Goal: Information Seeking & Learning: Learn about a topic

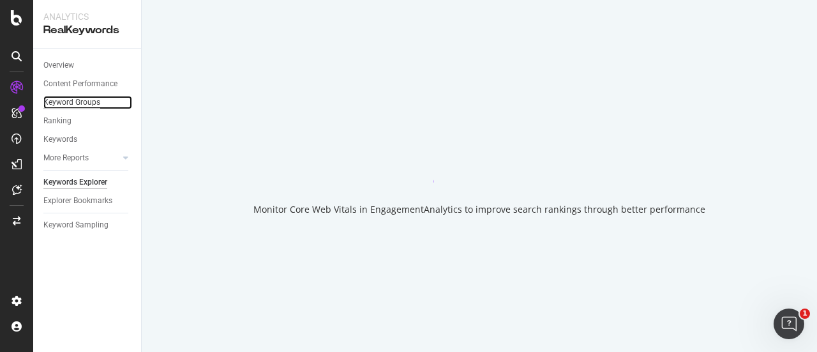
click at [64, 107] on div "Keyword Groups" at bounding box center [71, 102] width 57 height 13
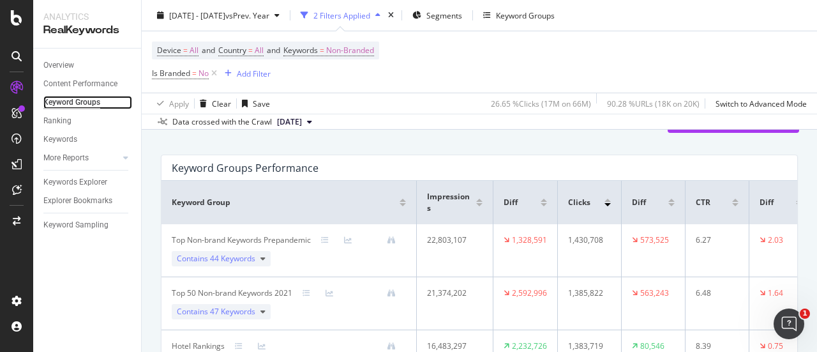
scroll to position [64, 0]
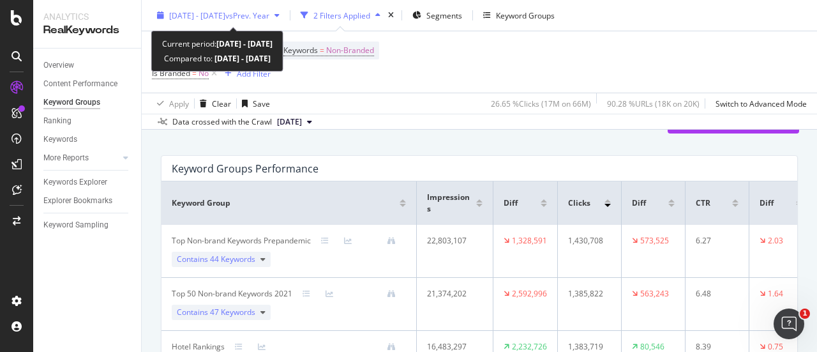
click at [225, 16] on span "[DATE] - [DATE]" at bounding box center [197, 15] width 56 height 11
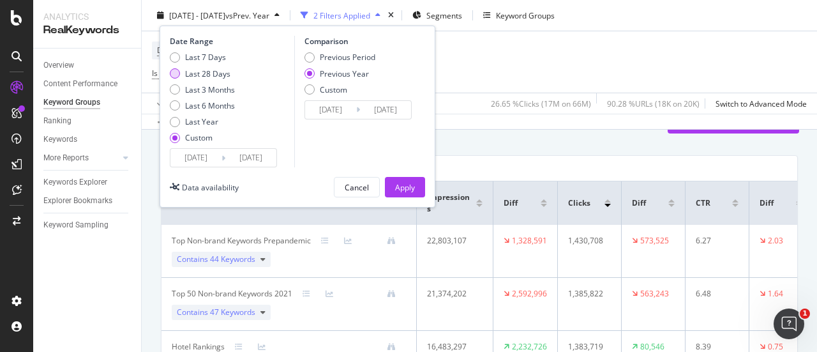
click at [172, 78] on div "Last 28 Days" at bounding box center [202, 73] width 65 height 11
type input "2025/08/18"
type input "[DATE]"
type input "2024/08/19"
type input "[DATE]"
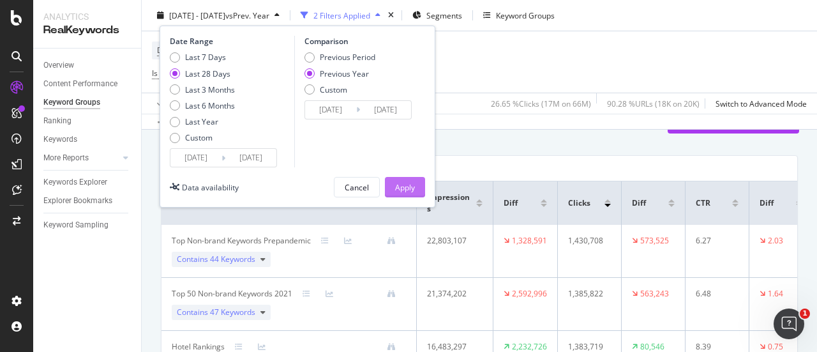
click at [418, 190] on button "Apply" at bounding box center [405, 187] width 40 height 20
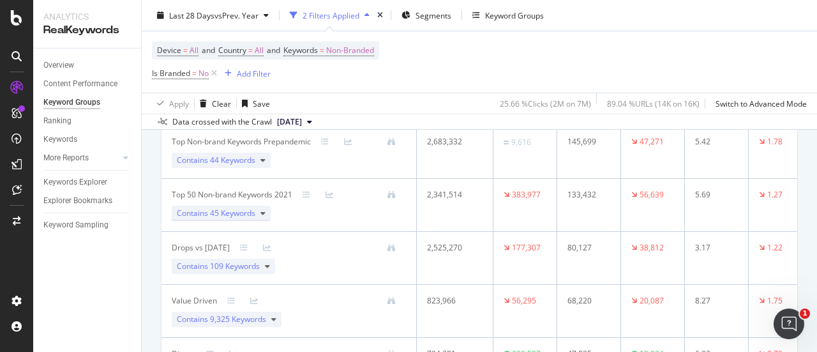
click at [256, 208] on div "Contains 45 Keywords" at bounding box center [221, 213] width 99 height 15
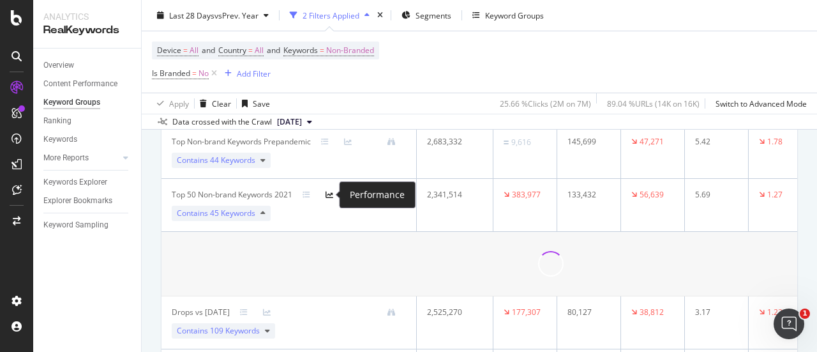
click at [329, 192] on icon at bounding box center [330, 195] width 8 height 8
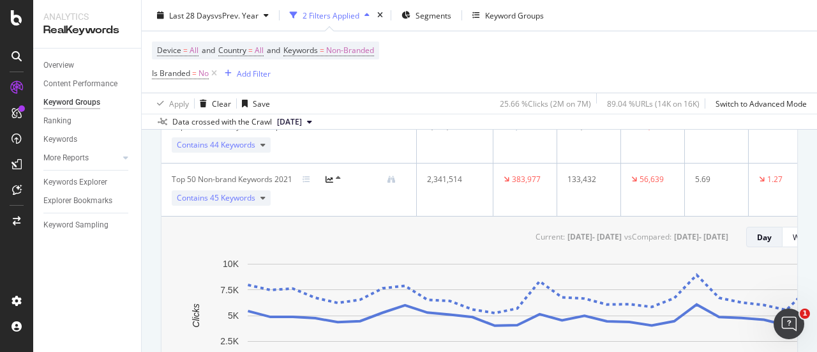
scroll to position [232, 0]
click at [266, 198] on div "Contains 45 Keywords" at bounding box center [221, 197] width 99 height 15
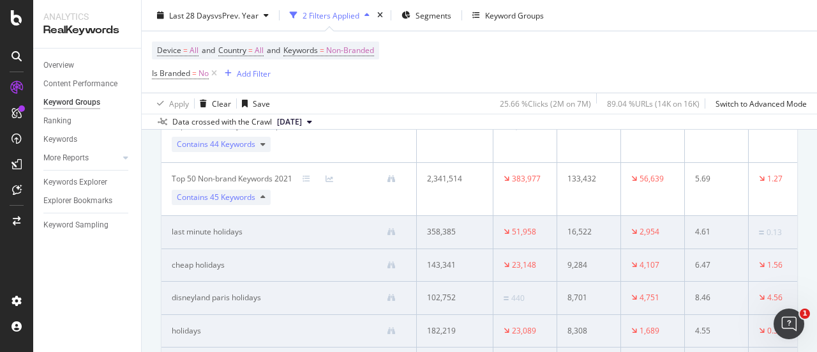
click at [266, 198] on div "Contains 45 Keywords" at bounding box center [221, 197] width 99 height 15
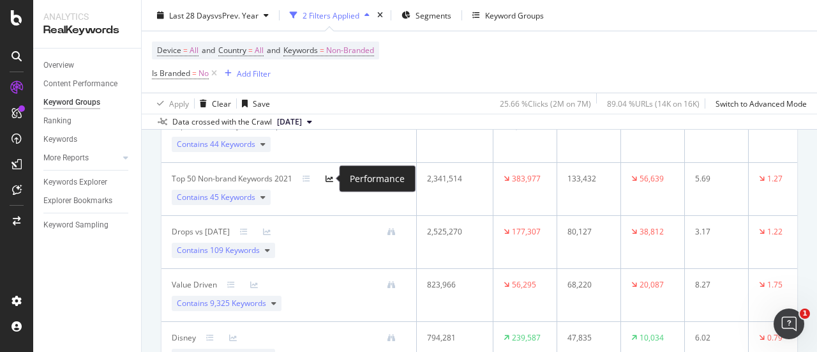
click at [329, 177] on icon at bounding box center [330, 179] width 8 height 8
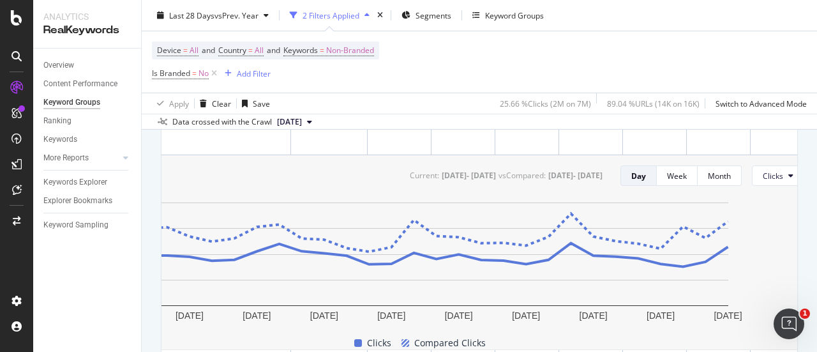
scroll to position [0, 152]
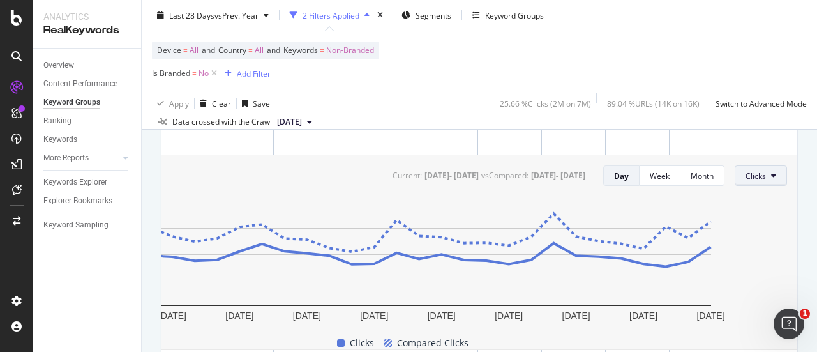
click at [755, 180] on span "Clicks" at bounding box center [756, 175] width 20 height 11
click at [789, 249] on span "Average Position" at bounding box center [767, 247] width 60 height 11
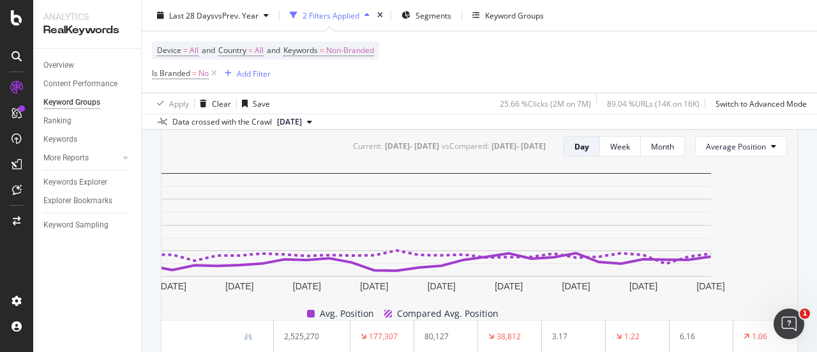
scroll to position [0, 149]
click at [652, 149] on div "Month" at bounding box center [662, 146] width 23 height 11
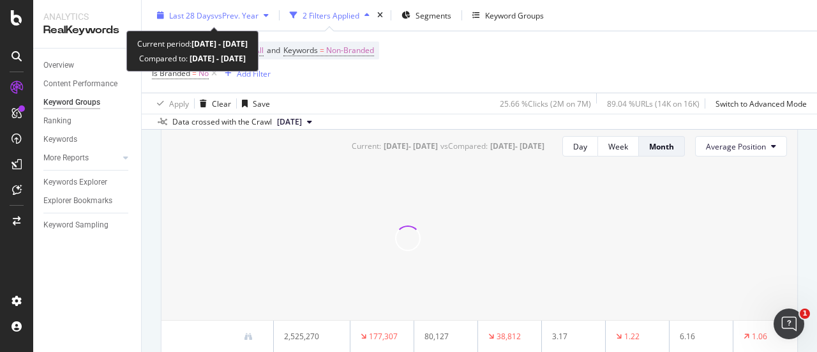
click at [255, 20] on span "vs Prev. Year" at bounding box center [237, 15] width 44 height 11
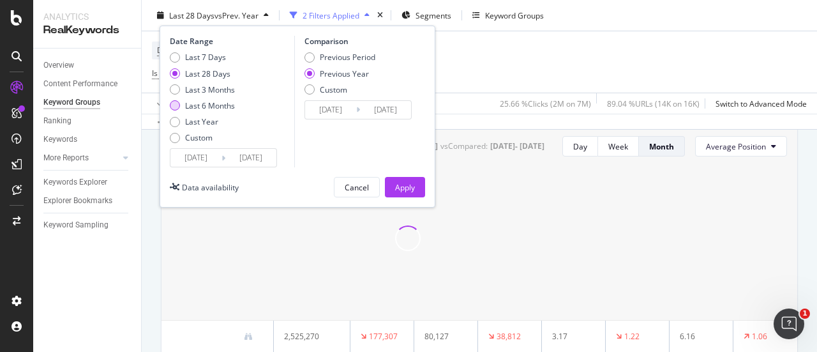
click at [176, 109] on div "Last 6 Months" at bounding box center [175, 105] width 10 height 10
type input "2025/03/15"
type input "2024/03/16"
click at [407, 187] on div "Apply" at bounding box center [405, 186] width 20 height 11
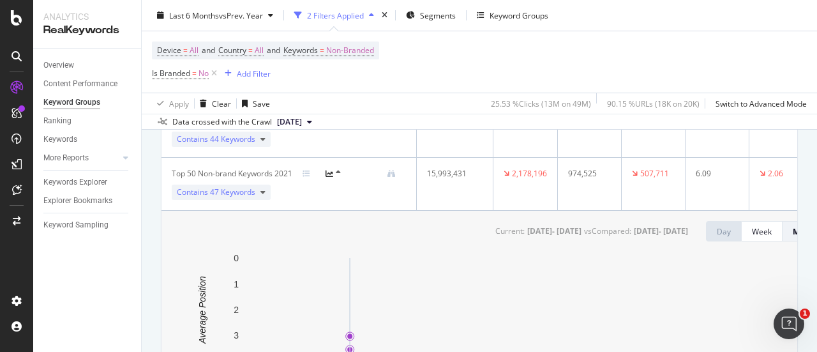
scroll to position [236, 0]
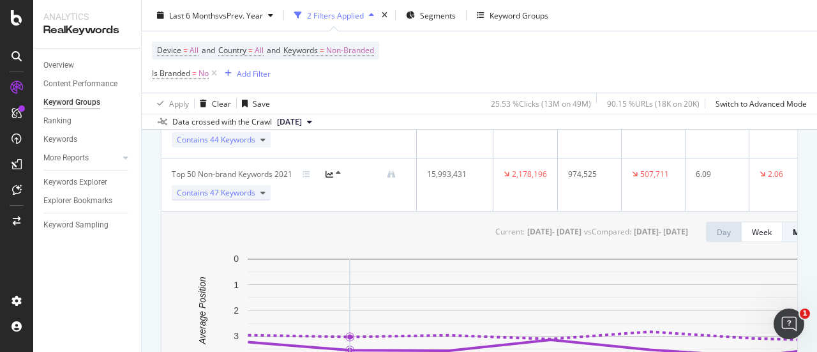
click at [263, 192] on icon at bounding box center [263, 193] width 5 height 8
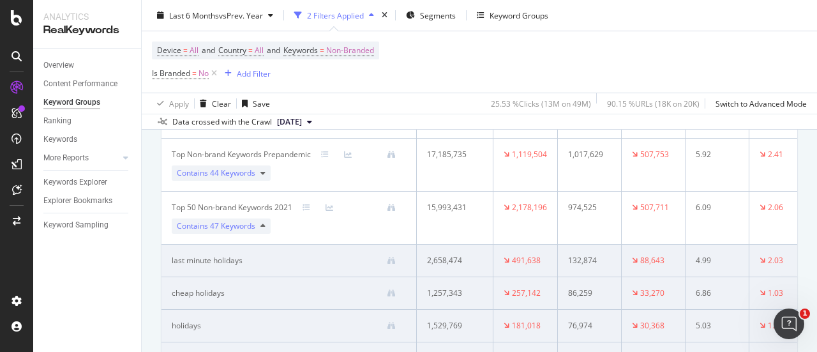
scroll to position [209, 0]
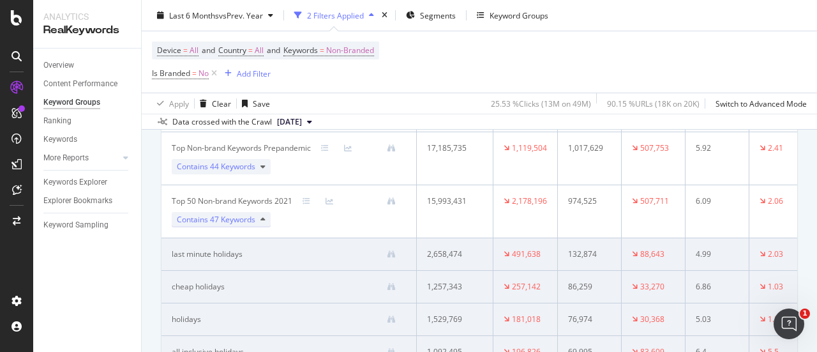
click at [263, 218] on icon at bounding box center [263, 220] width 5 height 8
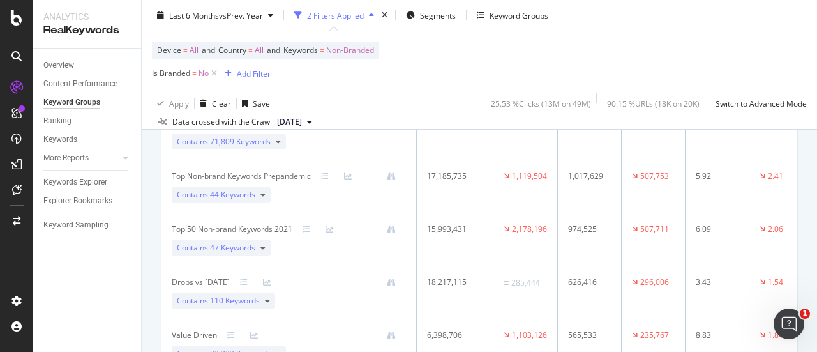
scroll to position [183, 0]
click at [259, 248] on div "Contains 47 Keywords" at bounding box center [221, 246] width 99 height 15
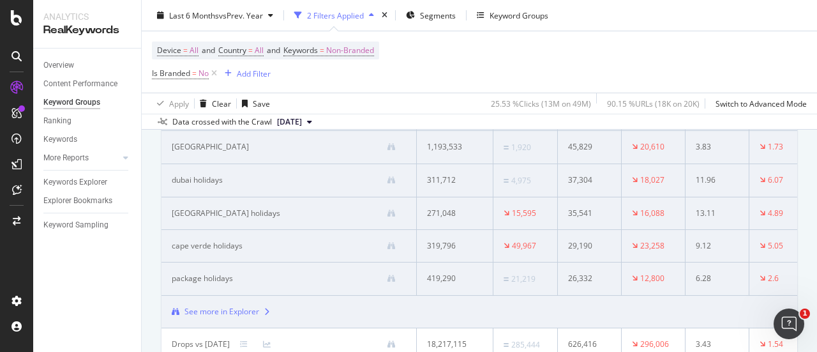
scroll to position [489, 0]
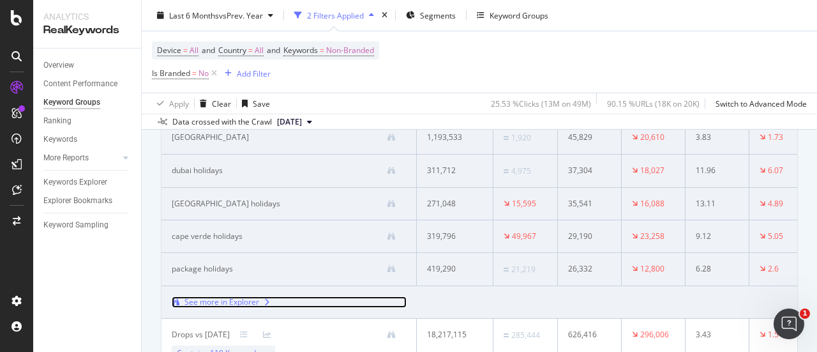
click at [236, 302] on div "See more in Explorer" at bounding box center [222, 301] width 75 height 11
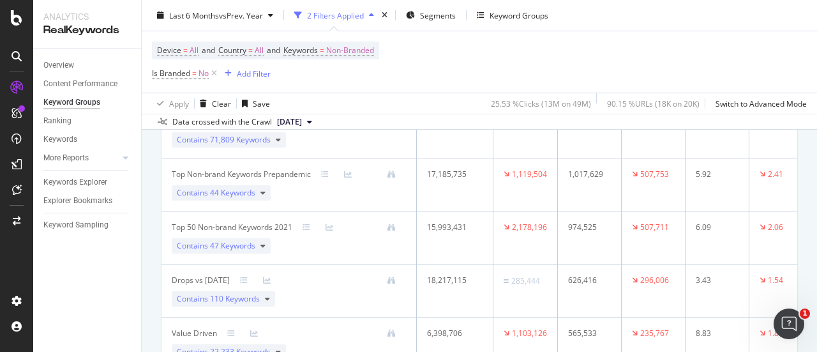
scroll to position [181, 0]
click at [263, 192] on icon at bounding box center [263, 195] width 5 height 8
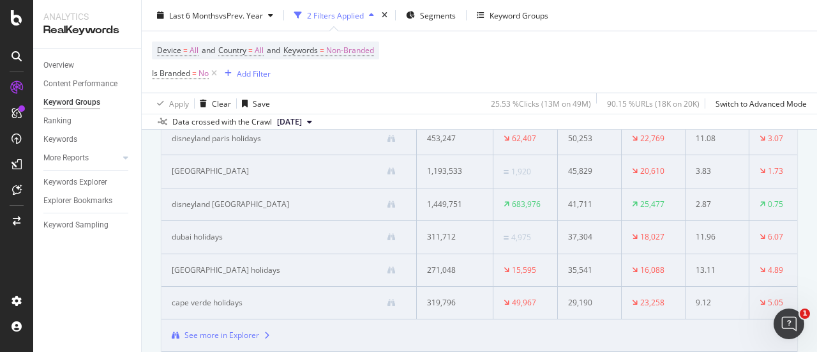
scroll to position [402, 0]
click at [254, 337] on div "See more in Explorer" at bounding box center [222, 335] width 75 height 11
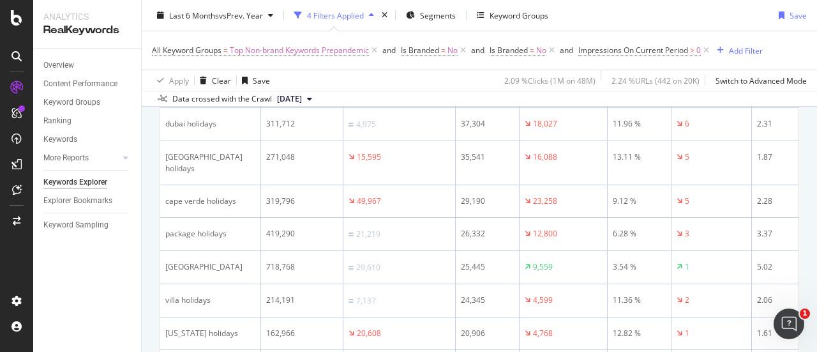
scroll to position [475, 0]
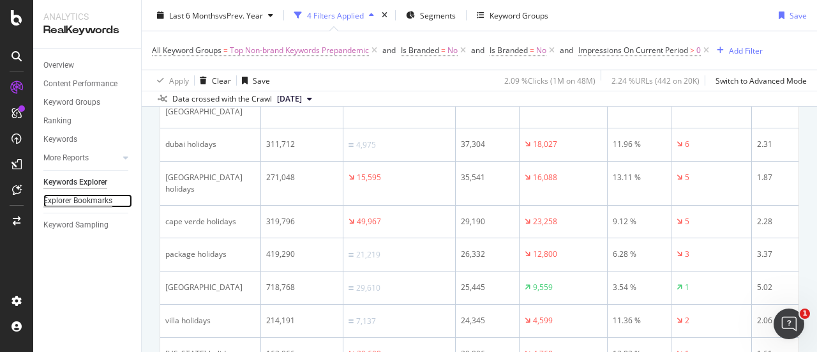
click at [75, 199] on div "Explorer Bookmarks" at bounding box center [77, 200] width 69 height 13
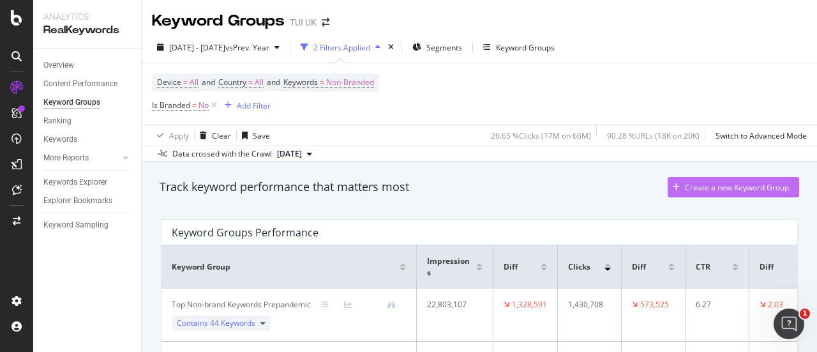
click at [702, 179] on div "Create a new Keyword Group" at bounding box center [728, 187] width 121 height 19
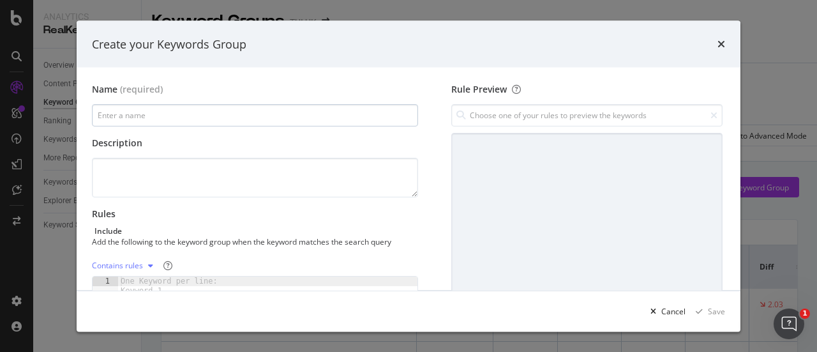
click at [200, 119] on input "modal" at bounding box center [255, 115] width 326 height 22
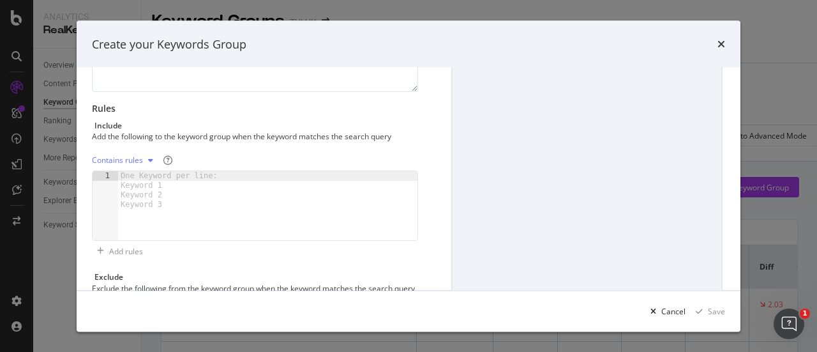
scroll to position [105, 0]
click at [140, 162] on div "Contains rules" at bounding box center [117, 161] width 51 height 8
click at [128, 182] on div "Contains rules" at bounding box center [135, 181] width 55 height 11
click at [249, 159] on div "Contains rules" at bounding box center [255, 161] width 326 height 20
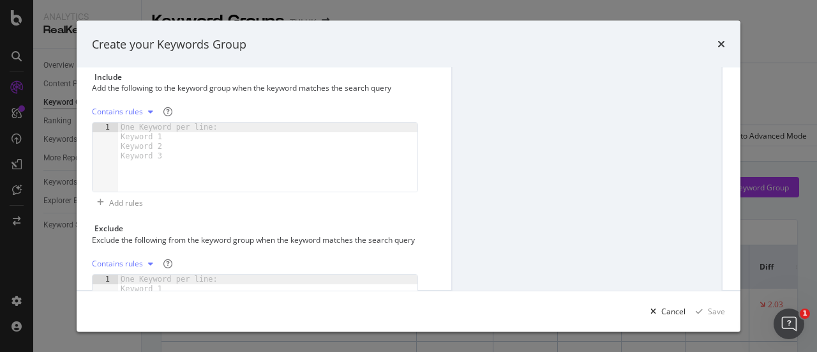
scroll to position [152, 0]
click at [222, 155] on div "modal" at bounding box center [267, 169] width 299 height 89
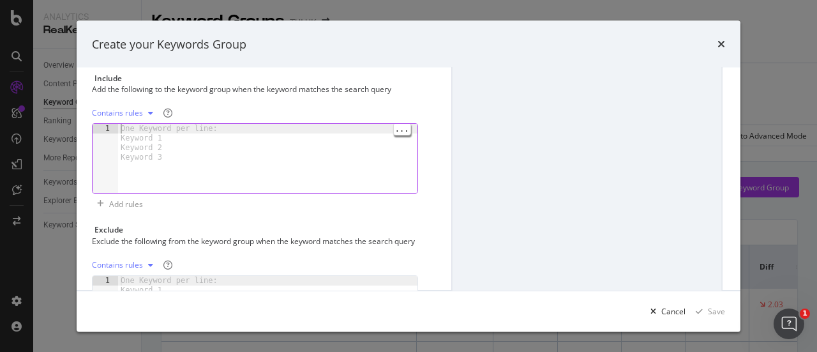
click at [149, 110] on icon "modal" at bounding box center [150, 114] width 5 height 8
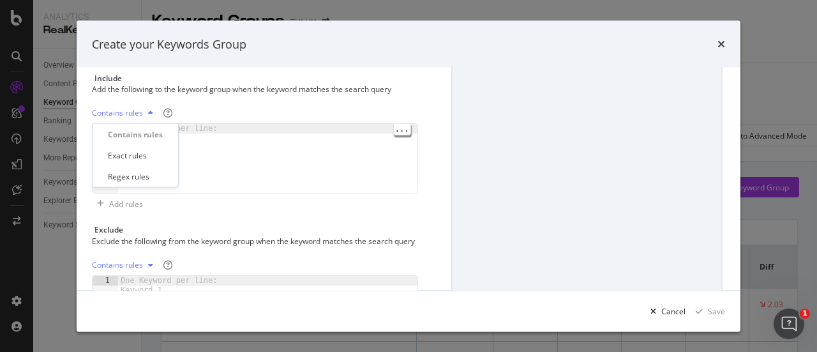
click at [149, 110] on icon "modal" at bounding box center [150, 114] width 5 height 8
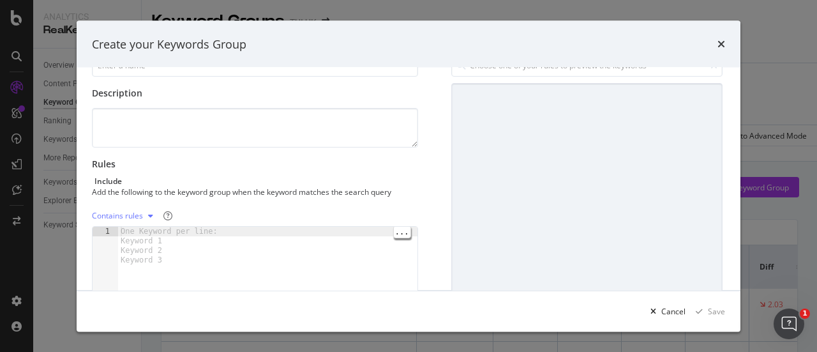
scroll to position [0, 0]
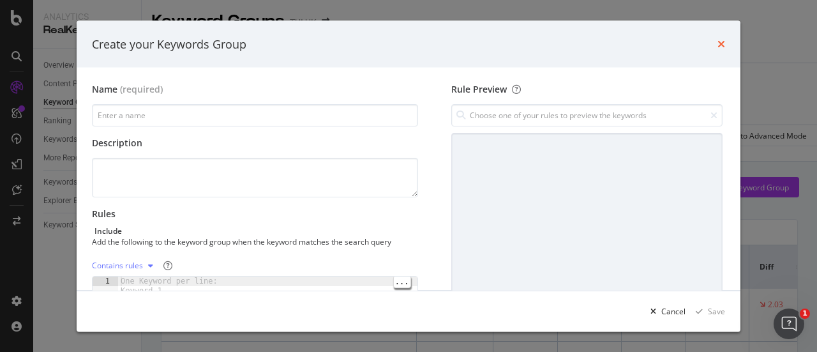
click at [719, 45] on icon "times" at bounding box center [722, 44] width 8 height 10
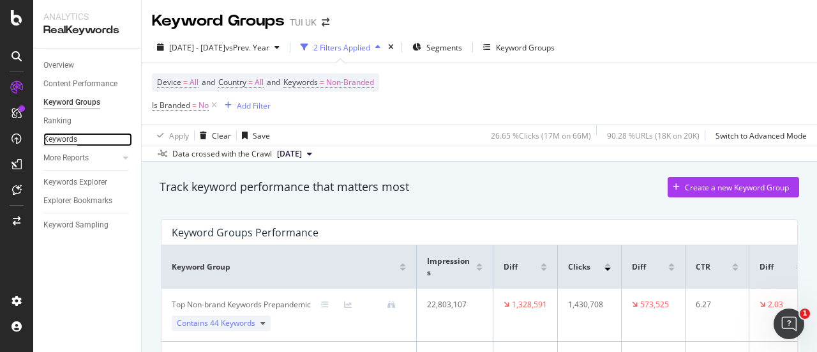
click at [65, 140] on div "Keywords" at bounding box center [60, 139] width 34 height 13
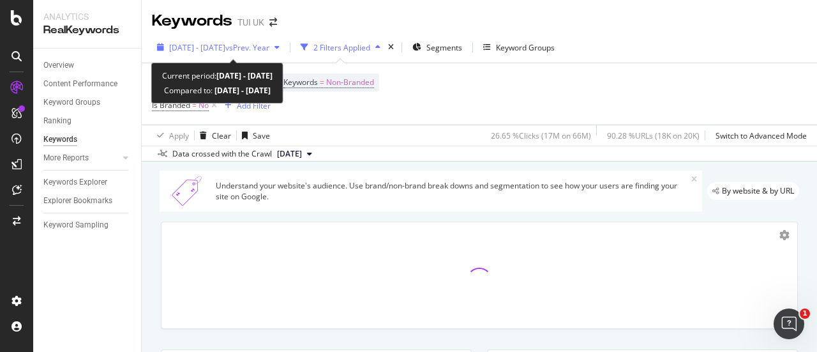
click at [225, 51] on span "[DATE] - [DATE]" at bounding box center [197, 47] width 56 height 11
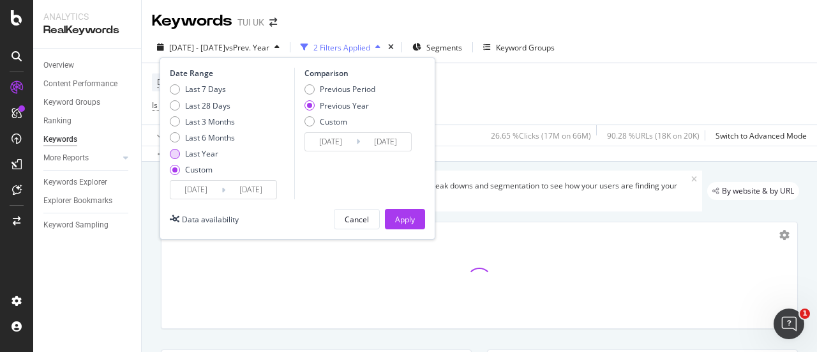
click at [175, 155] on div "Last Year" at bounding box center [175, 154] width 10 height 10
type input "[DATE]"
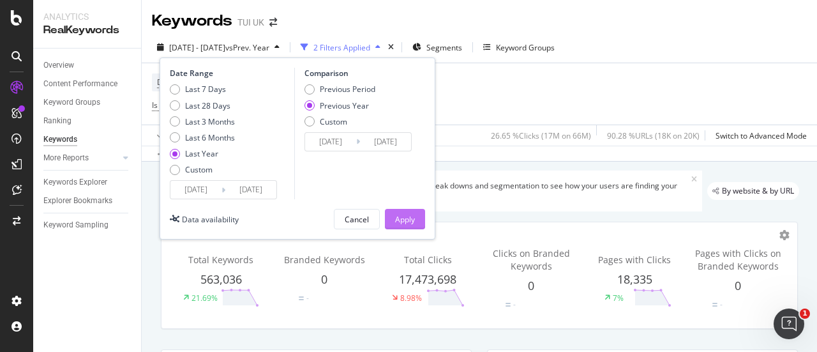
click at [399, 226] on div "Apply" at bounding box center [405, 218] width 20 height 19
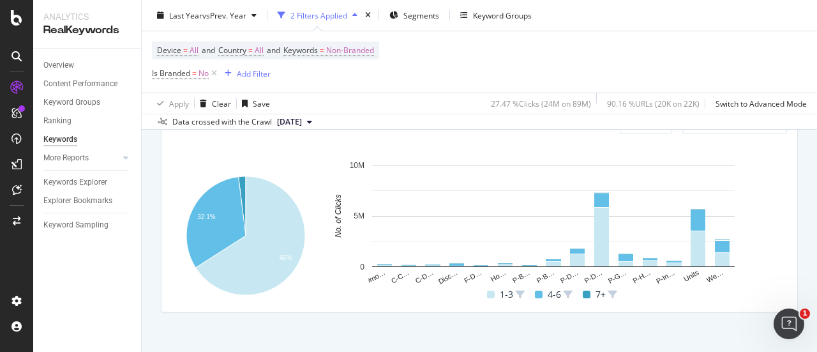
scroll to position [543, 0]
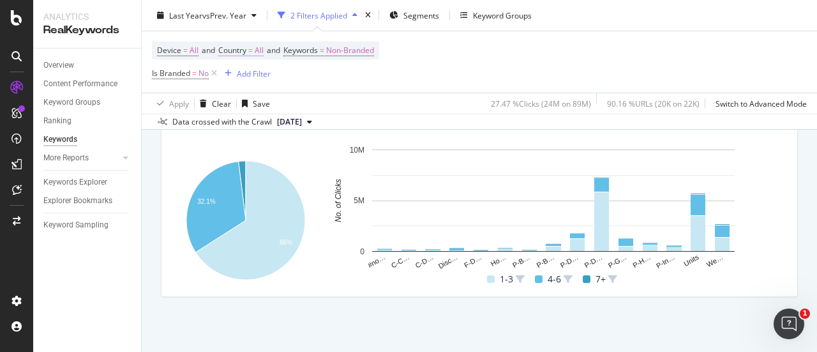
click at [260, 51] on span "All" at bounding box center [259, 51] width 9 height 18
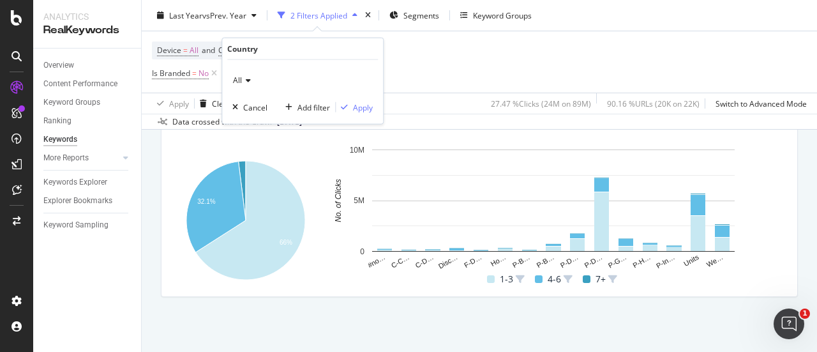
click at [245, 86] on div "All" at bounding box center [302, 80] width 140 height 20
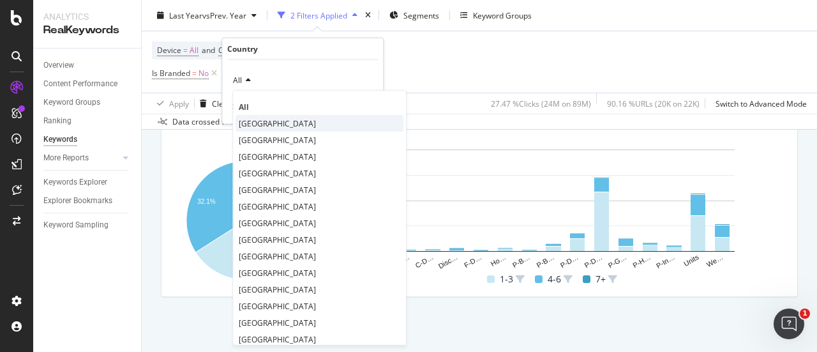
click at [268, 128] on div "[GEOGRAPHIC_DATA]" at bounding box center [320, 123] width 168 height 17
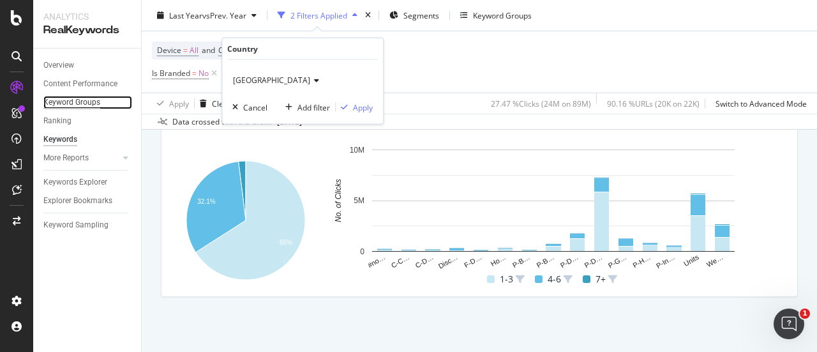
click at [83, 103] on div "Keyword Groups" at bounding box center [71, 102] width 57 height 13
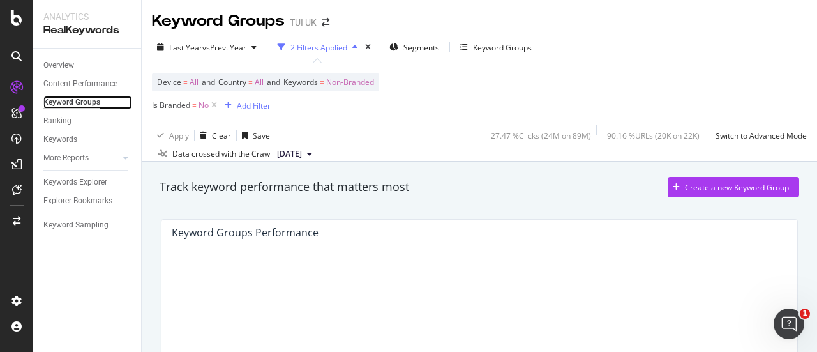
click at [69, 105] on div "Keyword Groups" at bounding box center [71, 102] width 57 height 13
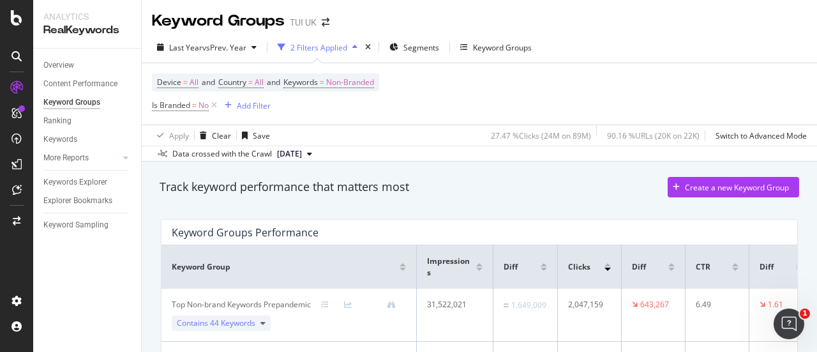
click at [65, 256] on div "Overview Content Performance Keyword Groups Ranking Keywords More Reports Count…" at bounding box center [87, 200] width 108 height 303
click at [72, 144] on div "Keywords" at bounding box center [60, 139] width 34 height 13
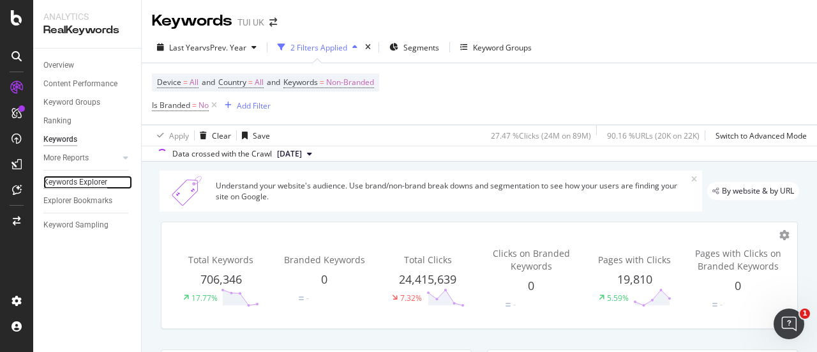
click at [83, 181] on div "Keywords Explorer" at bounding box center [75, 182] width 64 height 13
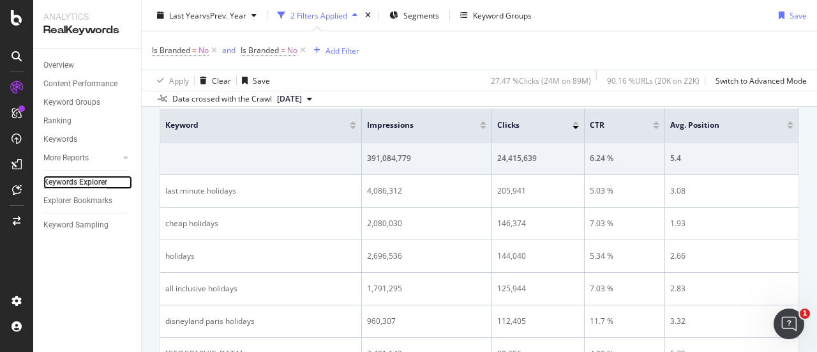
scroll to position [192, 0]
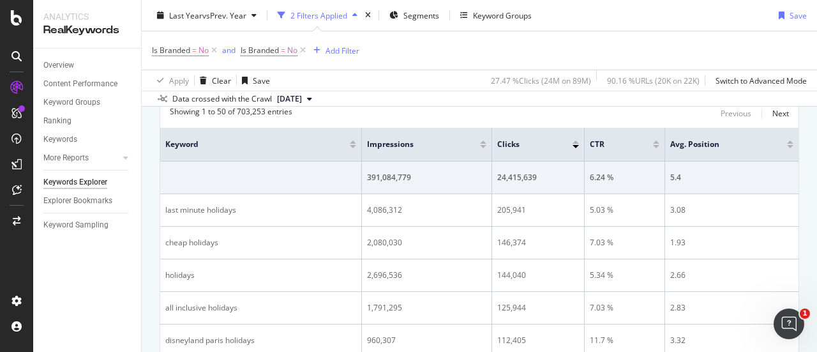
click at [338, 19] on div "2 Filters Applied" at bounding box center [319, 15] width 57 height 11
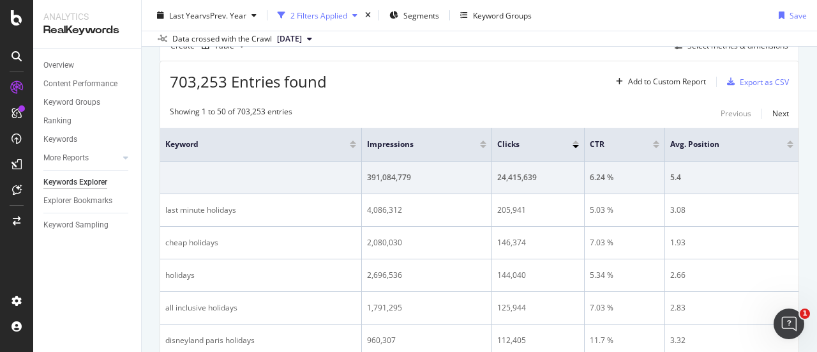
click at [338, 19] on div "2 Filters Applied" at bounding box center [319, 15] width 57 height 11
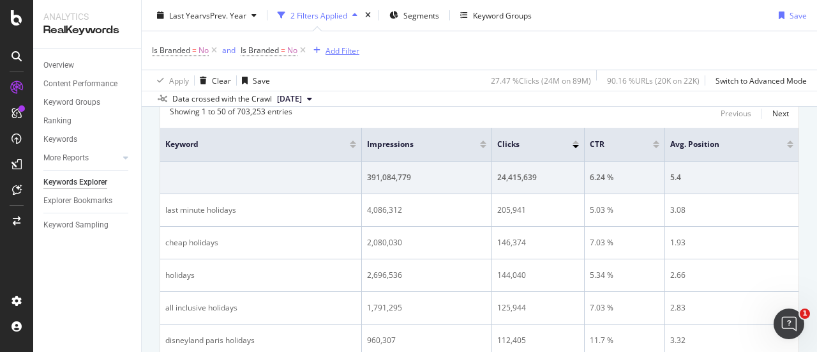
click at [341, 50] on div "Add Filter" at bounding box center [343, 50] width 34 height 11
click at [497, 142] on span "Clicks" at bounding box center [525, 144] width 56 height 11
click at [573, 145] on div at bounding box center [576, 146] width 6 height 3
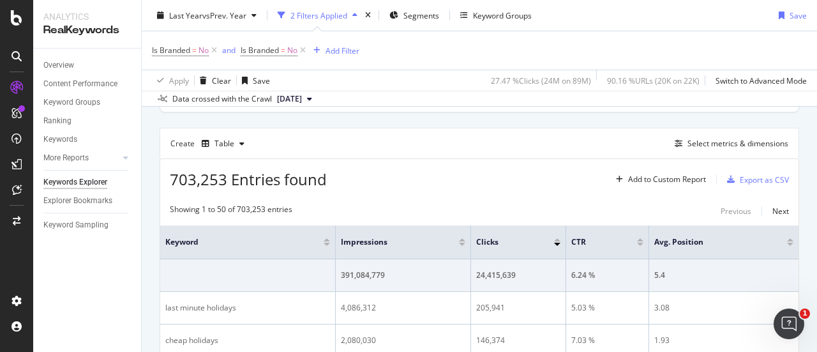
scroll to position [105, 0]
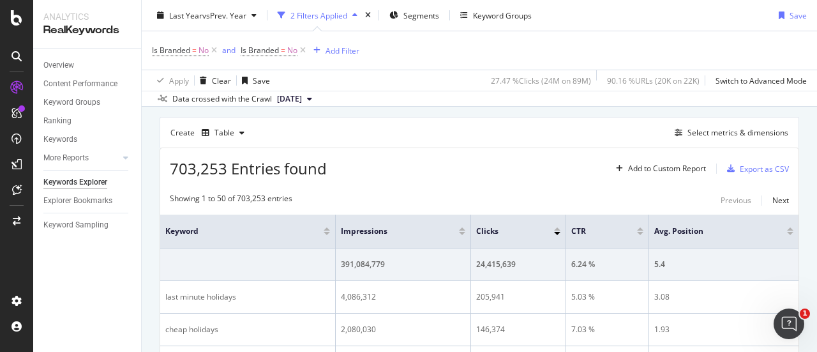
click at [328, 11] on div "2 Filters Applied" at bounding box center [319, 15] width 57 height 11
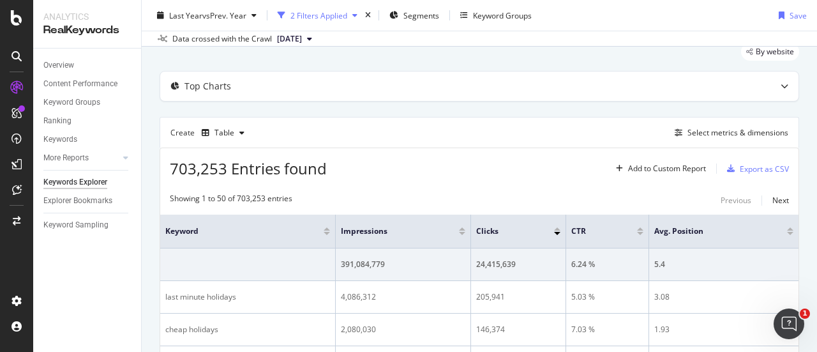
click at [324, 24] on div "2 Filters Applied" at bounding box center [318, 15] width 90 height 19
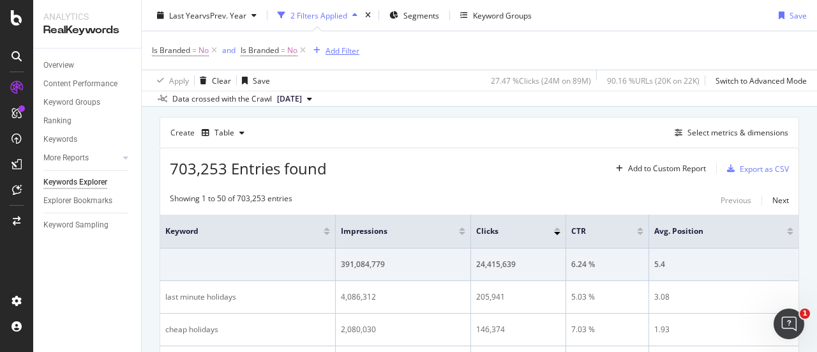
click at [344, 53] on div "Add Filter" at bounding box center [343, 50] width 34 height 11
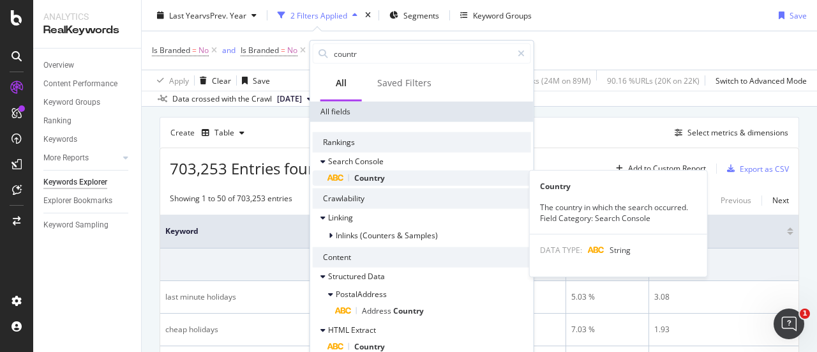
type input "countr"
click at [377, 183] on div "Country" at bounding box center [429, 177] width 203 height 15
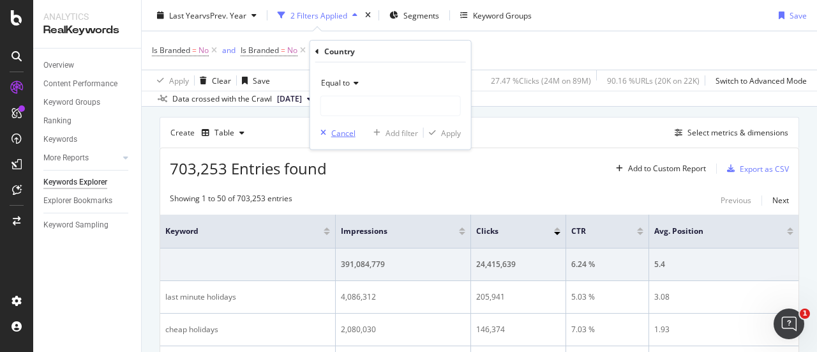
click at [335, 137] on div "Cancel" at bounding box center [343, 132] width 24 height 11
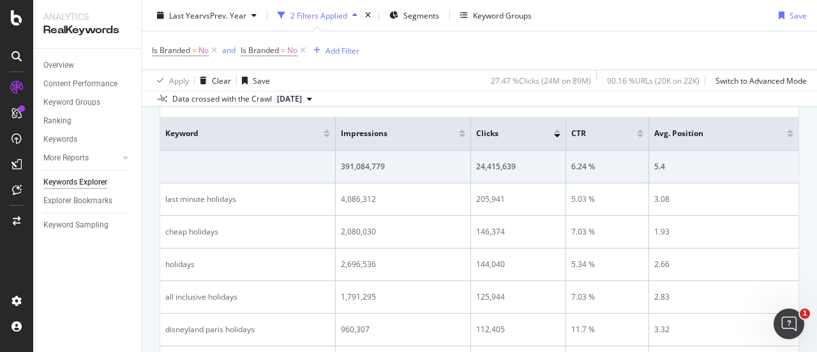
scroll to position [0, 0]
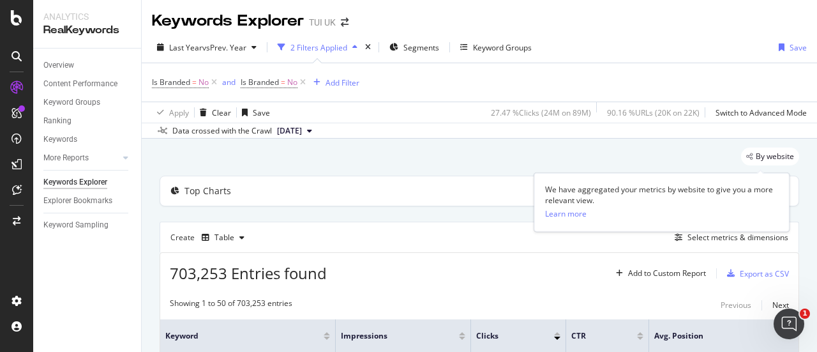
click at [757, 153] on span "By website" at bounding box center [775, 157] width 38 height 8
click at [756, 153] on span "By website" at bounding box center [775, 157] width 38 height 8
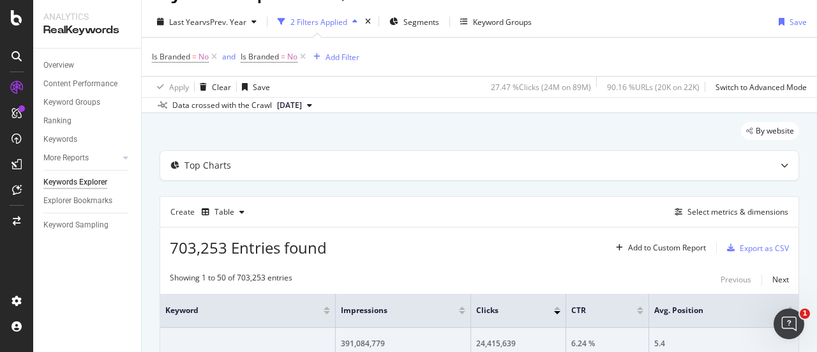
scroll to position [23, 0]
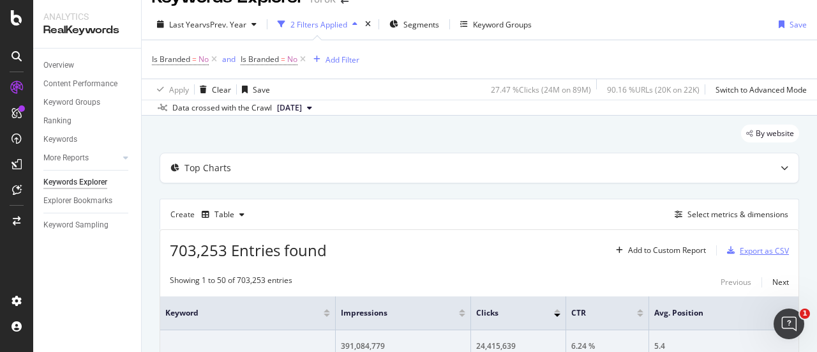
click at [741, 246] on div "Export as CSV" at bounding box center [764, 250] width 49 height 11
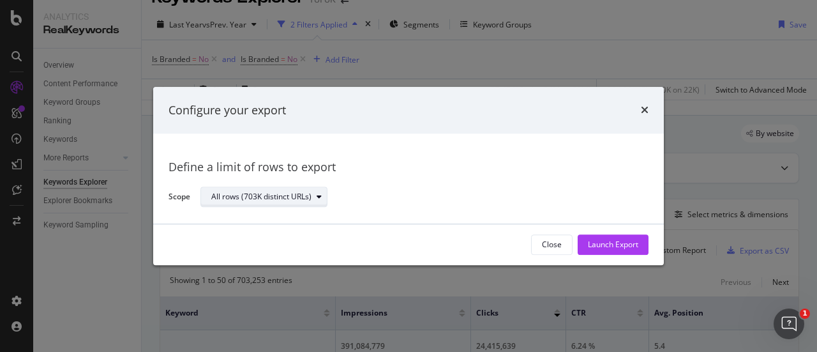
click at [266, 200] on div "All rows (703K distinct URLs)" at bounding box center [261, 197] width 100 height 8
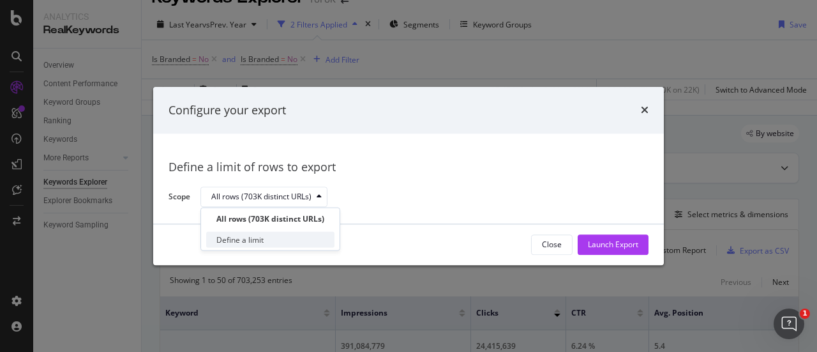
click at [255, 243] on div "Define a limit" at bounding box center [239, 239] width 47 height 11
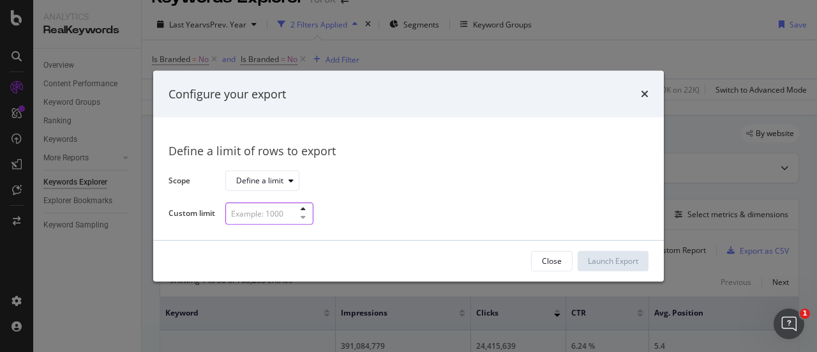
click at [271, 210] on input "modal" at bounding box center [269, 213] width 88 height 22
type input "100"
click at [609, 257] on div "Launch Export" at bounding box center [613, 260] width 50 height 11
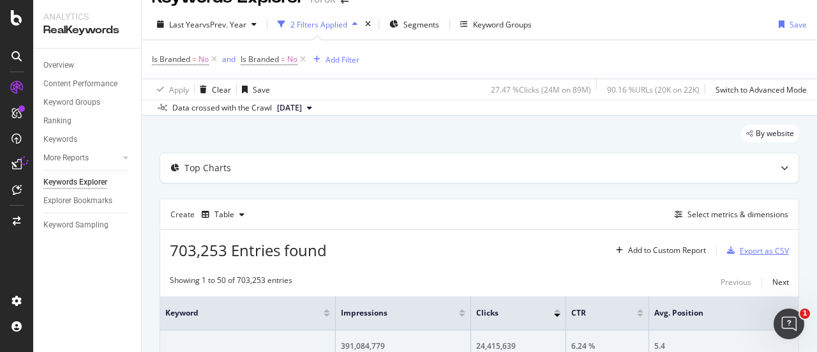
scroll to position [0, 0]
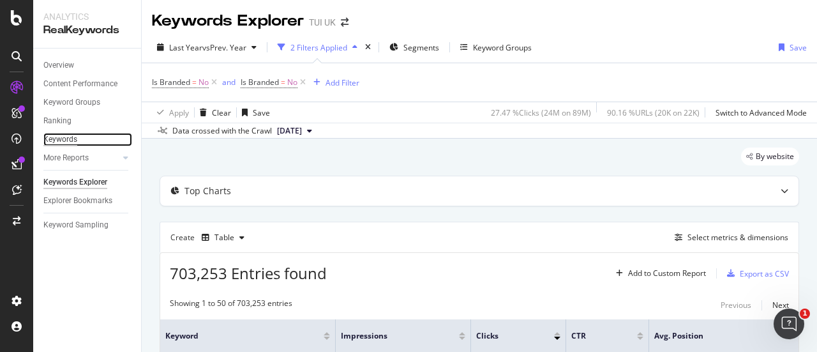
click at [61, 137] on div "Keywords" at bounding box center [60, 139] width 34 height 13
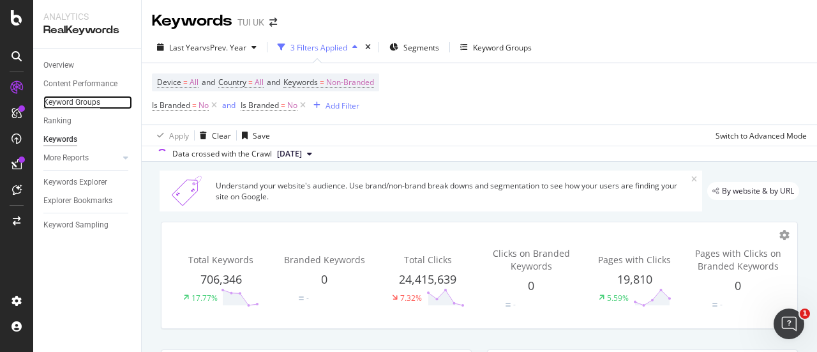
click at [80, 100] on div "Keyword Groups" at bounding box center [71, 102] width 57 height 13
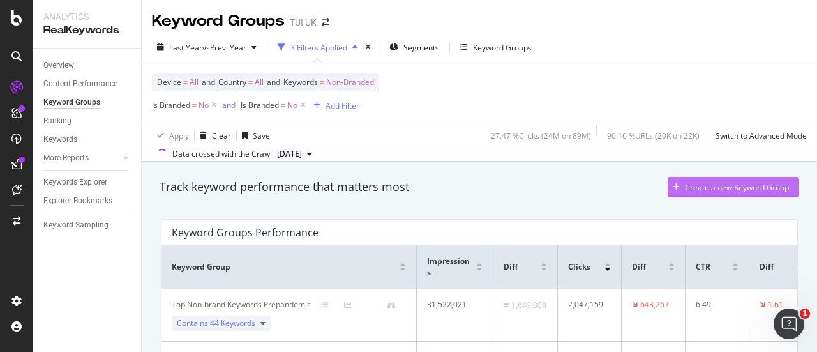
click at [701, 181] on div "Create a new Keyword Group" at bounding box center [728, 187] width 121 height 19
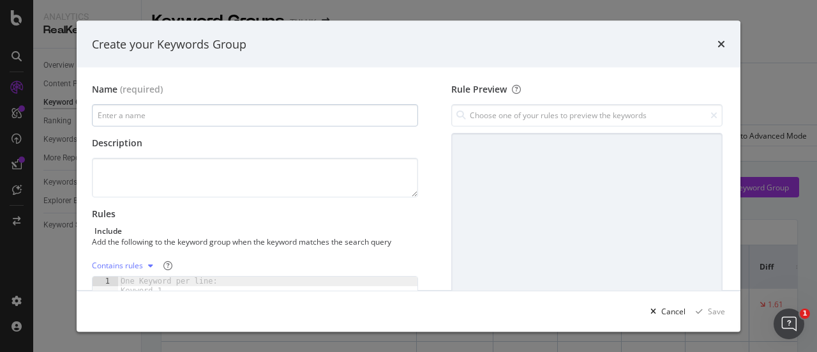
click at [117, 107] on input "modal" at bounding box center [255, 115] width 326 height 22
type input "Top 100 keywords 2025"
click at [179, 169] on textarea "modal" at bounding box center [255, 178] width 326 height 40
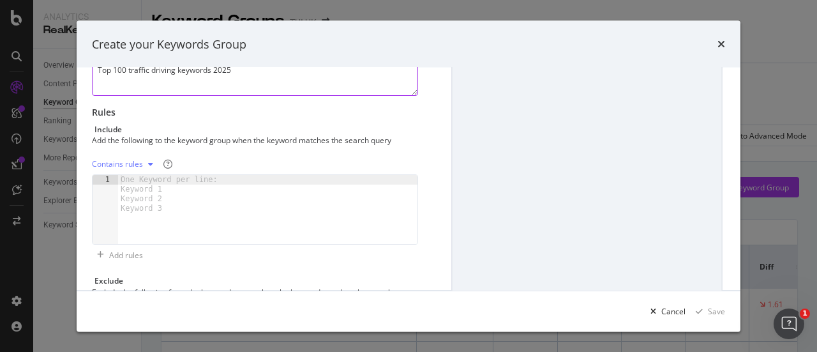
scroll to position [103, 0]
type textarea "Top 100 traffic driving keywords 2025"
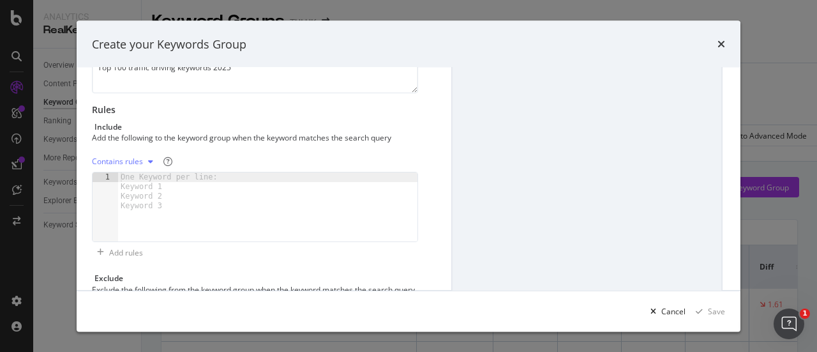
click at [157, 193] on div "One Keyword per line: Keyword 1 Keyword 2 Keyword 3" at bounding box center [171, 192] width 107 height 38
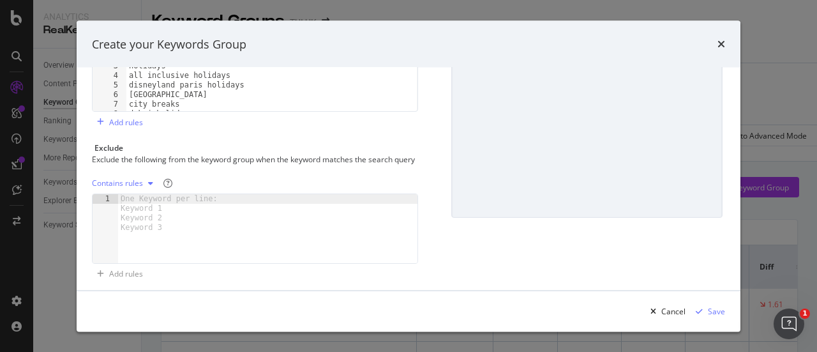
scroll to position [253, 0]
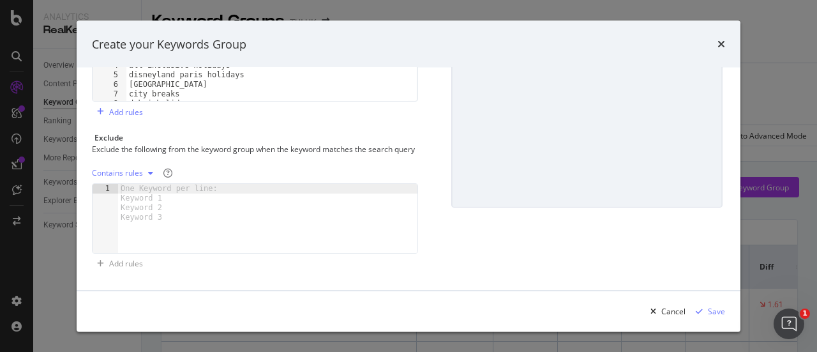
click at [146, 202] on div "One Keyword per line: Keyword 1 Keyword 2 Keyword 3" at bounding box center [171, 203] width 107 height 38
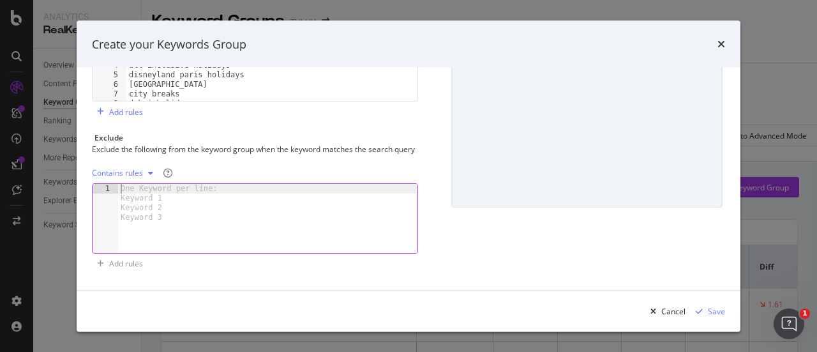
type textarea "y"
type textarea "tui"
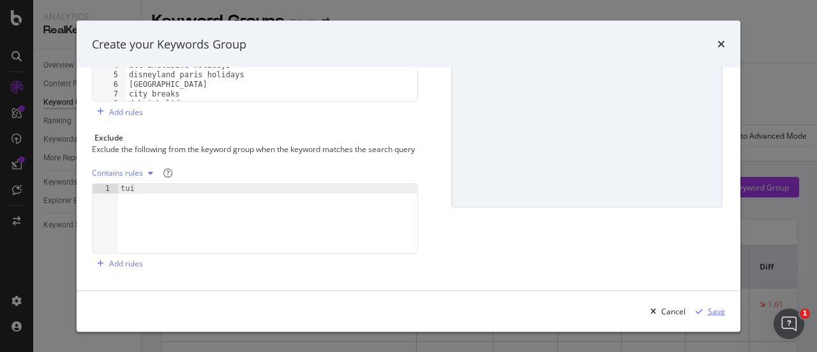
click at [724, 314] on div "Save" at bounding box center [716, 310] width 17 height 11
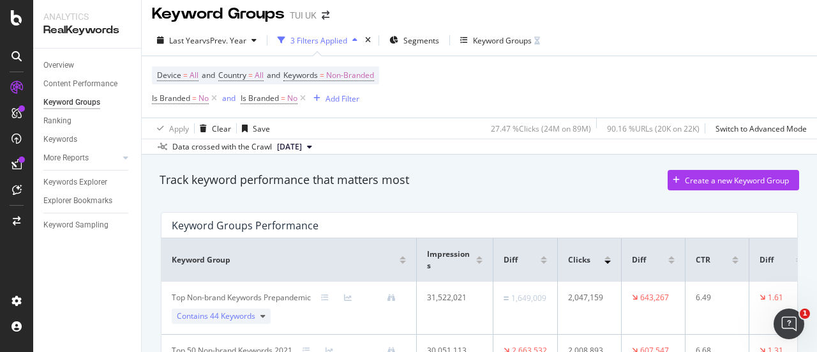
scroll to position [0, 0]
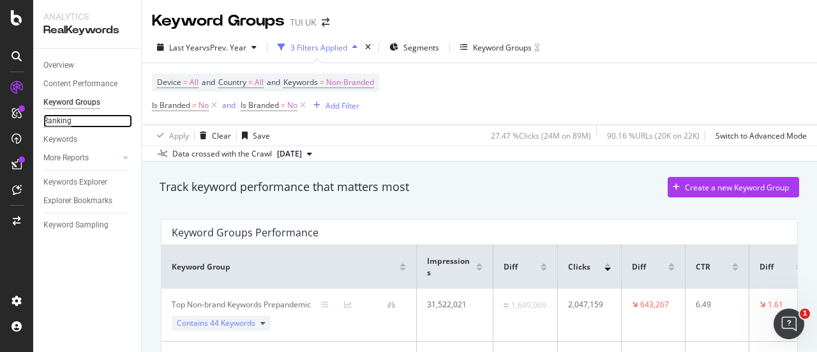
click at [64, 123] on div "Ranking" at bounding box center [57, 120] width 28 height 13
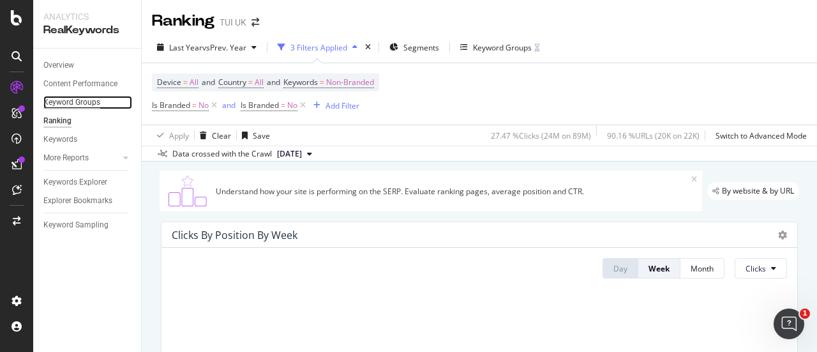
click at [77, 101] on div "Keyword Groups" at bounding box center [71, 102] width 57 height 13
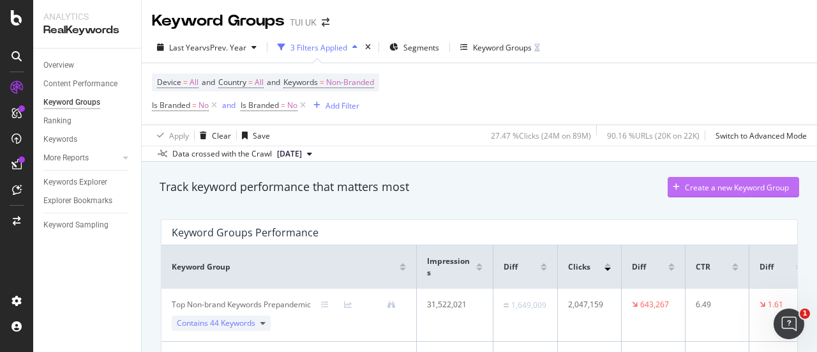
click at [709, 182] on div "Create a new Keyword Group" at bounding box center [737, 187] width 104 height 11
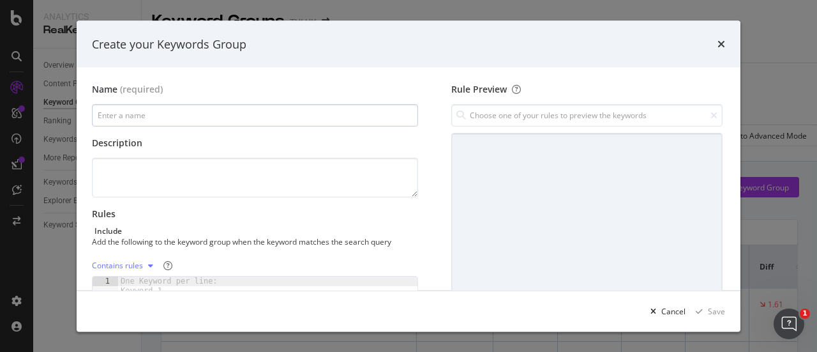
click at [171, 122] on input "modal" at bounding box center [255, 115] width 326 height 22
type input "Top 100 keywords 2025"
click at [254, 174] on textarea "modal" at bounding box center [255, 178] width 326 height 40
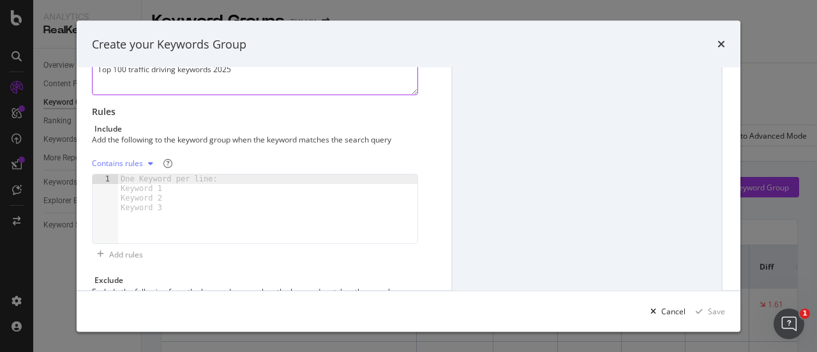
scroll to position [102, 0]
type textarea "Top 100 traffic driving keywords 2025"
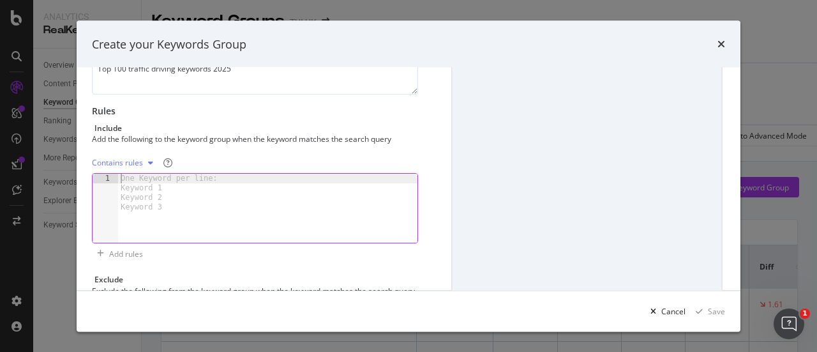
click at [159, 177] on div "One Keyword per line: Keyword 1 Keyword 2 Keyword 3" at bounding box center [171, 193] width 107 height 38
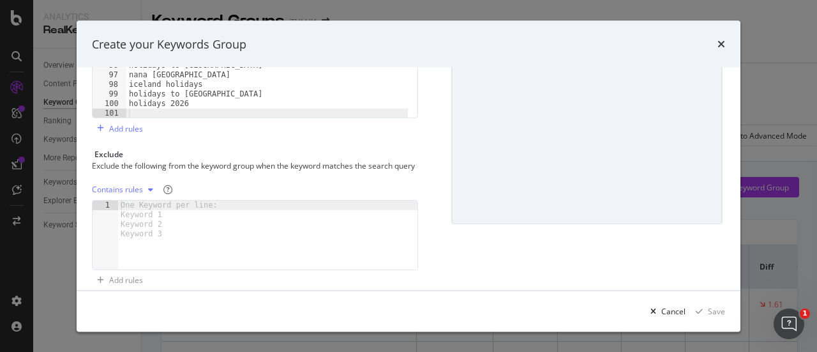
scroll to position [253, 0]
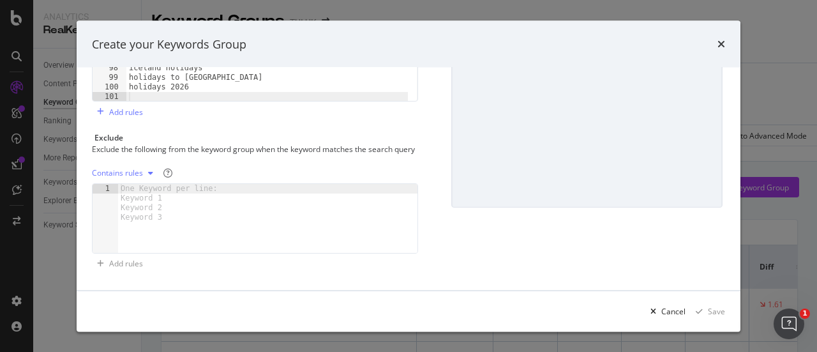
click at [132, 177] on div "Contains rules" at bounding box center [117, 173] width 51 height 8
click at [232, 154] on div "Exclude the following from the keyword group when the keyword matches the searc…" at bounding box center [254, 149] width 324 height 11
click at [160, 197] on div "One Keyword per line: Keyword 1 Keyword 2 Keyword 3" at bounding box center [171, 203] width 107 height 38
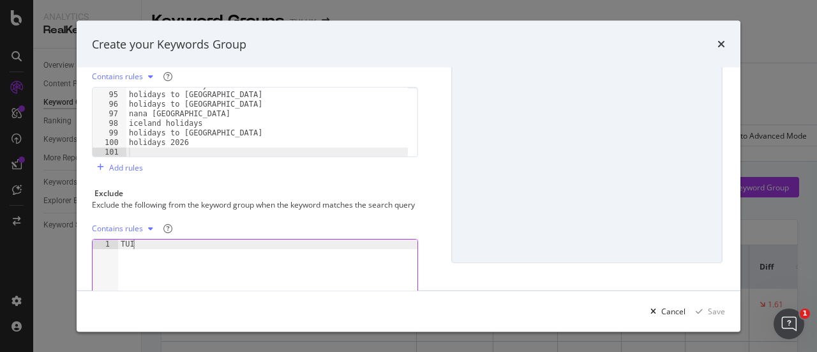
scroll to position [0, 0]
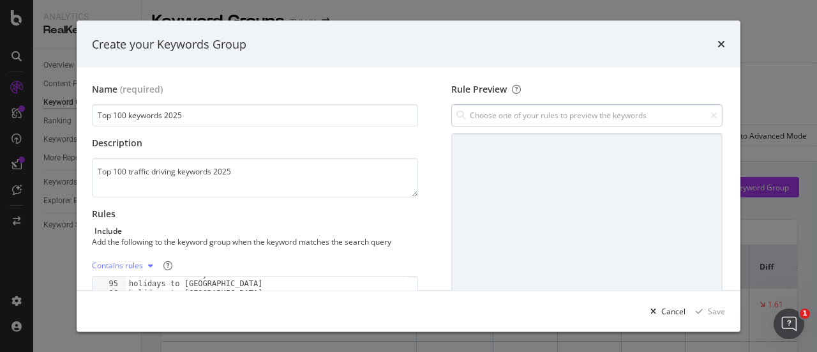
type textarea "TUI"
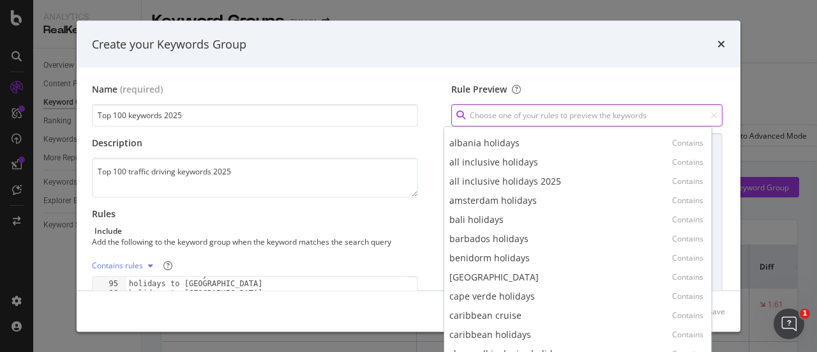
click at [582, 122] on input "modal" at bounding box center [586, 115] width 271 height 22
click at [535, 116] on input "modal" at bounding box center [586, 115] width 271 height 22
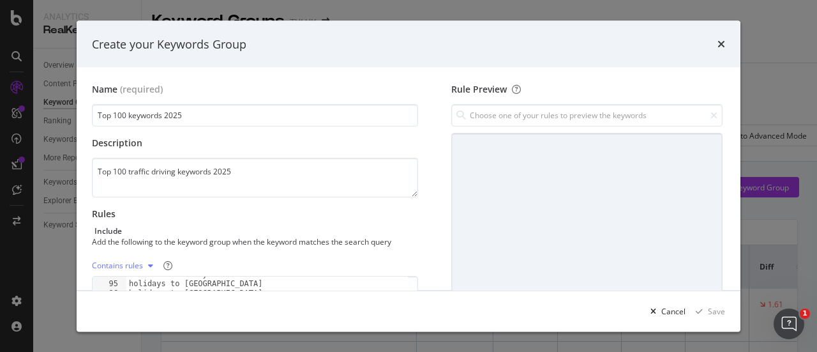
click at [590, 83] on div "Rule Preview" at bounding box center [586, 89] width 271 height 13
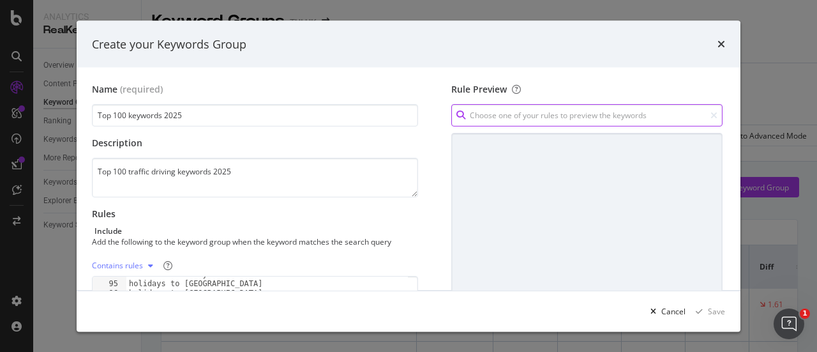
click at [522, 115] on input "modal" at bounding box center [586, 115] width 271 height 22
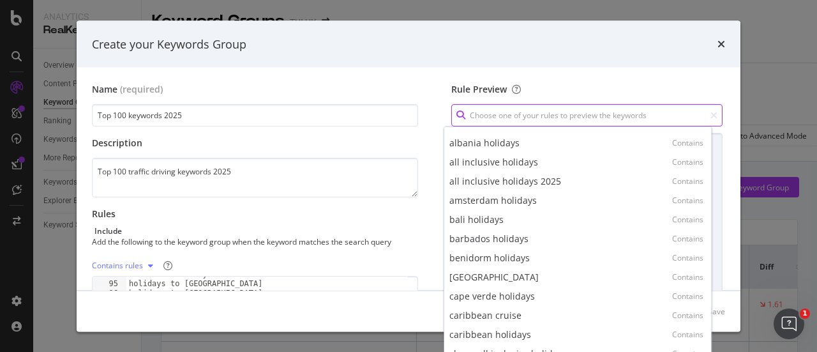
click at [522, 115] on input "modal" at bounding box center [586, 115] width 271 height 22
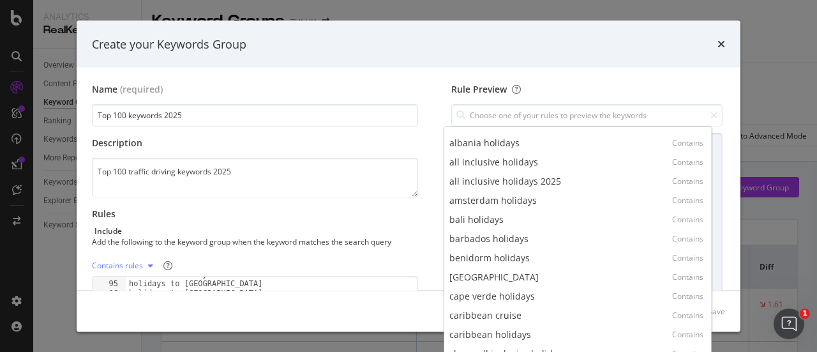
click at [524, 60] on div "Create your Keywords Group" at bounding box center [409, 43] width 664 height 47
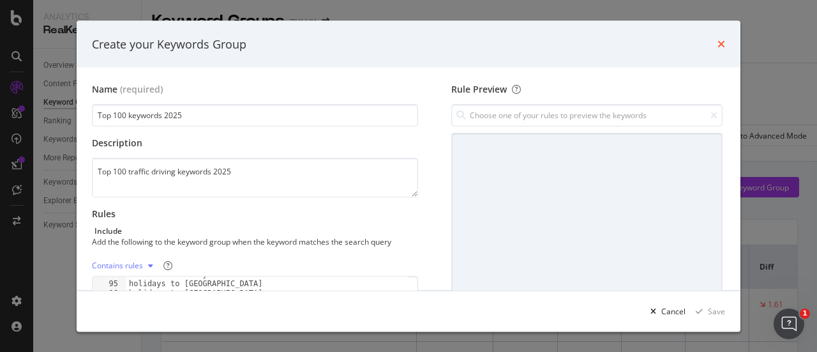
click at [723, 45] on icon "times" at bounding box center [722, 44] width 8 height 10
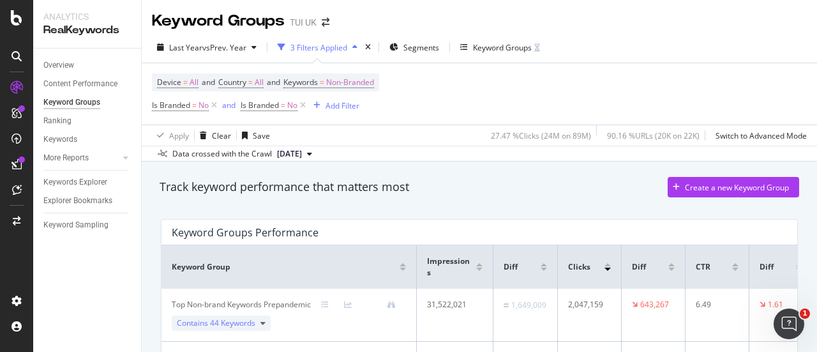
drag, startPoint x: 307, startPoint y: 106, endPoint x: 300, endPoint y: 100, distance: 9.1
click at [307, 106] on icon at bounding box center [303, 105] width 11 height 13
click at [213, 107] on icon at bounding box center [214, 105] width 11 height 13
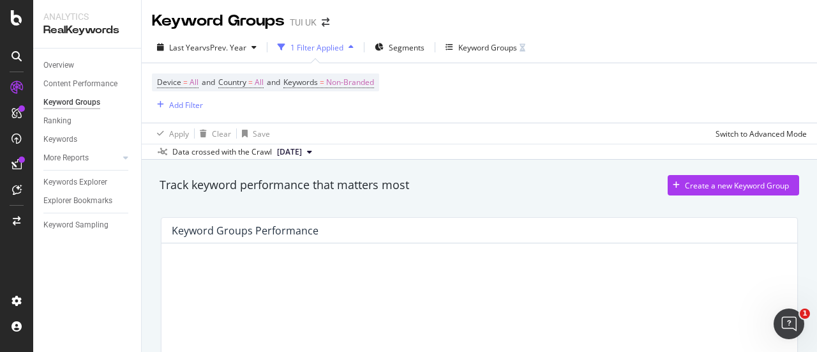
click at [598, 115] on div "Device = All and Country = All and Keywords = Non-Branded Add Filter" at bounding box center [479, 92] width 655 height 59
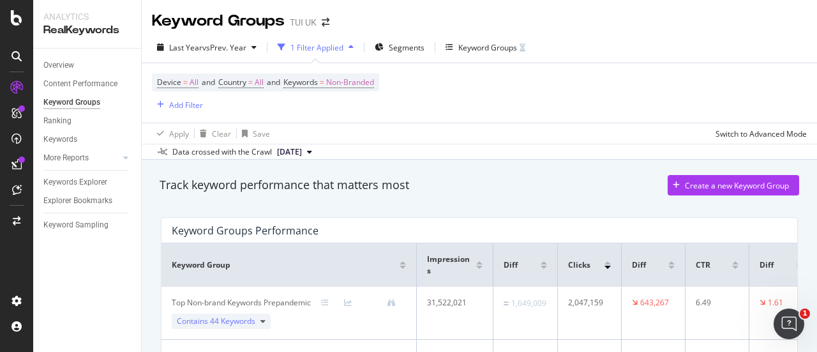
click at [336, 36] on div "Last Year vs Prev. Year 1 Filter Applied Segments Keyword Groups Device = All a…" at bounding box center [480, 96] width 676 height 128
click at [332, 42] on div "1 Filter Applied" at bounding box center [317, 47] width 53 height 11
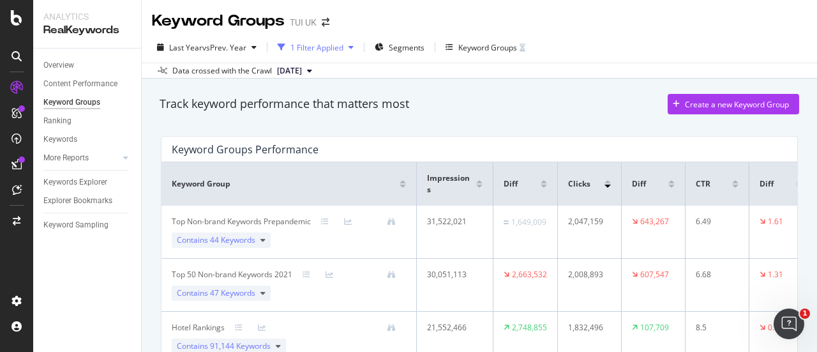
click at [332, 42] on div "1 Filter Applied" at bounding box center [317, 47] width 53 height 11
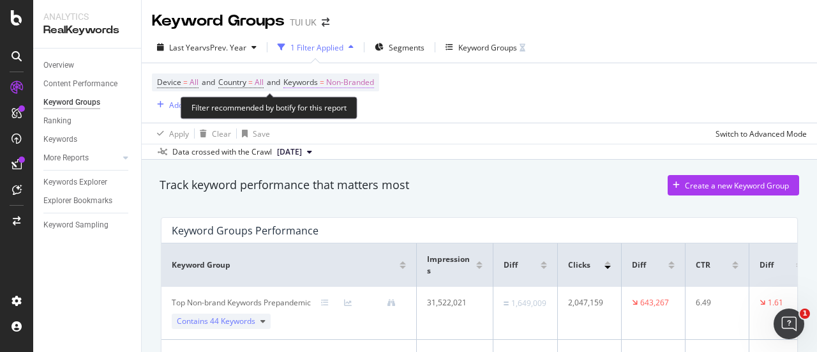
click at [349, 77] on span "Non-Branded" at bounding box center [350, 82] width 48 height 18
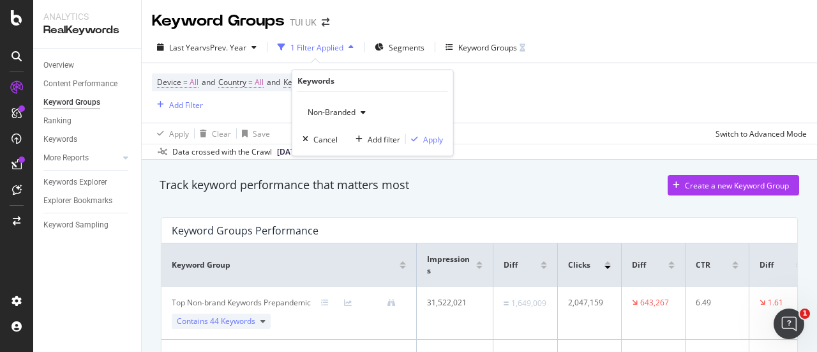
click at [515, 88] on div "Device = All and Country = All and Keywords = Non-Branded Add Filter" at bounding box center [479, 92] width 655 height 59
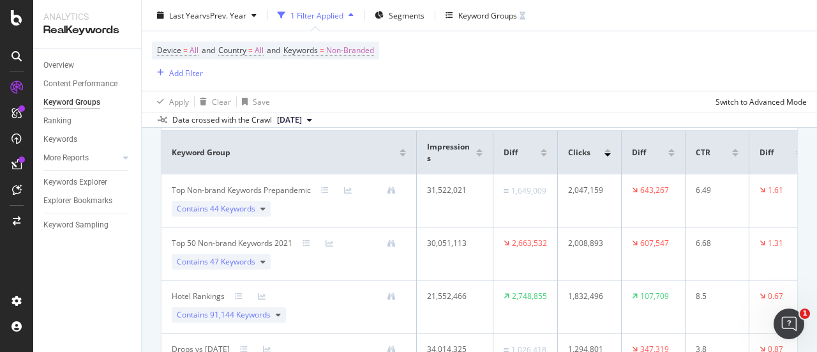
scroll to position [114, 0]
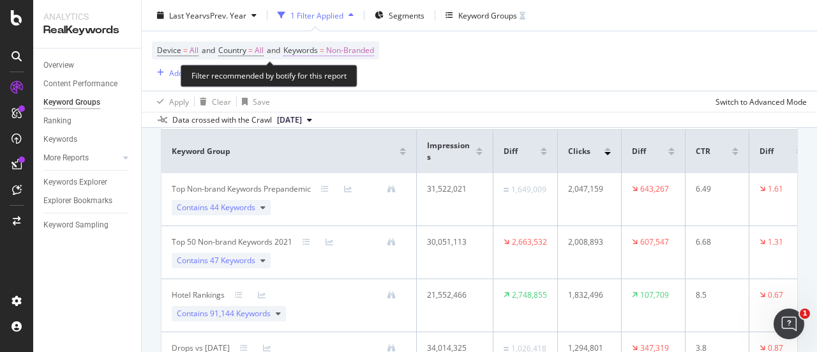
click at [372, 47] on span "Non-Branded" at bounding box center [350, 51] width 48 height 18
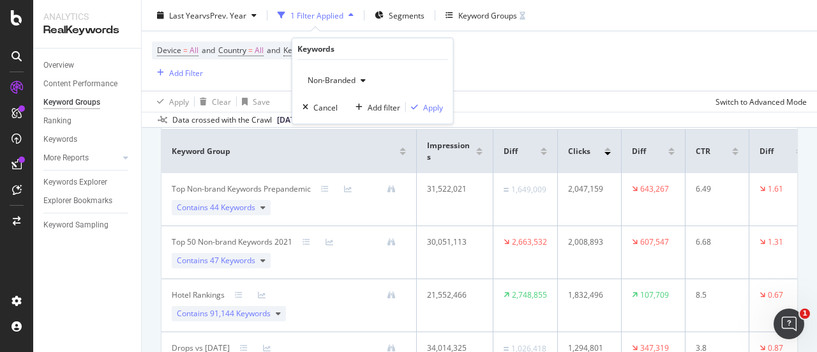
click at [362, 77] on icon "button" at bounding box center [363, 81] width 5 height 8
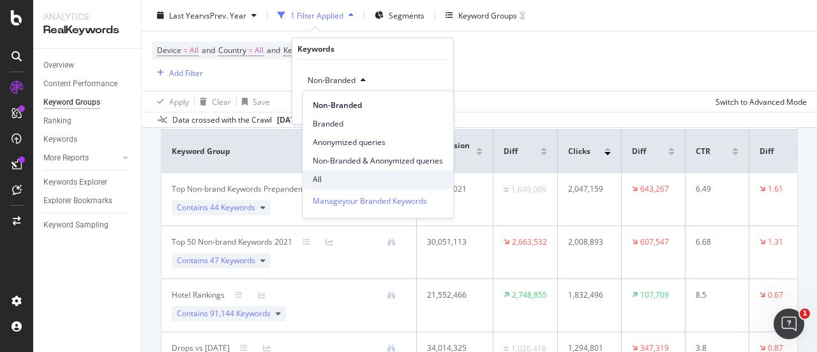
click at [352, 185] on div "All" at bounding box center [378, 179] width 151 height 19
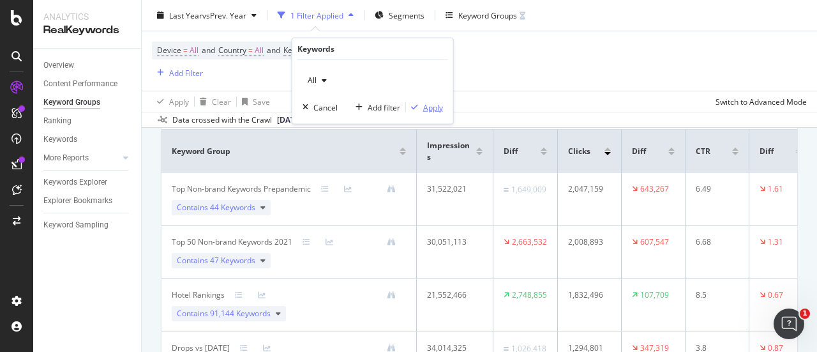
click at [432, 108] on div "Apply" at bounding box center [433, 107] width 20 height 11
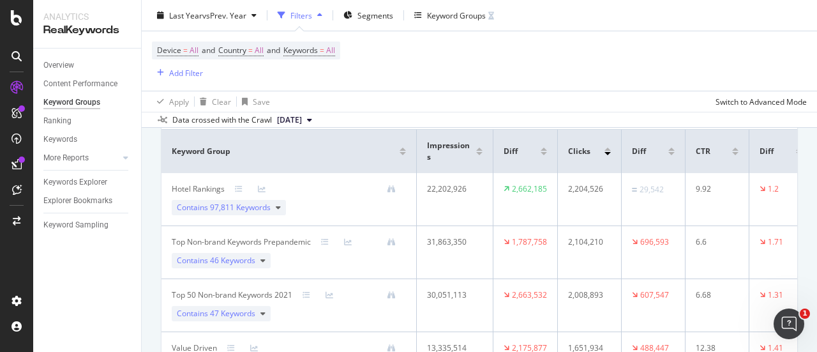
click at [464, 73] on div "Device = All and Country = All and Keywords = All Add Filter" at bounding box center [479, 60] width 655 height 59
click at [575, 101] on div "Apply Clear Save Switch to Advanced Mode" at bounding box center [480, 101] width 676 height 21
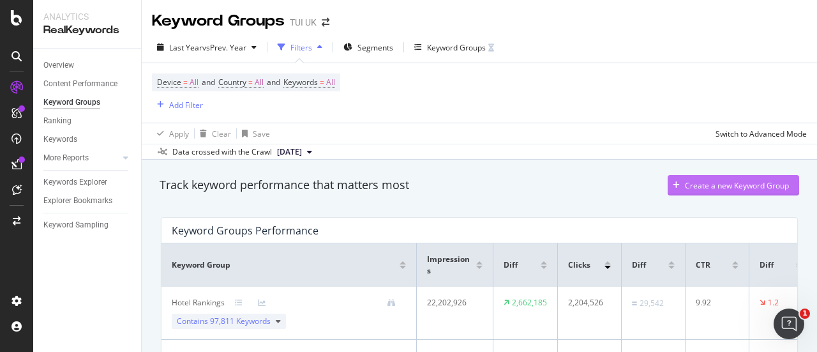
click at [737, 190] on div "Create a new Keyword Group" at bounding box center [737, 185] width 104 height 11
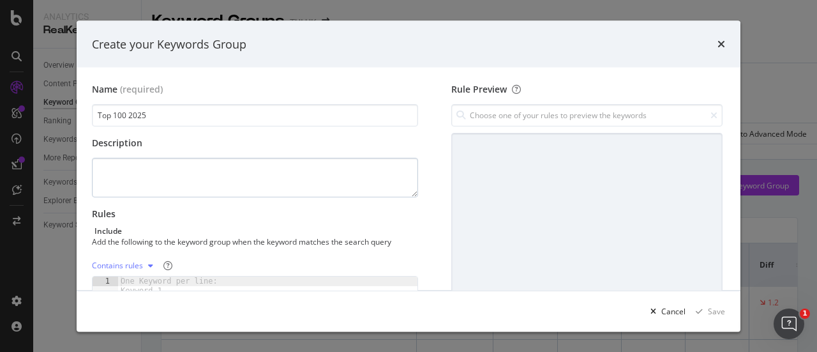
type input "Top 100 2025"
click at [138, 159] on textarea "modal" at bounding box center [255, 178] width 326 height 40
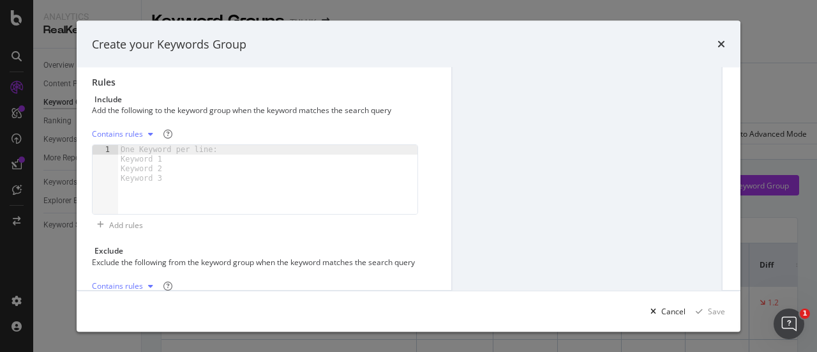
scroll to position [136, 0]
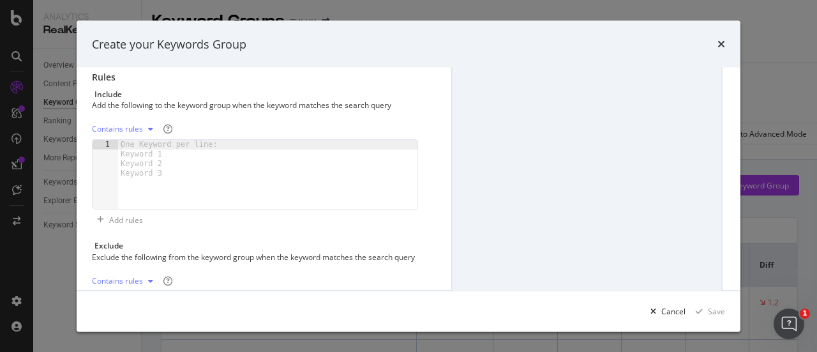
click at [167, 147] on div "One Keyword per line: Keyword 1 Keyword 2 Keyword 3" at bounding box center [171, 159] width 107 height 38
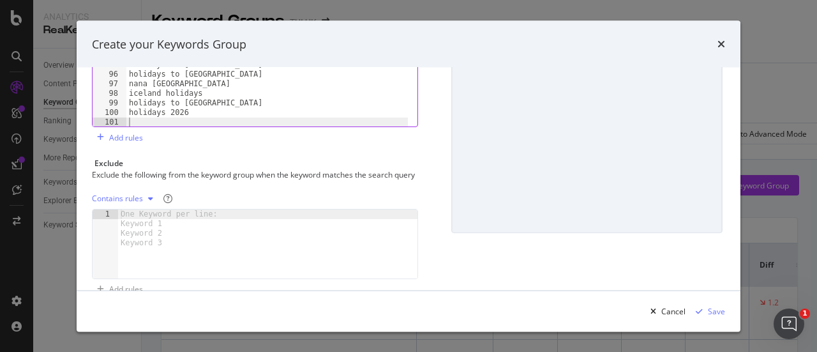
scroll to position [253, 0]
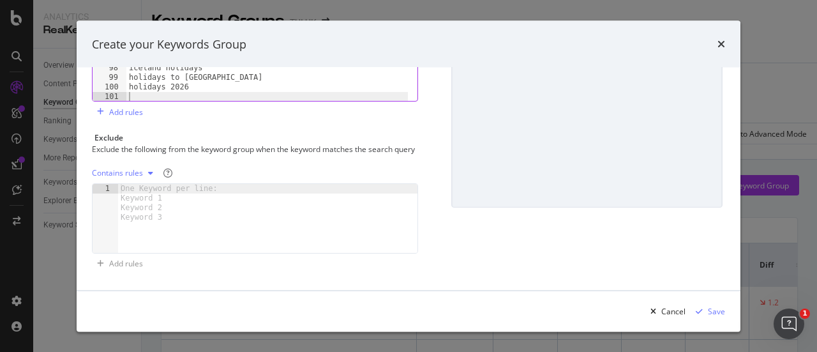
click at [208, 203] on div "One Keyword per line: Keyword 1 Keyword 2 Keyword 3" at bounding box center [171, 203] width 107 height 38
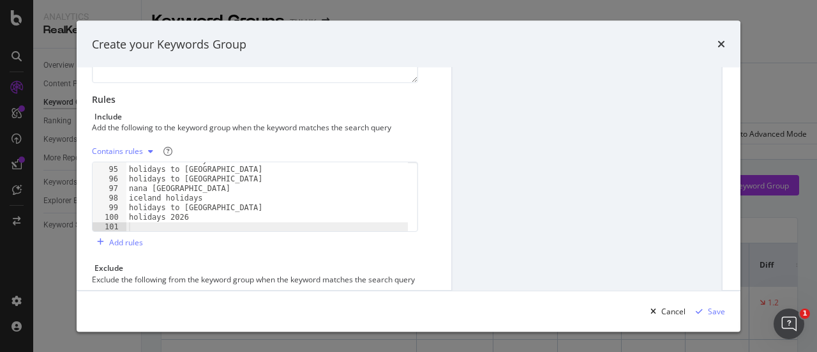
scroll to position [0, 0]
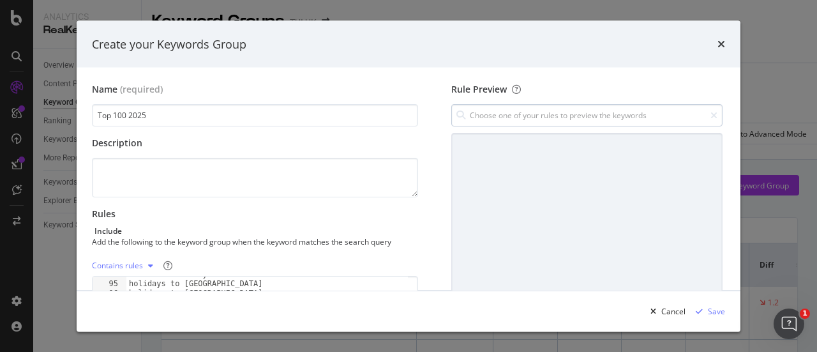
type textarea "TUI"
click at [660, 116] on input "modal" at bounding box center [586, 115] width 271 height 22
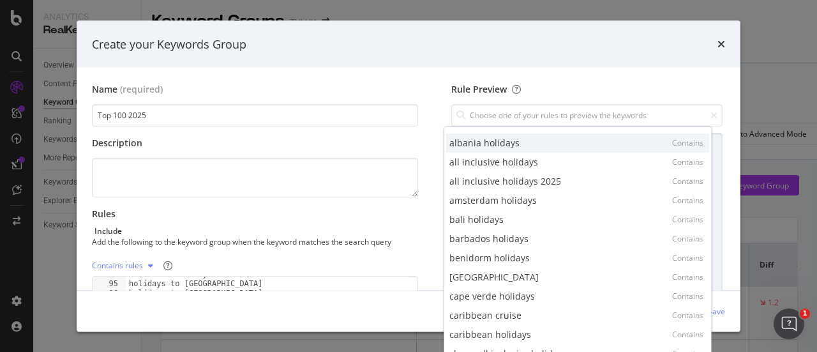
click at [618, 146] on div "albania holidays Contains" at bounding box center [577, 142] width 263 height 19
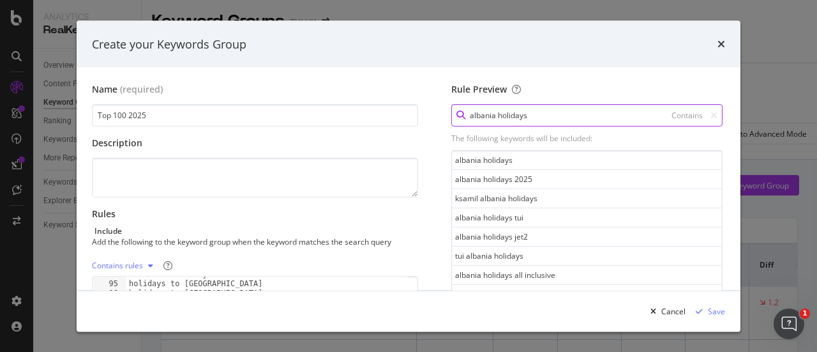
click at [564, 116] on input "albania holidays" at bounding box center [586, 115] width 271 height 22
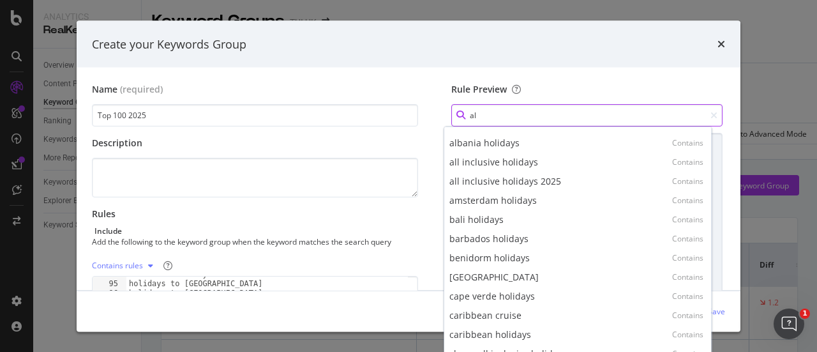
type input "a"
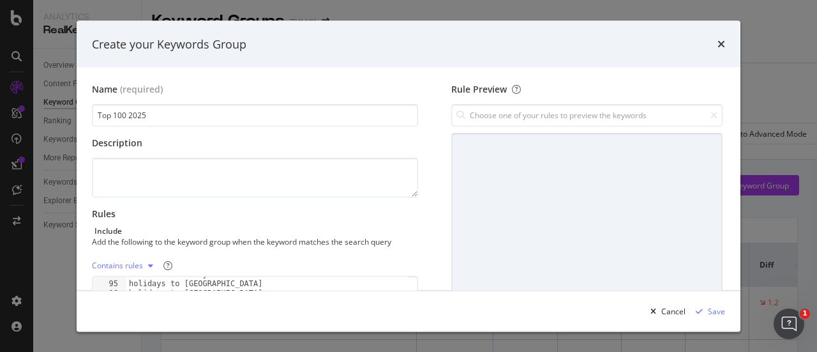
click at [589, 90] on div "Rule Preview" at bounding box center [586, 89] width 271 height 13
click at [722, 311] on div "Save" at bounding box center [716, 310] width 17 height 11
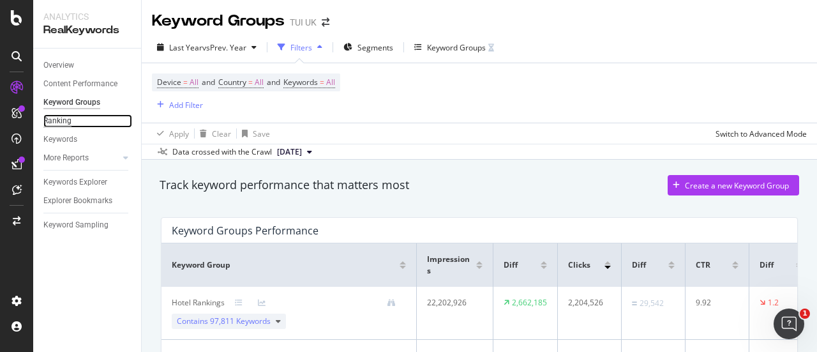
click at [61, 124] on div "Ranking" at bounding box center [57, 120] width 28 height 13
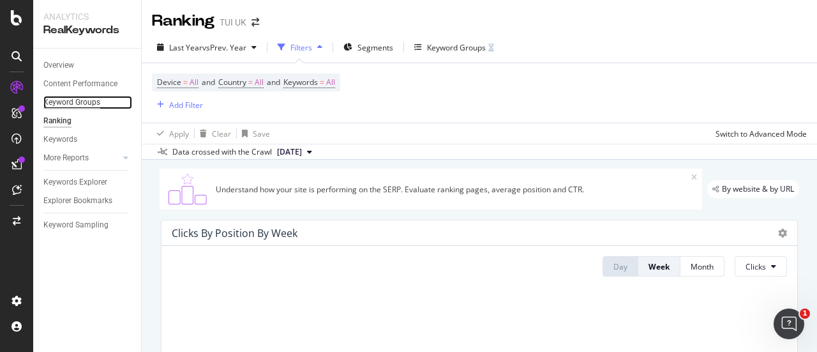
click at [73, 102] on div "Keyword Groups" at bounding box center [71, 102] width 57 height 13
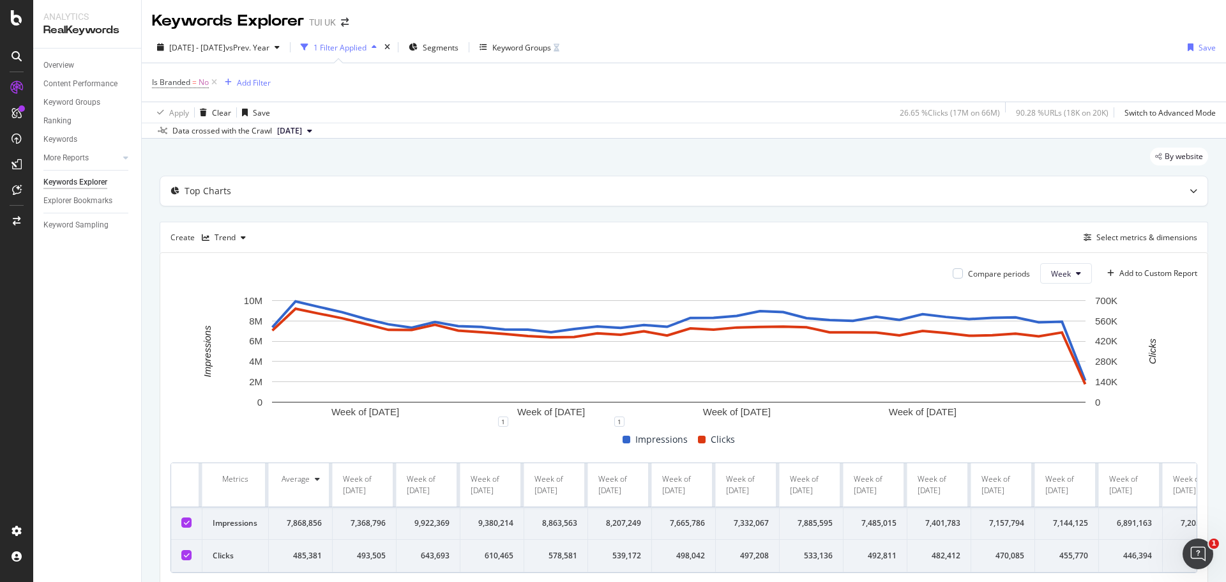
click at [367, 47] on div "1 Filter Applied" at bounding box center [340, 47] width 53 height 11
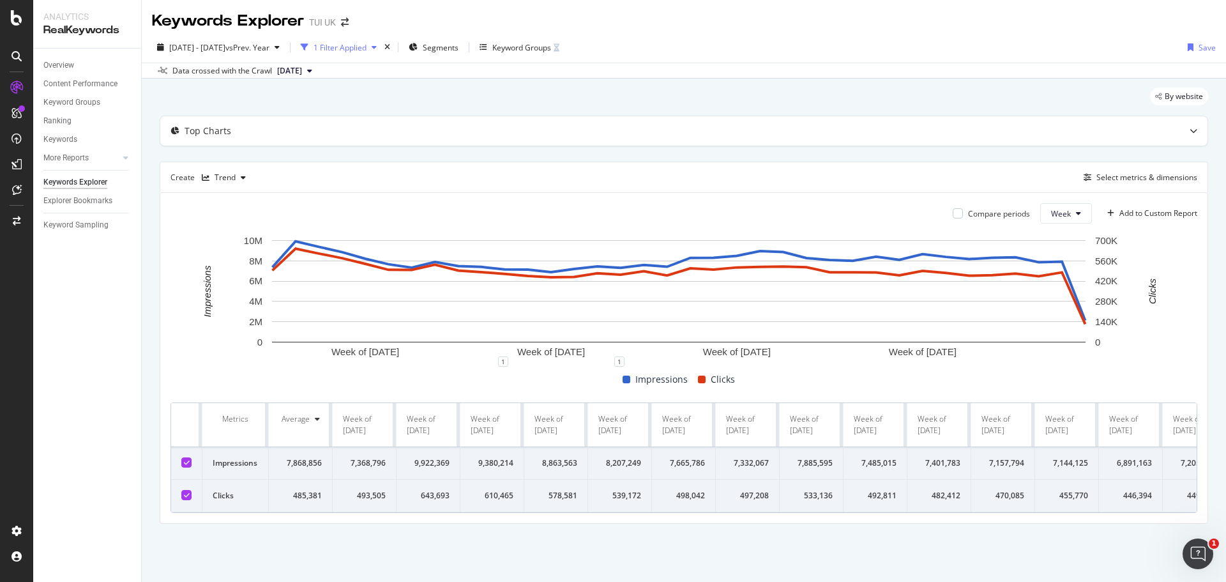
click at [367, 47] on div "1 Filter Applied" at bounding box center [340, 47] width 53 height 11
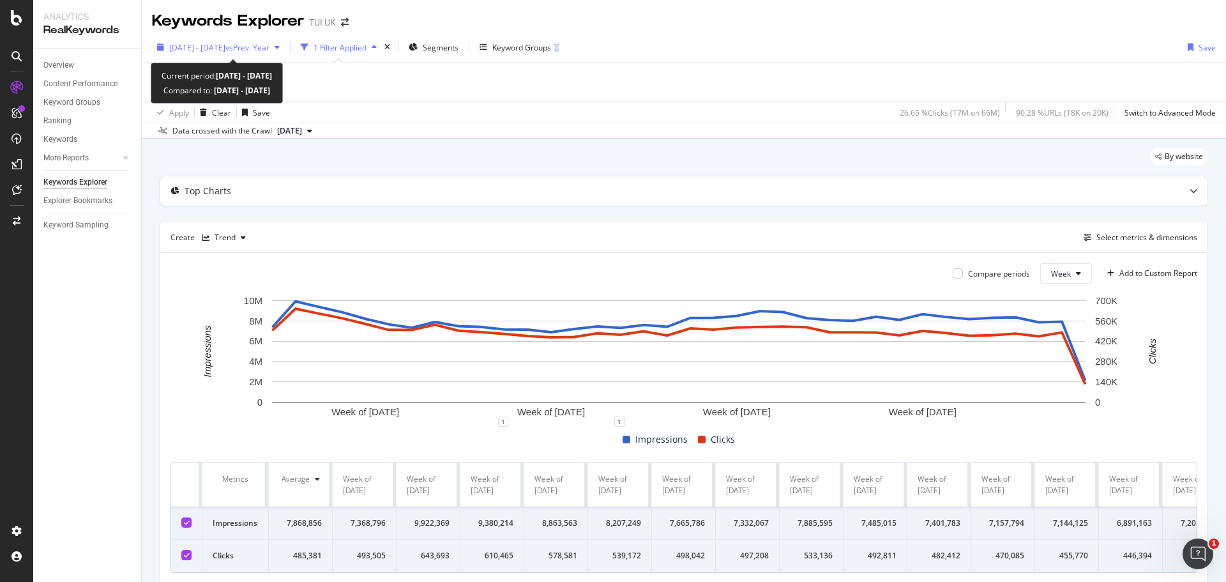
click at [269, 52] on span "vs Prev. Year" at bounding box center [247, 47] width 44 height 11
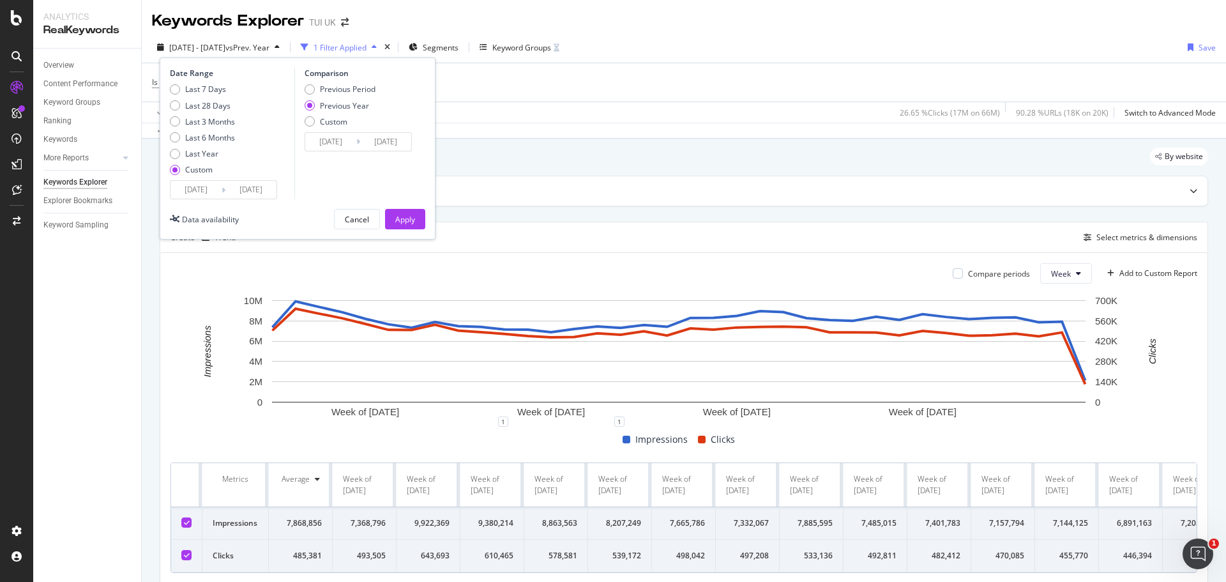
click at [193, 190] on input "[DATE]" at bounding box center [195, 190] width 51 height 18
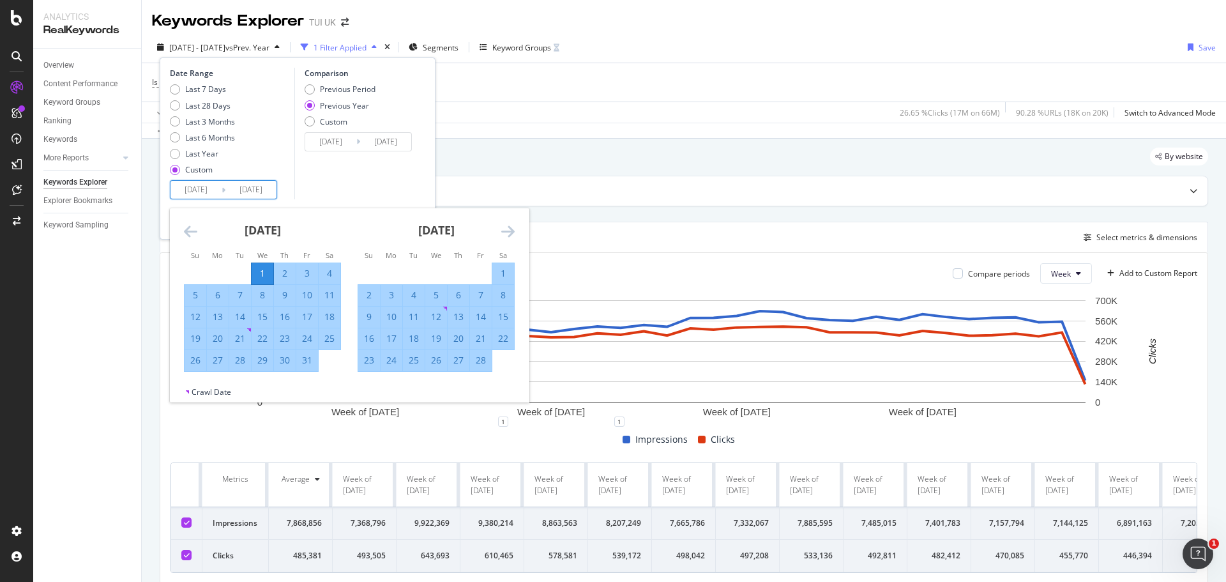
click at [511, 232] on icon "Move forward to switch to the next month." at bounding box center [507, 230] width 13 height 15
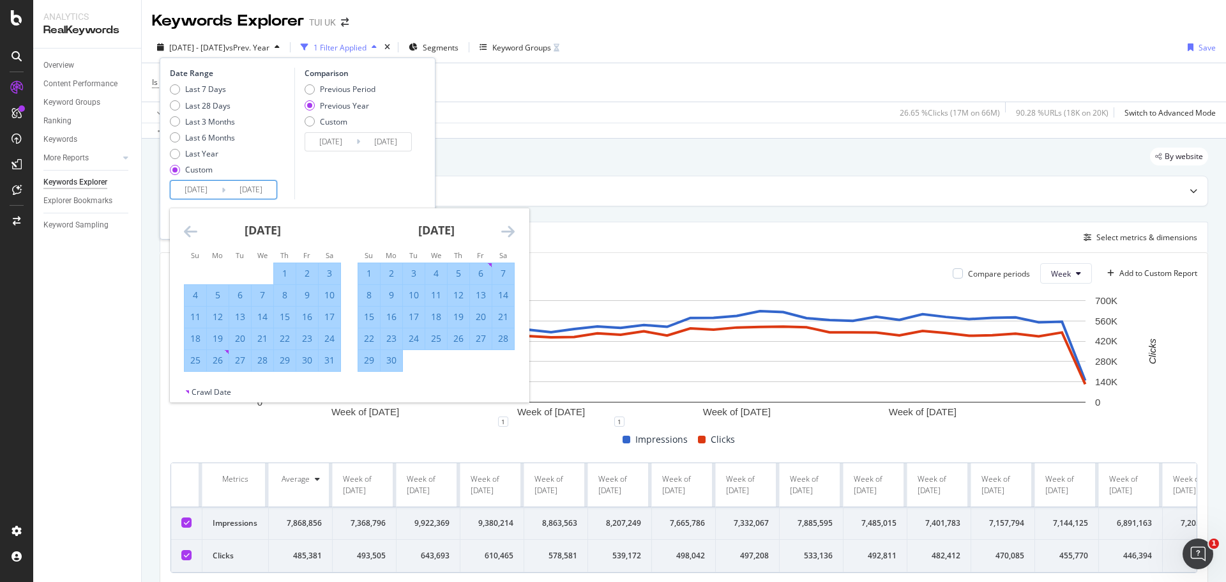
click at [511, 232] on icon "Move forward to switch to the next month." at bounding box center [507, 230] width 13 height 15
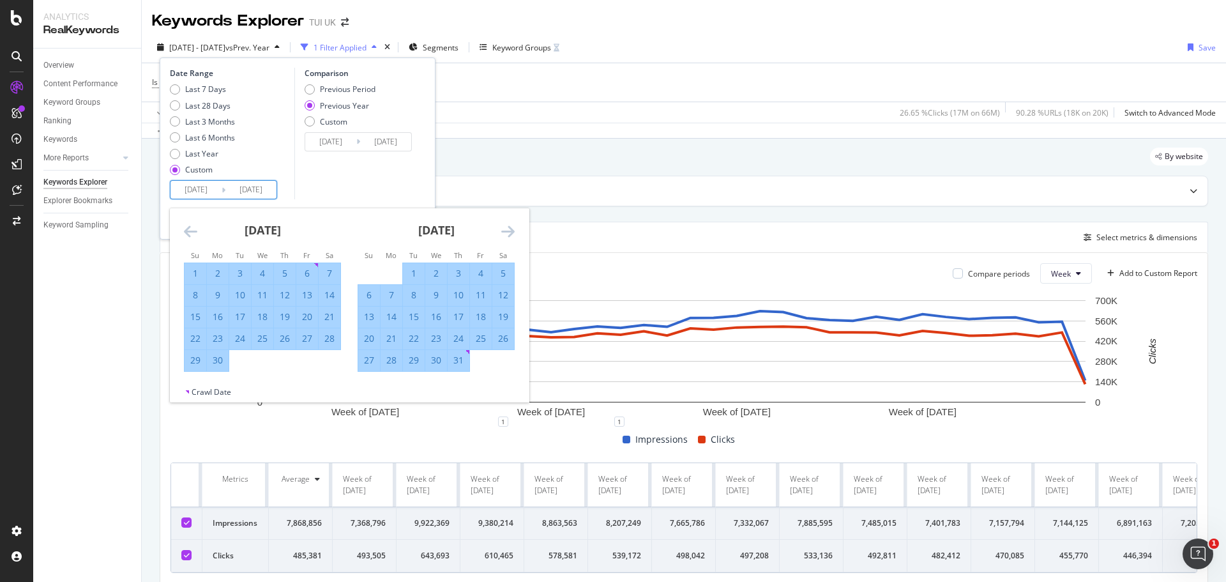
click at [511, 232] on icon "Move forward to switch to the next month." at bounding box center [507, 230] width 13 height 15
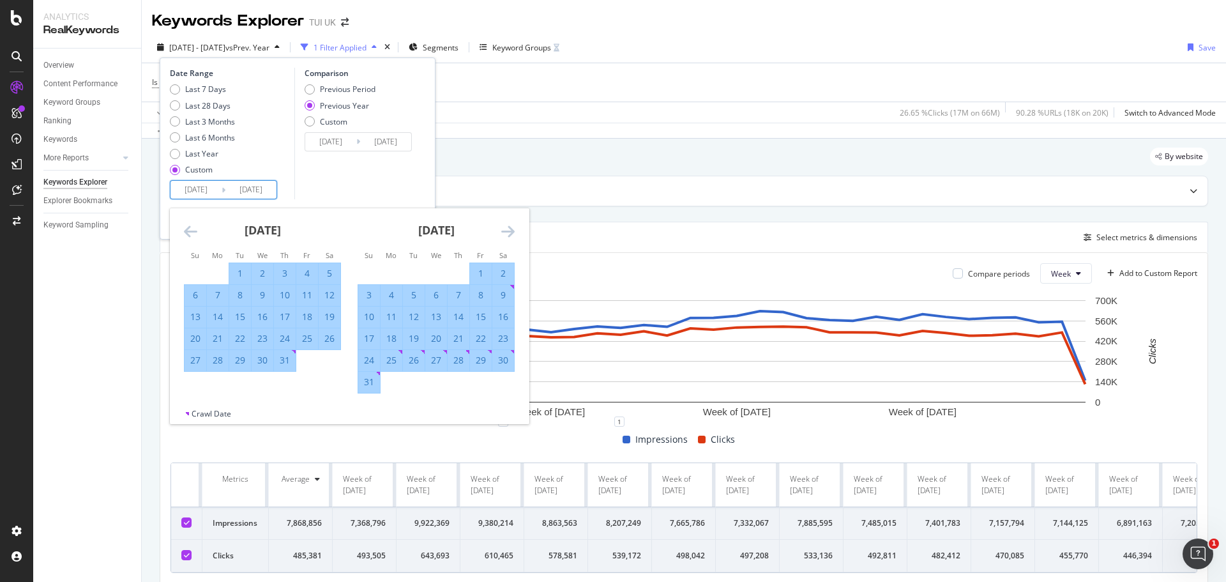
click at [511, 232] on icon "Move forward to switch to the next month." at bounding box center [507, 230] width 13 height 15
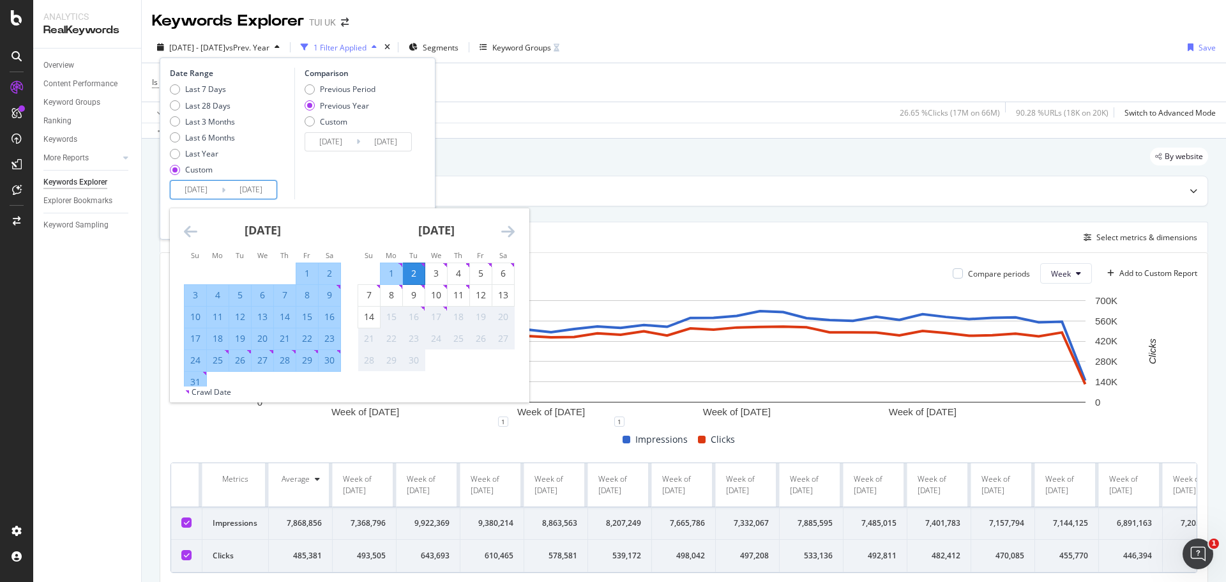
click at [511, 231] on icon "Move forward to switch to the next month." at bounding box center [507, 230] width 13 height 15
click at [510, 231] on icon "Move forward to switch to the next month." at bounding box center [507, 230] width 13 height 15
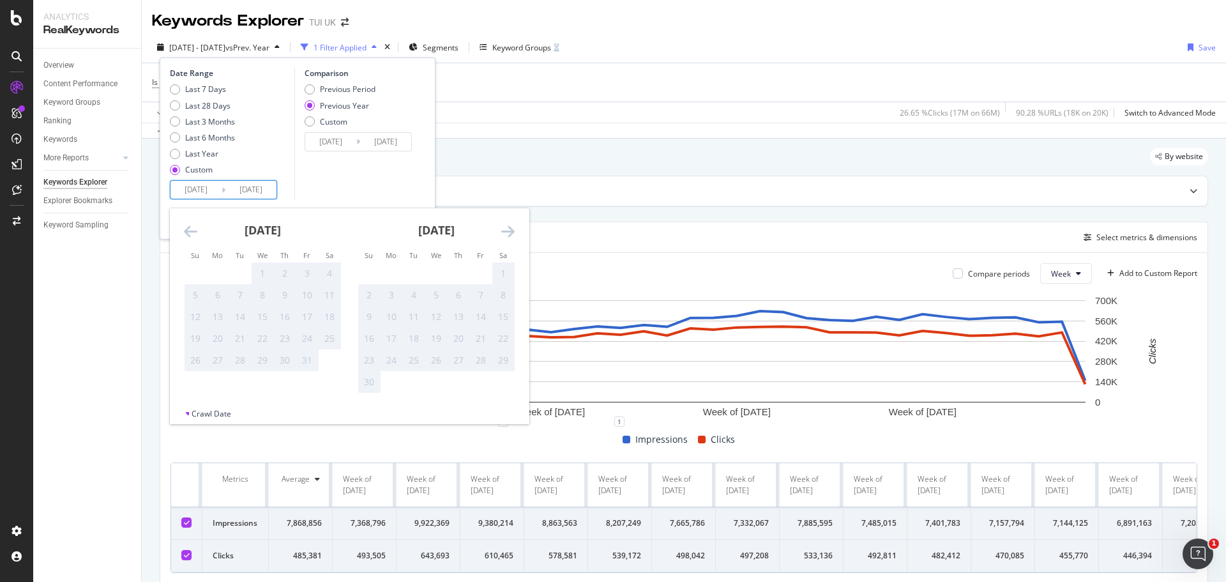
click at [174, 230] on div "[DATE] 1 2 3 4 5 6 7 8 9 10 11 12 13 14 15 16 17 18 19 20 21 22 23 24 25 26 27 …" at bounding box center [349, 308] width 359 height 200
click at [186, 230] on icon "Move backward to switch to the previous month." at bounding box center [190, 230] width 13 height 15
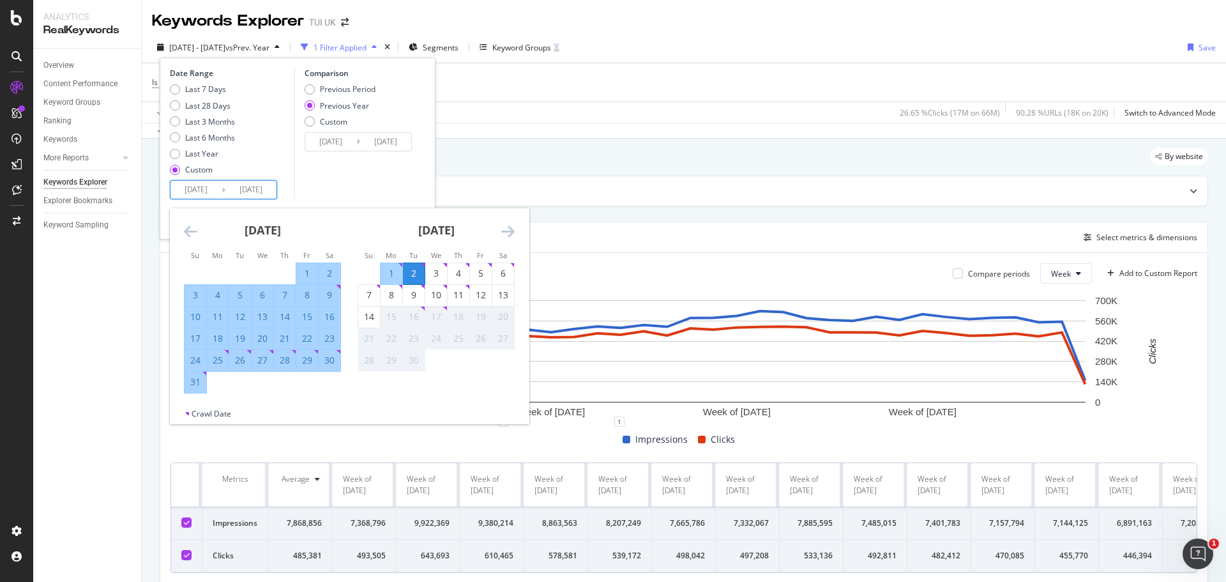
click at [197, 361] on div "24" at bounding box center [196, 360] width 22 height 13
type input "[DATE]"
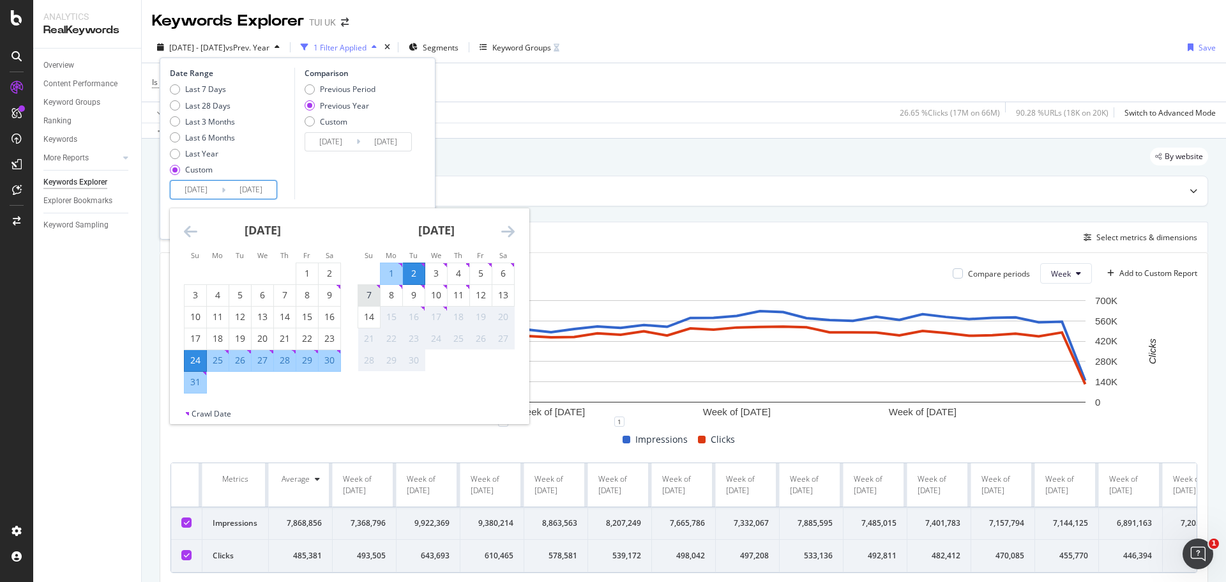
click at [370, 294] on div "7" at bounding box center [369, 295] width 22 height 13
type input "[DATE]"
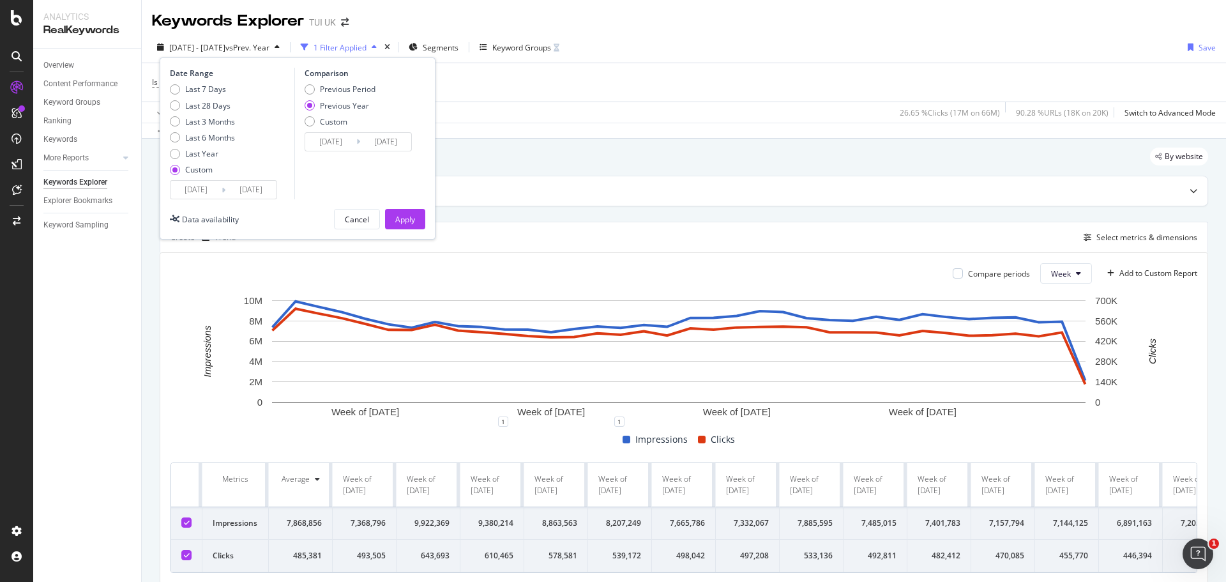
click at [229, 185] on input "[DATE]" at bounding box center [250, 190] width 51 height 18
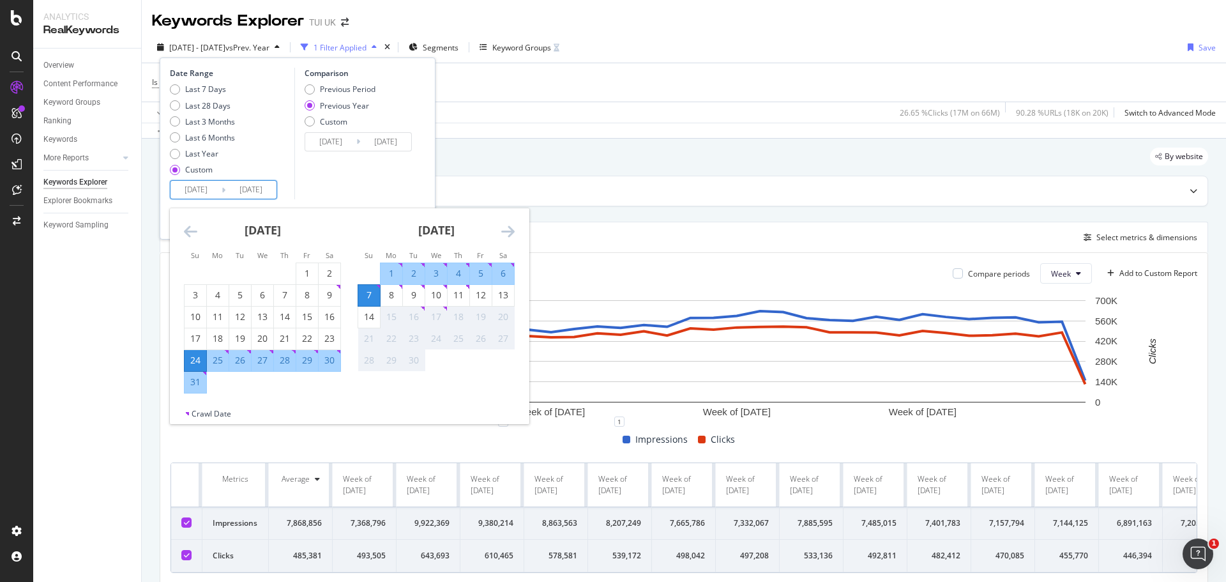
click at [368, 292] on div "7" at bounding box center [369, 295] width 22 height 13
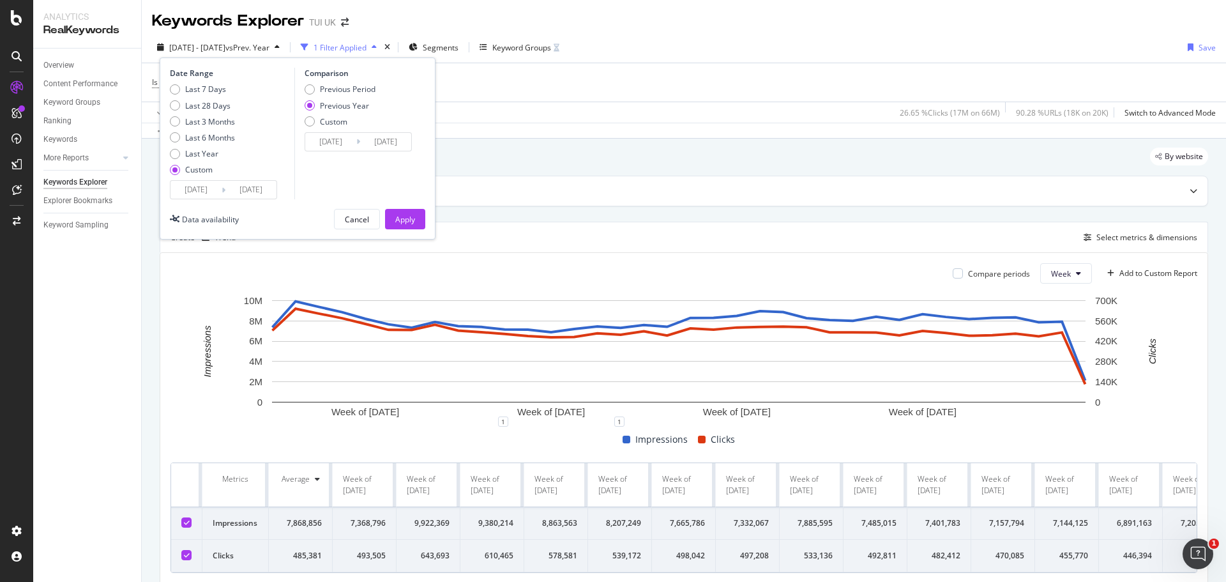
click at [241, 193] on input "[DATE]" at bounding box center [250, 190] width 51 height 18
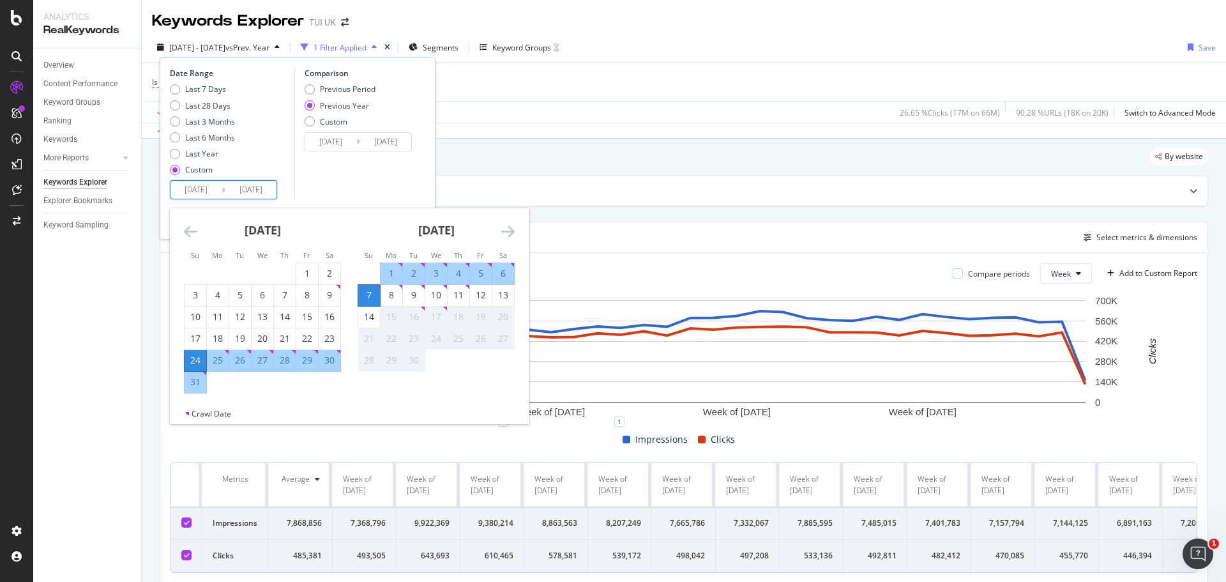
click at [371, 294] on div "7" at bounding box center [369, 295] width 22 height 13
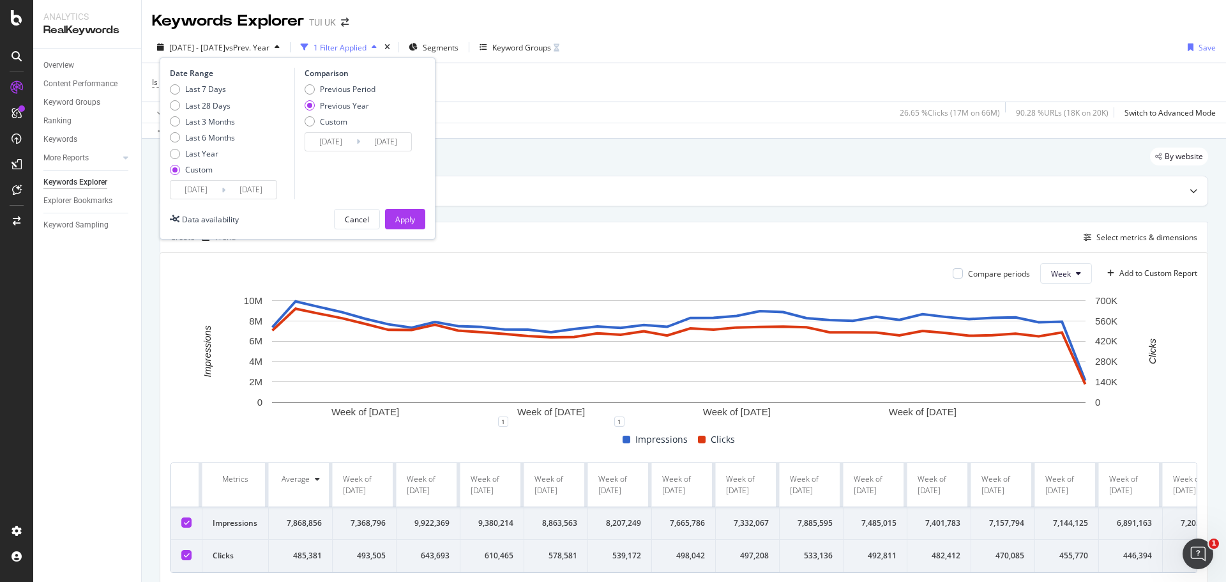
click at [198, 190] on input "[DATE]" at bounding box center [195, 190] width 51 height 18
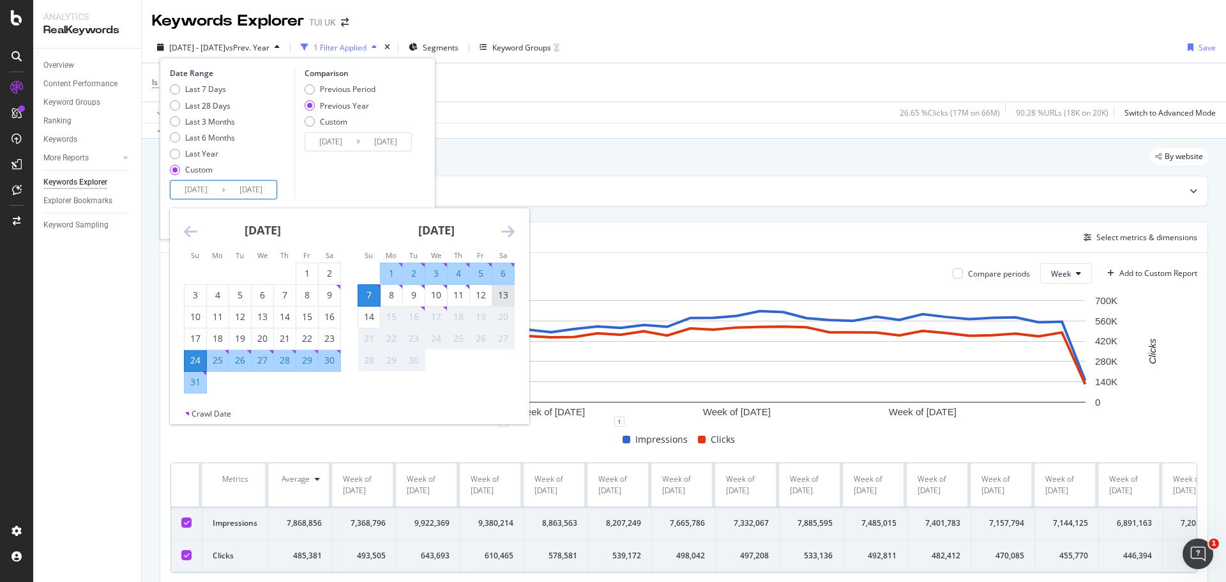
click at [509, 291] on div "13" at bounding box center [503, 295] width 22 height 13
type input "[DATE]"
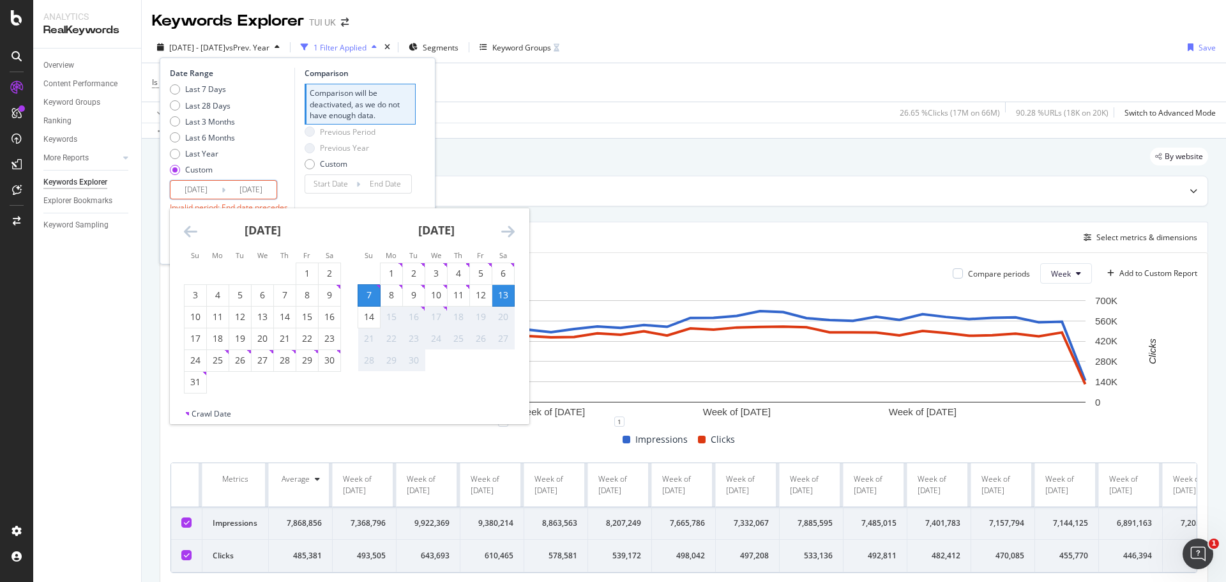
click at [370, 298] on div "7" at bounding box center [369, 295] width 22 height 13
type input "[DATE]"
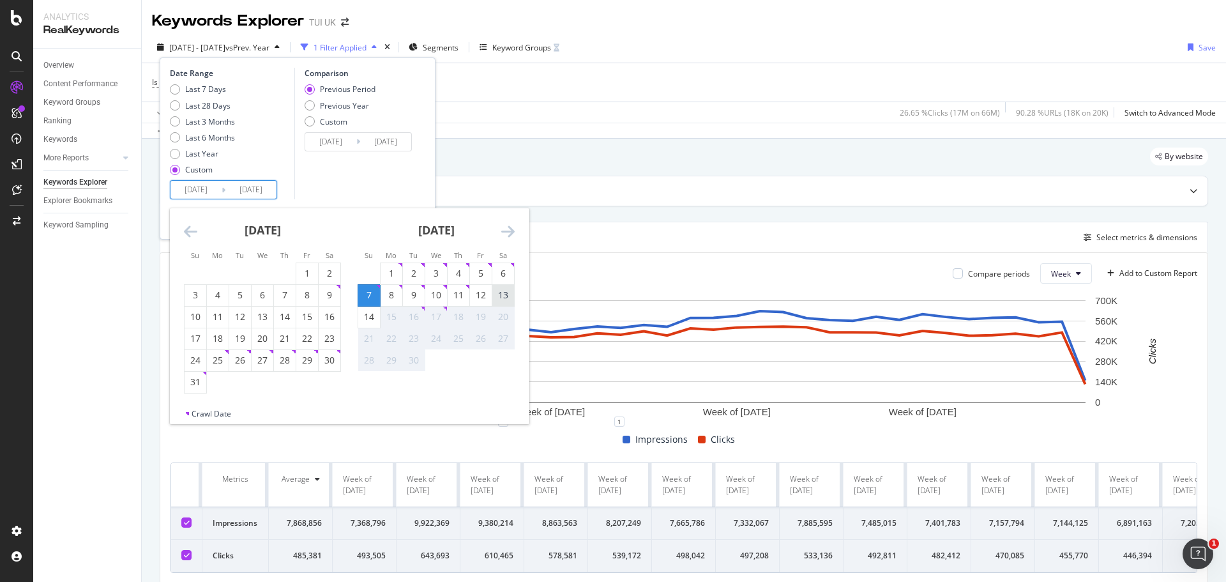
click at [514, 294] on td "13" at bounding box center [503, 295] width 22 height 22
type input "[DATE]"
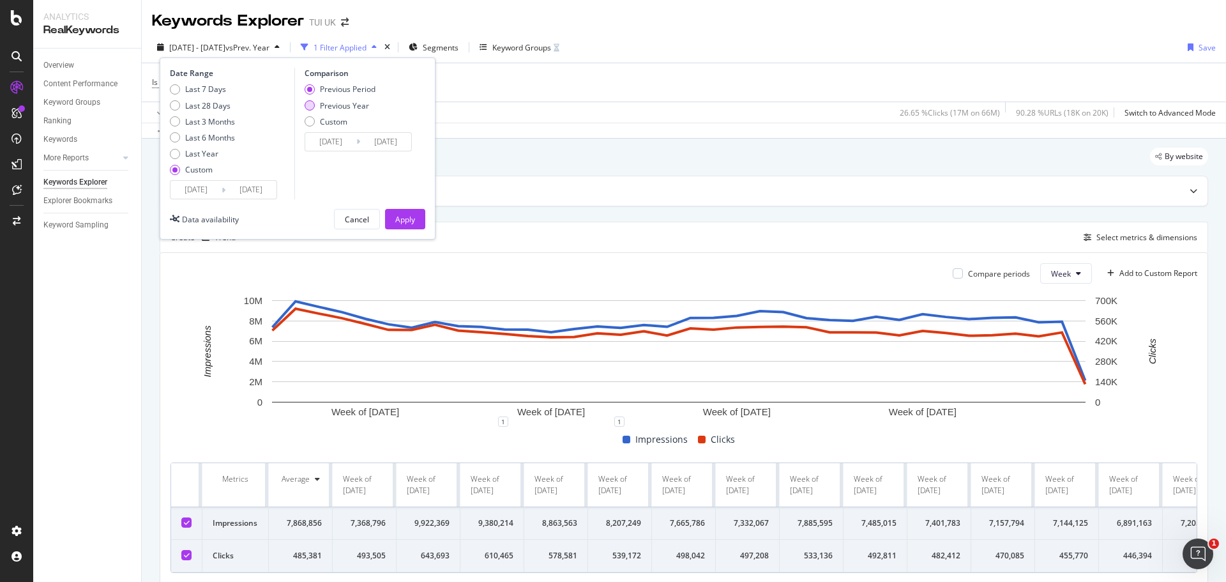
click at [336, 105] on div "Previous Year" at bounding box center [344, 105] width 49 height 11
type input "[DATE]"
click at [334, 139] on input "[DATE]" at bounding box center [330, 142] width 51 height 18
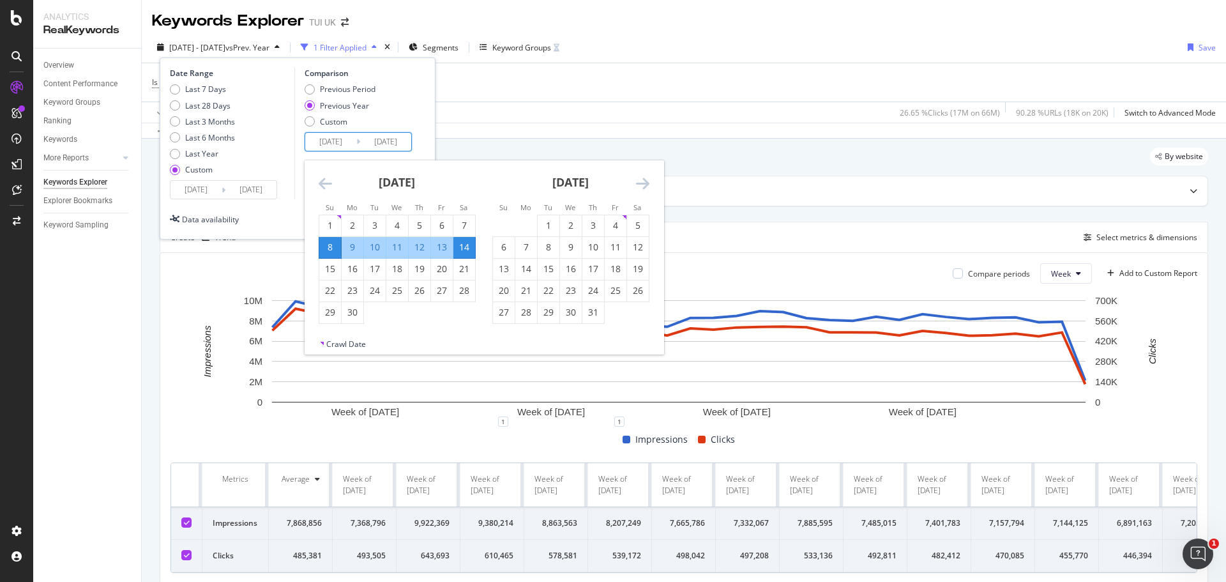
click at [423, 111] on div "Date Range Last 7 Days Last 28 Days Last 3 Months Last 6 Months Last Year Custo…" at bounding box center [297, 134] width 255 height 132
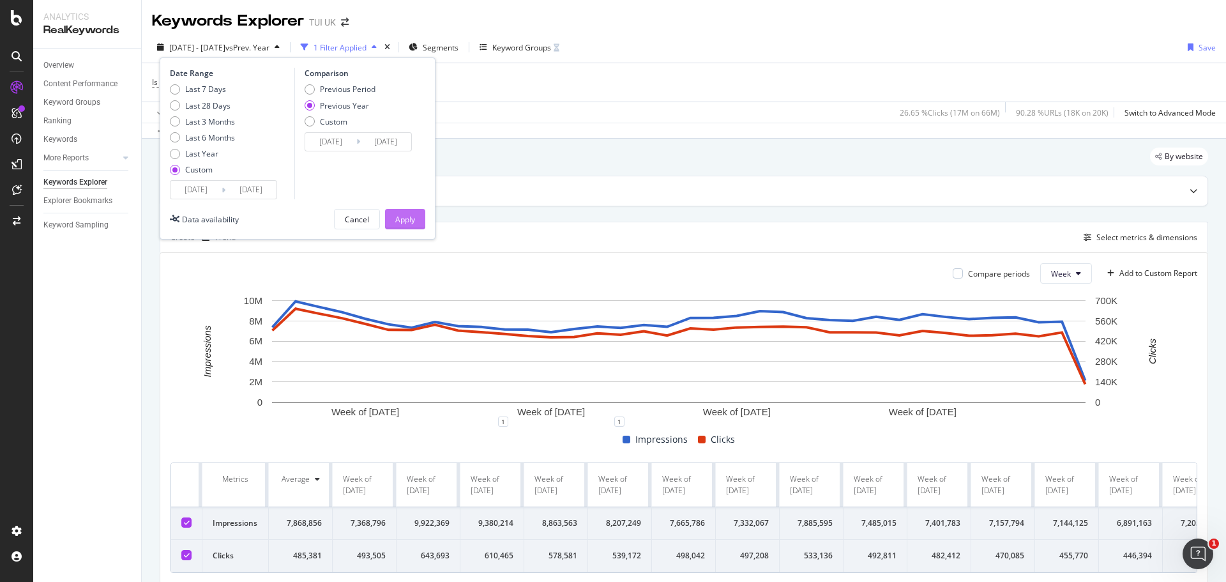
click at [406, 218] on div "Apply" at bounding box center [405, 219] width 20 height 11
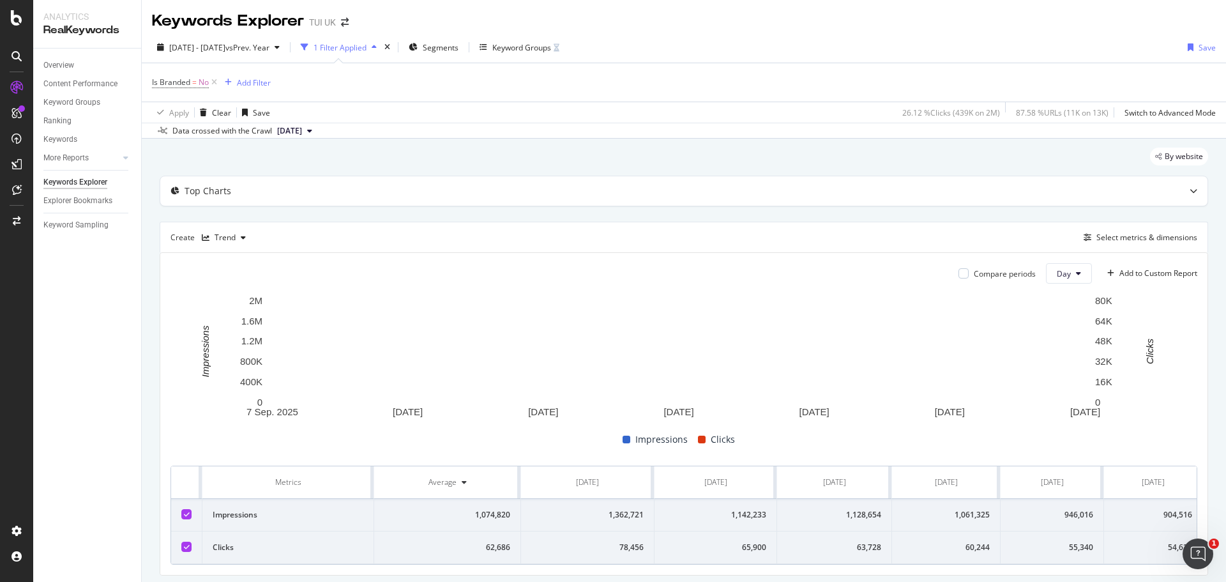
scroll to position [45, 0]
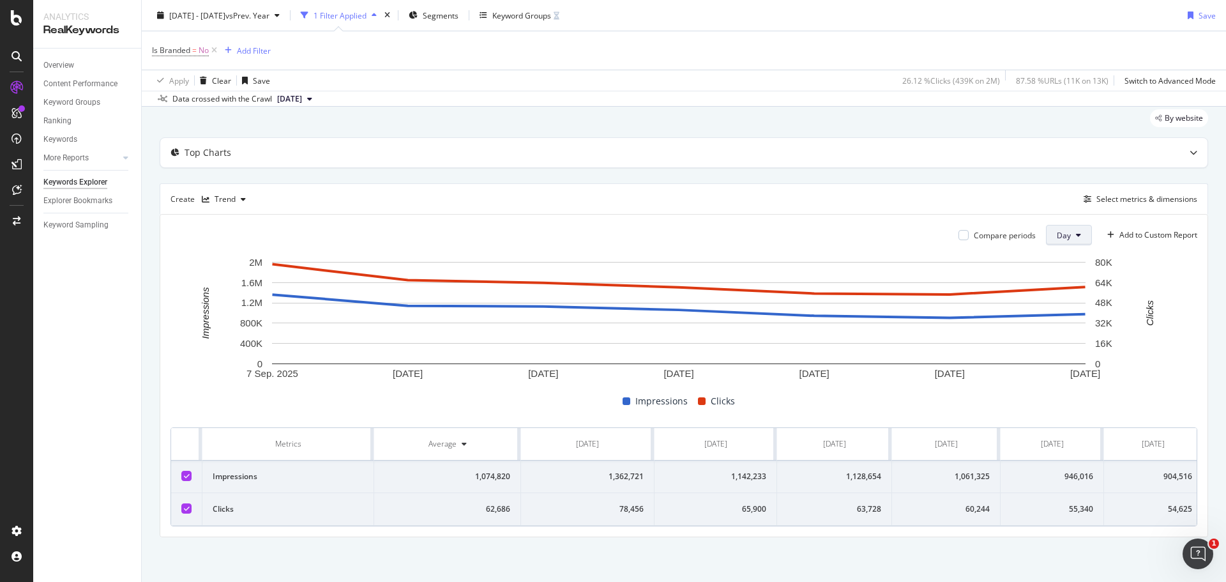
click at [1060, 233] on span "Day" at bounding box center [1064, 235] width 14 height 11
click at [1062, 276] on span "Week" at bounding box center [1058, 277] width 23 height 11
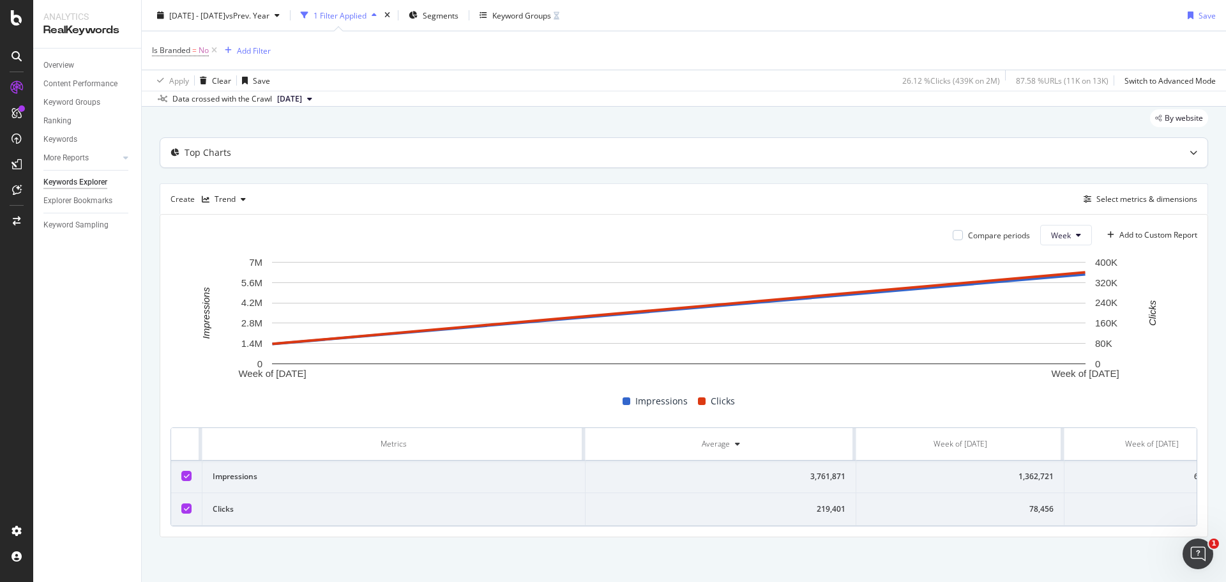
click at [1154, 158] on div "Top Charts" at bounding box center [683, 152] width 1047 height 29
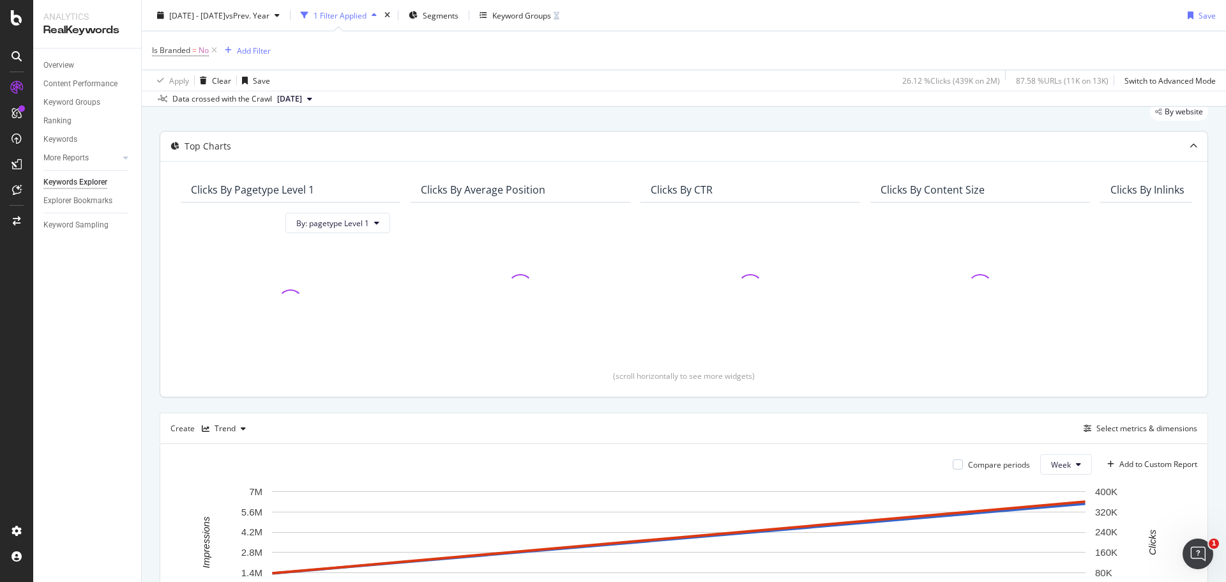
click at [1179, 144] on div at bounding box center [1193, 146] width 28 height 29
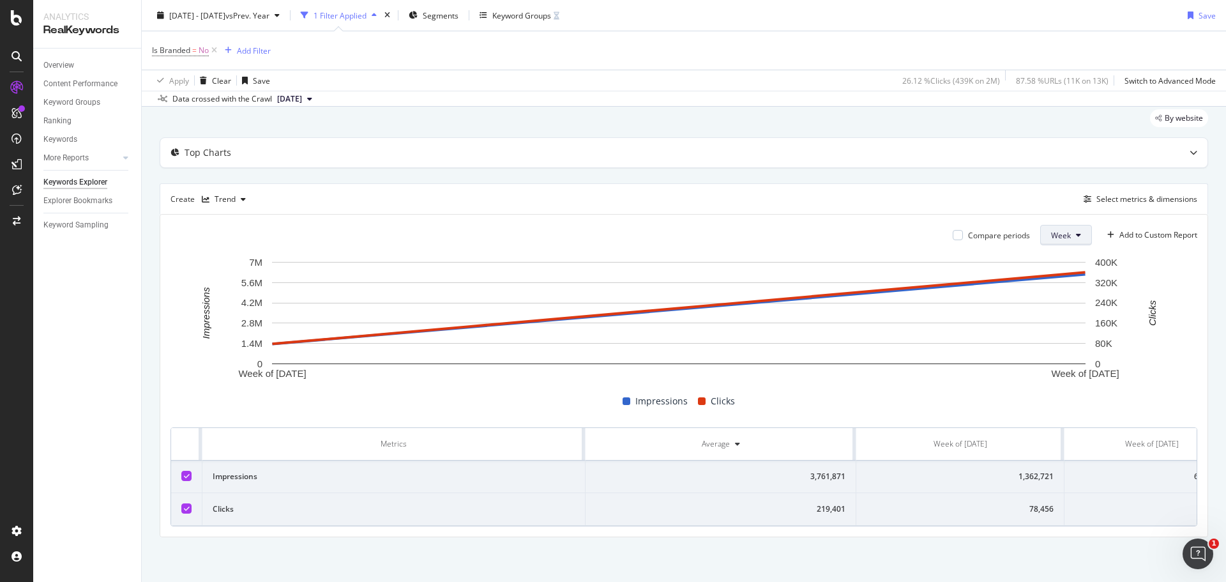
click at [1076, 231] on icon at bounding box center [1078, 235] width 5 height 8
click at [1055, 299] on span "Month" at bounding box center [1052, 301] width 23 height 11
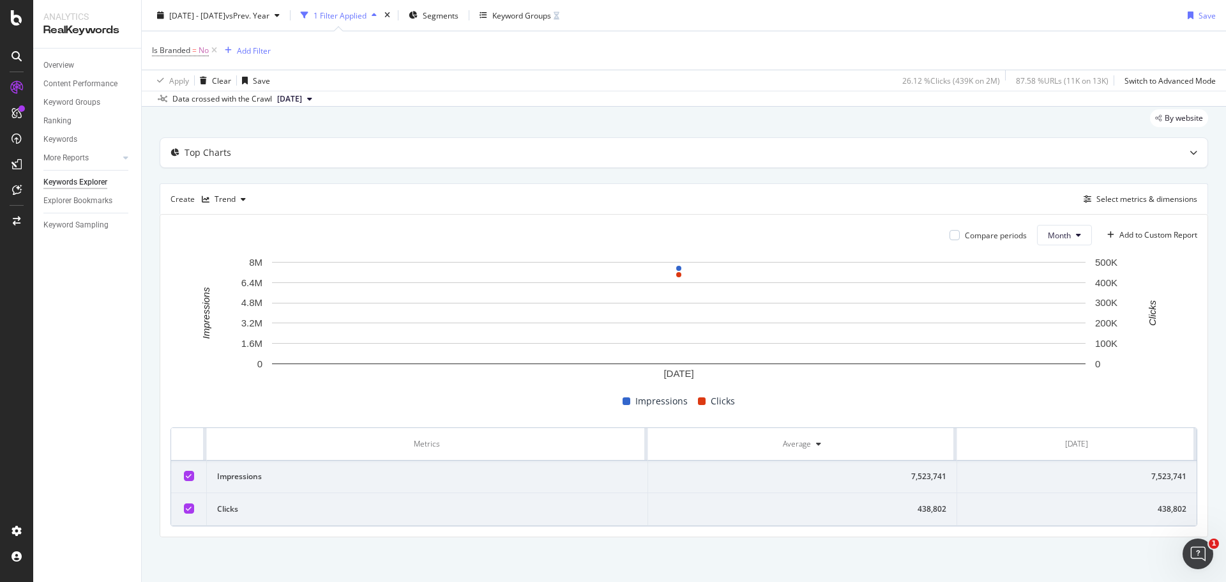
click at [192, 474] on div at bounding box center [189, 476] width 10 height 10
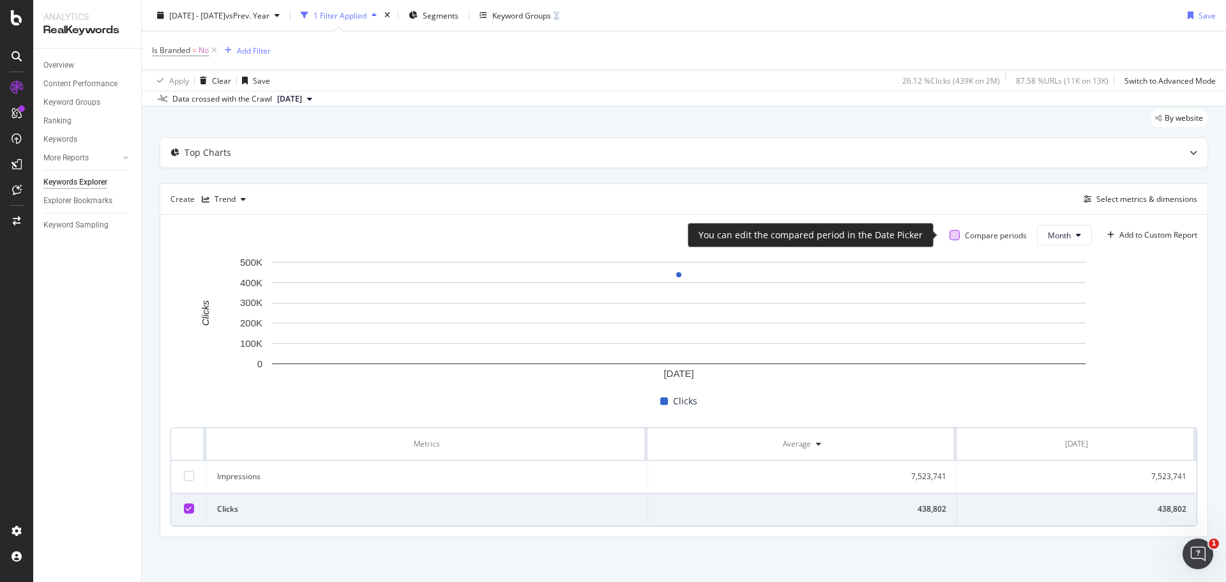
click at [949, 234] on div at bounding box center [954, 235] width 10 height 10
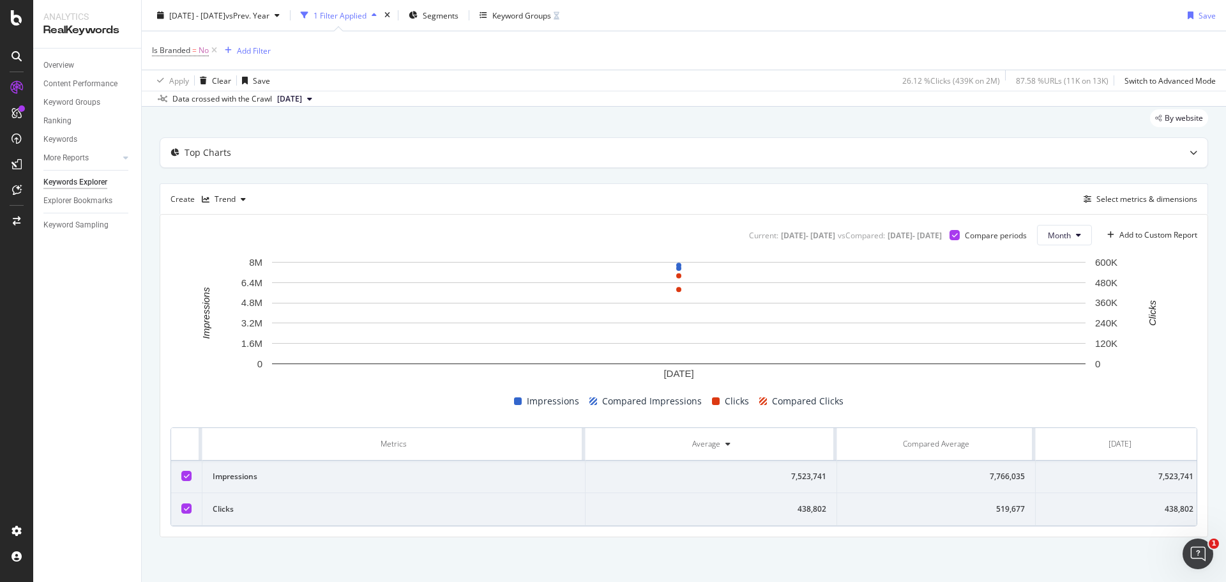
drag, startPoint x: 993, startPoint y: 526, endPoint x: 1059, endPoint y: 522, distance: 65.9
click at [1167, 531] on div "Current: [DATE] - [DATE] vs Compared : [DATE] - [DATE] Compare periods Month Ad…" at bounding box center [683, 376] width 1047 height 322
drag, startPoint x: 1144, startPoint y: 500, endPoint x: 1179, endPoint y: 497, distance: 34.6
click at [1179, 497] on td "519,677" at bounding box center [1122, 509] width 149 height 33
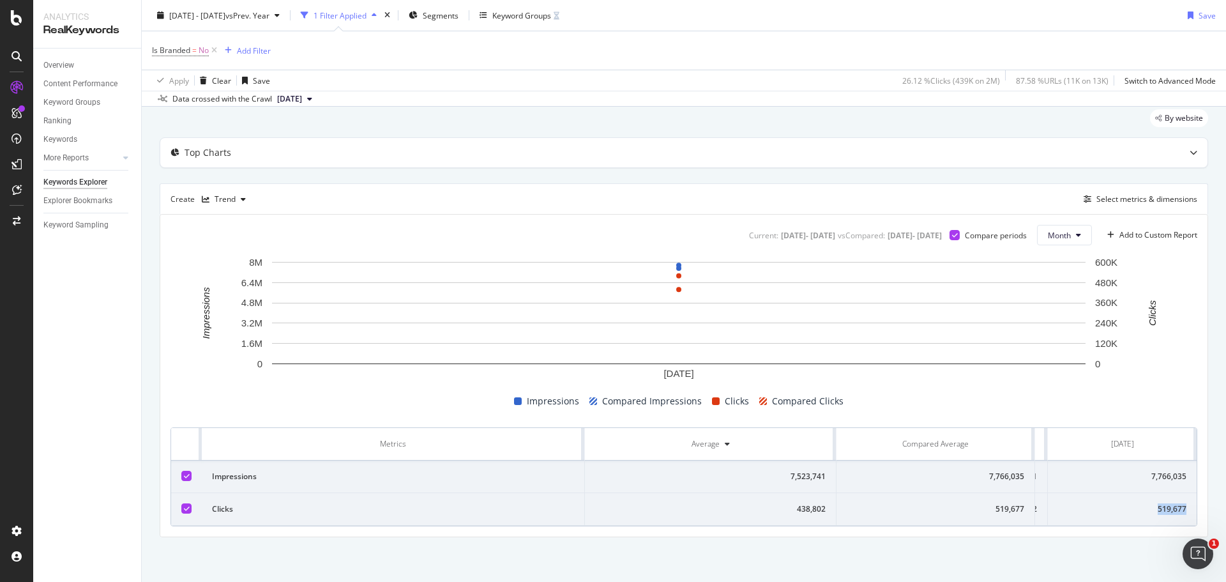
copy div "519,677"
click at [995, 503] on div "519,677" at bounding box center [936, 508] width 178 height 11
drag, startPoint x: 994, startPoint y: 499, endPoint x: 1025, endPoint y: 499, distance: 31.3
click at [1025, 499] on td "519,677" at bounding box center [935, 509] width 199 height 33
copy div "519,677"
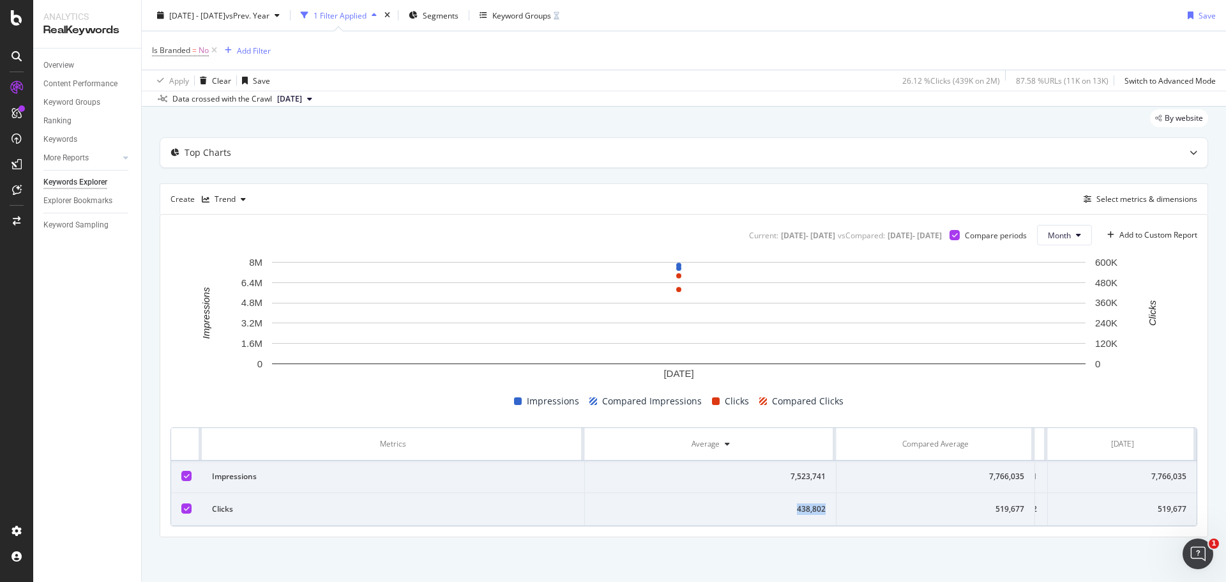
drag, startPoint x: 801, startPoint y: 498, endPoint x: 826, endPoint y: 498, distance: 25.5
click at [826, 498] on td "438,802" at bounding box center [711, 509] width 252 height 33
copy div "438,802"
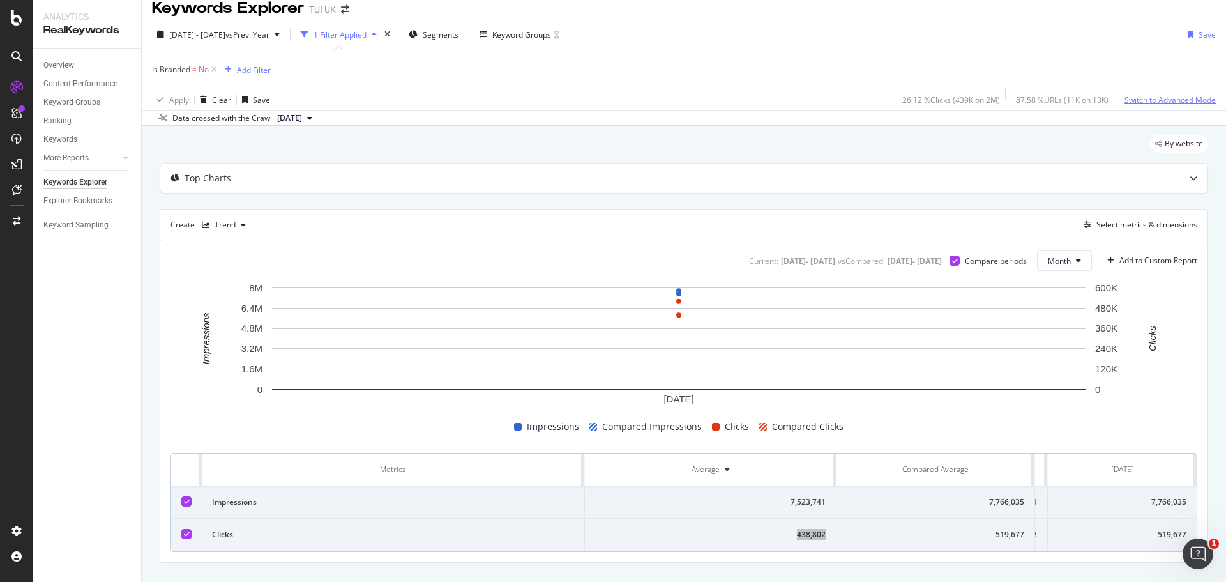
scroll to position [0, 0]
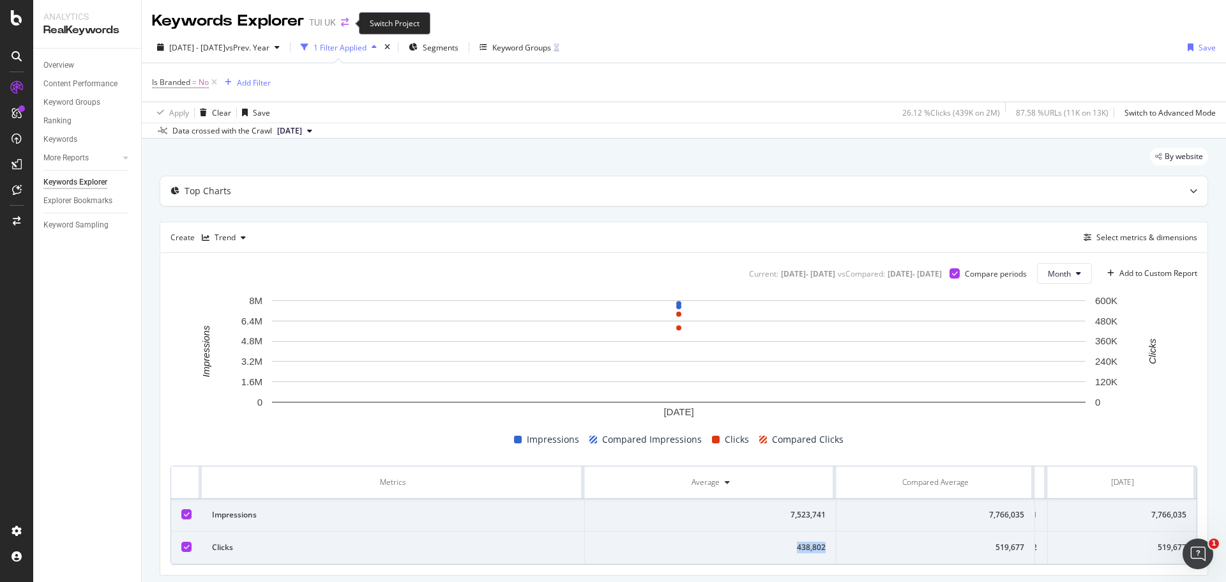
click at [341, 22] on icon "arrow-right-arrow-left" at bounding box center [345, 22] width 8 height 9
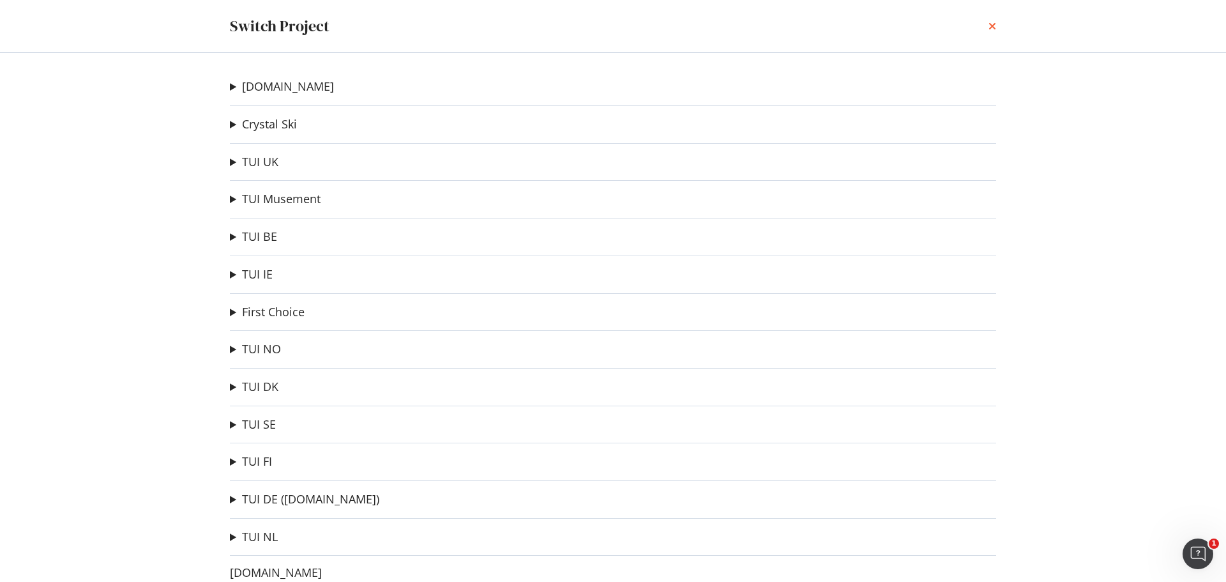
click at [992, 25] on icon "times" at bounding box center [992, 26] width 8 height 10
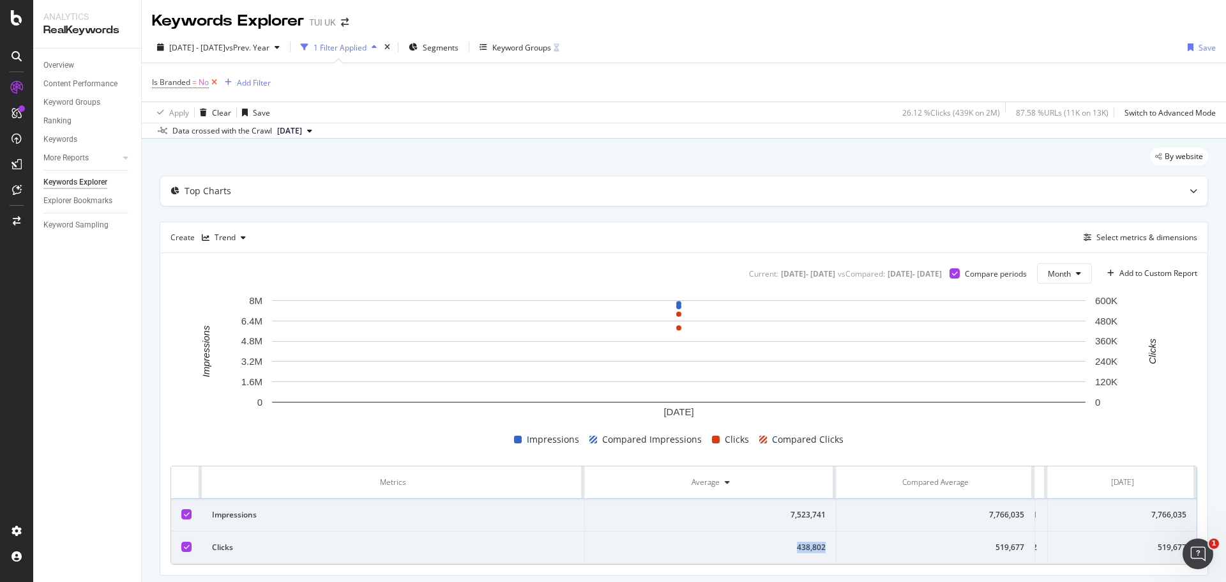
click at [213, 81] on icon at bounding box center [214, 82] width 11 height 13
click at [187, 78] on div "Add Filter" at bounding box center [186, 82] width 34 height 11
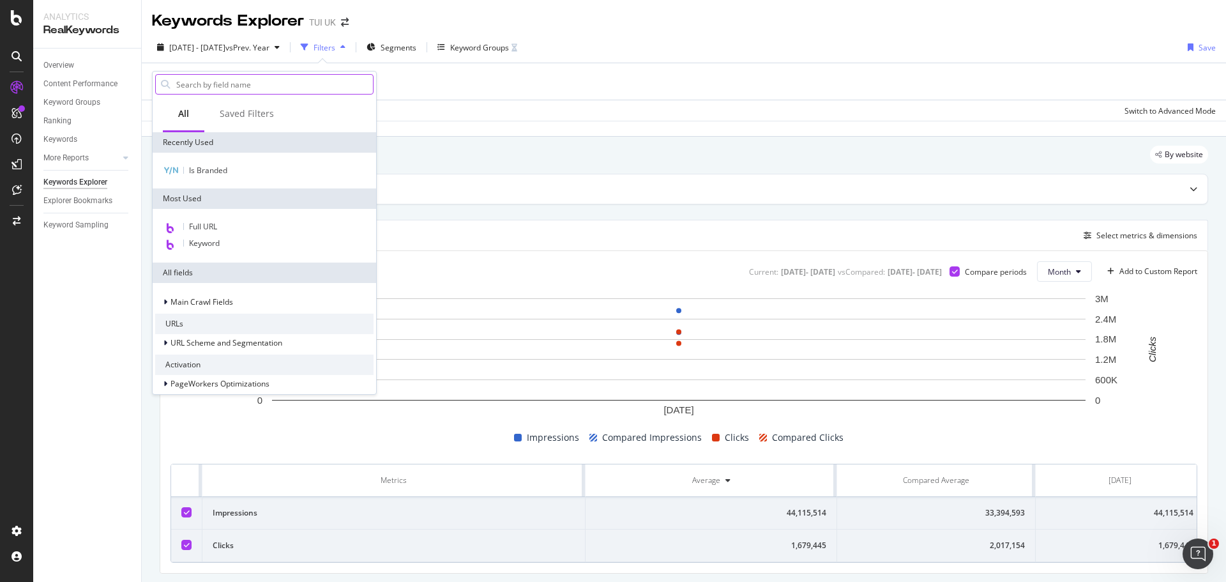
click at [192, 84] on input "text" at bounding box center [274, 84] width 198 height 19
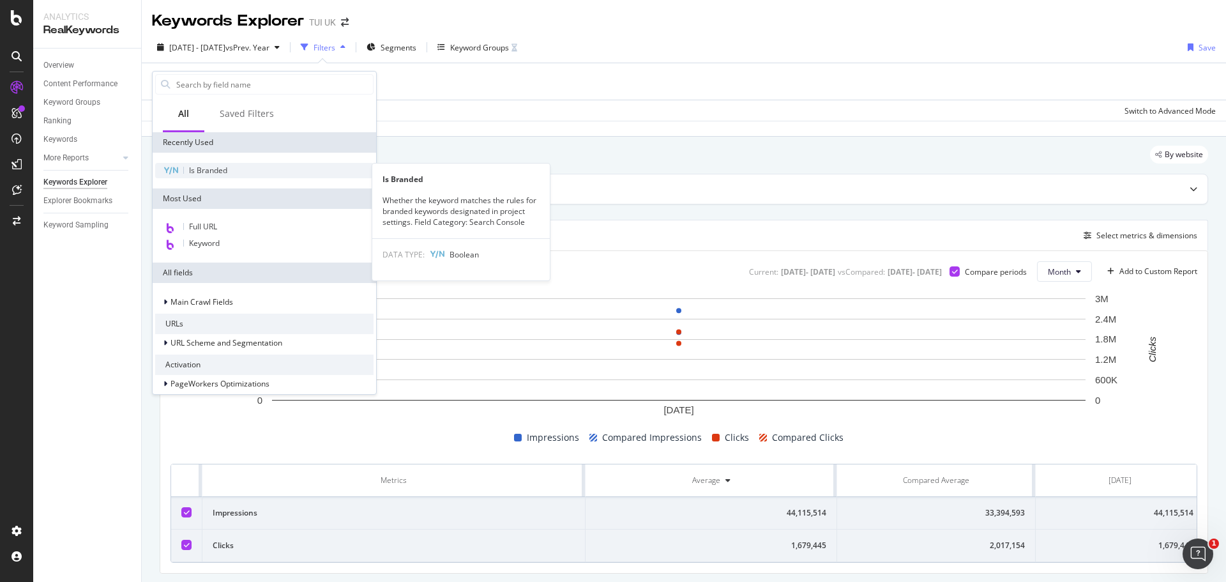
click at [220, 169] on span "Is Branded" at bounding box center [208, 170] width 38 height 11
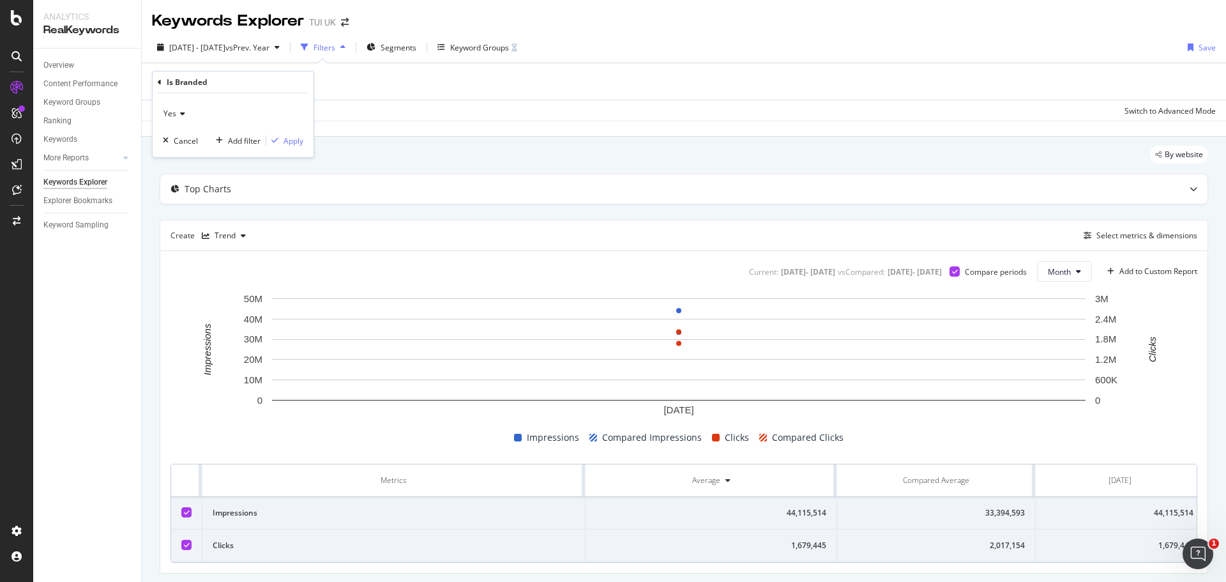
click at [176, 112] on icon at bounding box center [180, 114] width 9 height 8
click at [176, 140] on span "Yes" at bounding box center [175, 140] width 13 height 11
click at [293, 139] on div "Apply" at bounding box center [294, 140] width 20 height 11
drag, startPoint x: 994, startPoint y: 542, endPoint x: 1026, endPoint y: 544, distance: 32.0
click at [1026, 544] on td "954,916" at bounding box center [936, 547] width 199 height 33
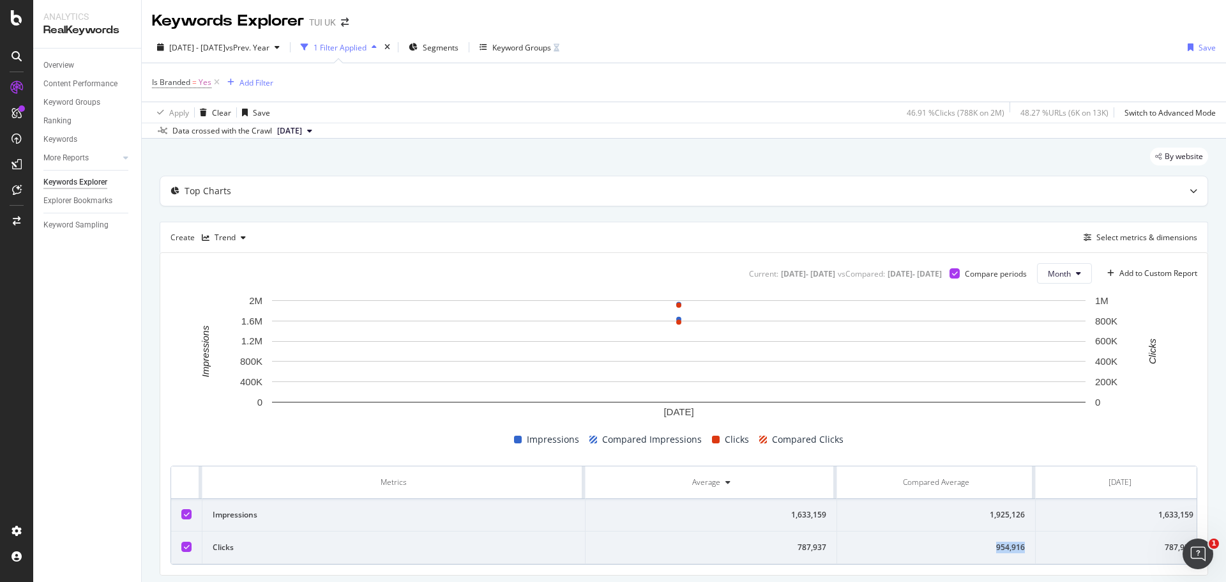
copy div "954,916"
drag, startPoint x: 798, startPoint y: 541, endPoint x: 827, endPoint y: 543, distance: 28.8
click at [827, 543] on td "787,937" at bounding box center [712, 547] width 252 height 33
copy div "787,937"
click at [61, 100] on div "Keyword Groups" at bounding box center [71, 102] width 57 height 13
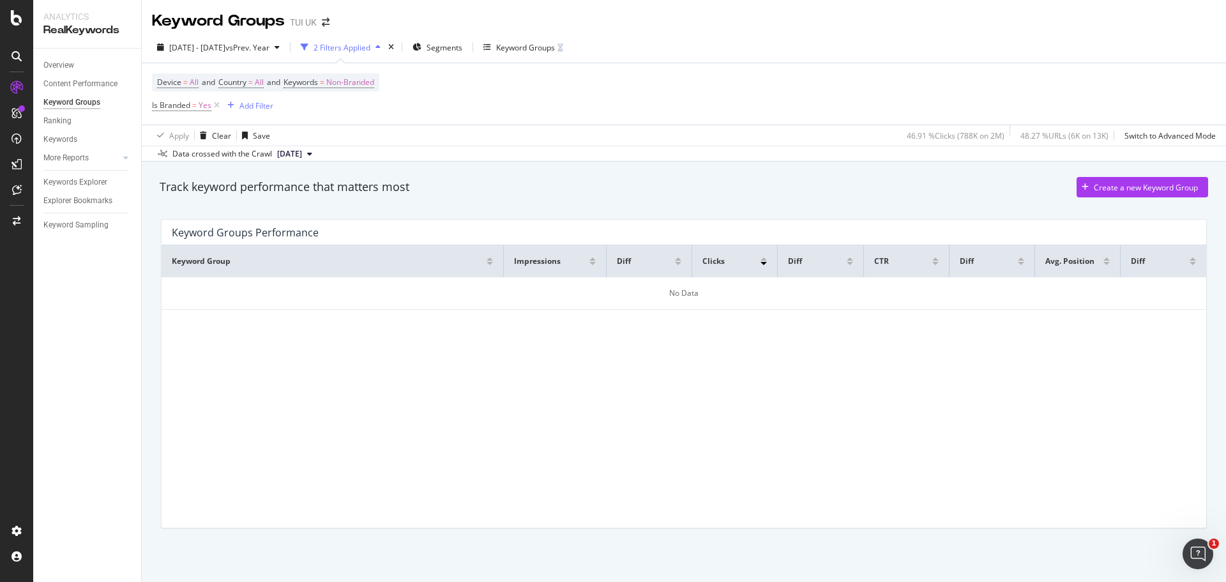
click at [325, 340] on div "Keyword Group Impressions Diff Clicks Diff CTR Diff Avg. Position Diff No Data" at bounding box center [684, 386] width 1045 height 282
click at [372, 84] on span "Non-Branded" at bounding box center [350, 82] width 48 height 18
click at [322, 134] on div "Cancel" at bounding box center [325, 139] width 24 height 11
click at [351, 84] on span "Non-Branded" at bounding box center [350, 82] width 48 height 18
click at [525, 102] on div "Device = All and Country = All and Keywords = Non-Branded Is Branded = Yes Add …" at bounding box center [684, 93] width 1064 height 61
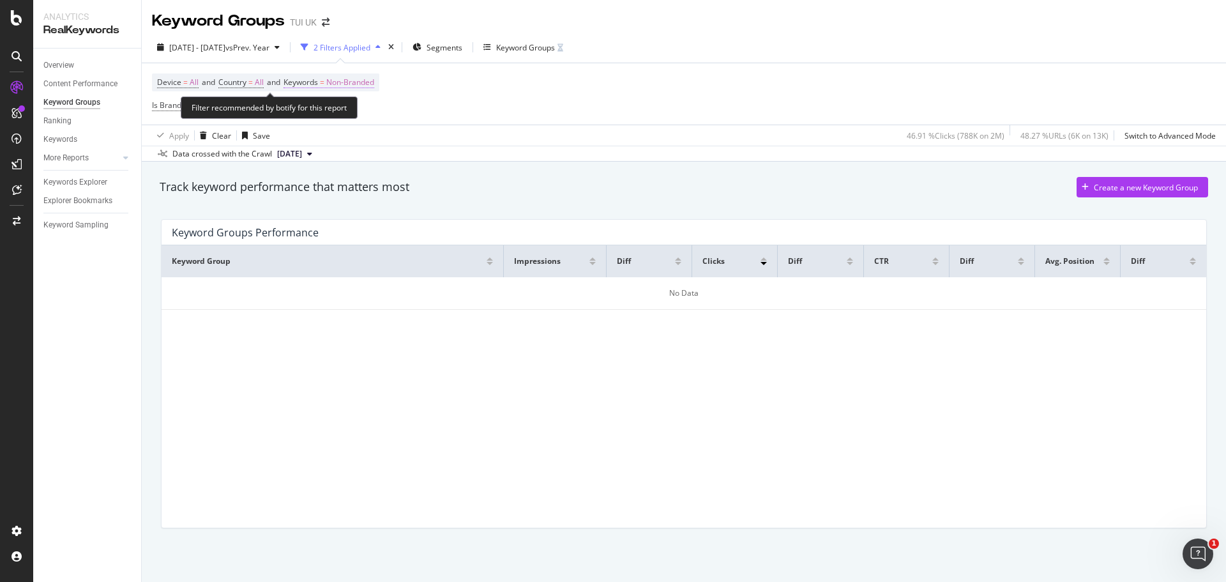
click at [368, 75] on span "Non-Branded" at bounding box center [350, 82] width 48 height 18
click at [355, 110] on div "button" at bounding box center [362, 113] width 15 height 8
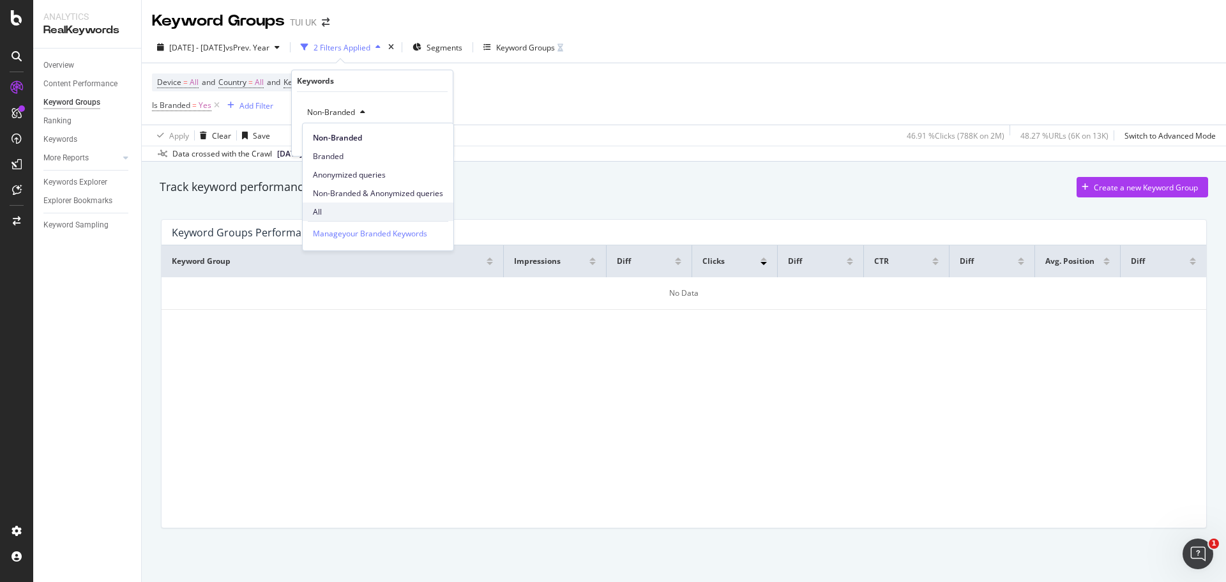
click at [342, 208] on span "All" at bounding box center [378, 211] width 130 height 11
click at [624, 107] on div "Device = All and Country = All and Keywords = Non-Branded Is Branded = Yes Add …" at bounding box center [684, 93] width 1064 height 61
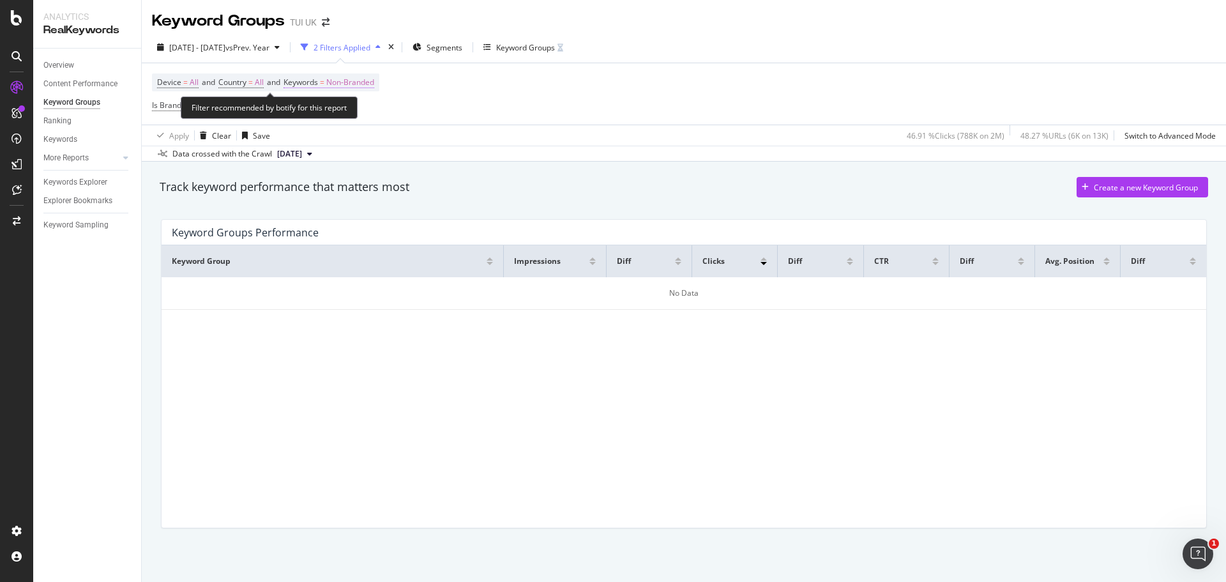
click at [372, 77] on span "Non-Branded" at bounding box center [350, 82] width 48 height 18
click at [341, 111] on span "Non-Branded" at bounding box center [328, 112] width 53 height 11
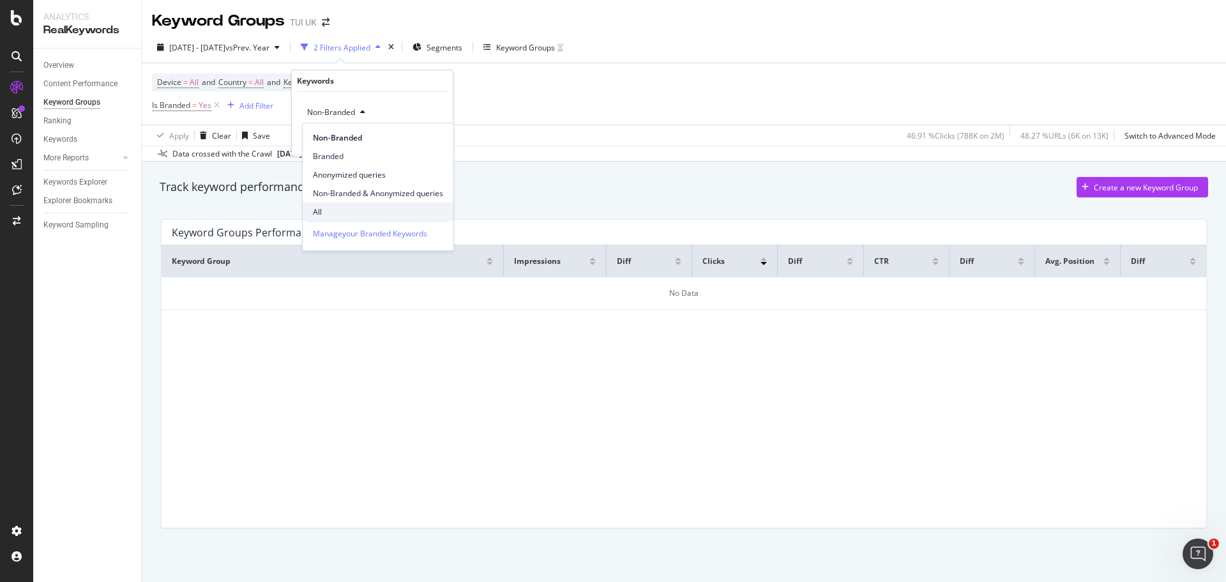
click at [335, 207] on span "All" at bounding box center [378, 211] width 130 height 11
click at [440, 139] on div "Apply" at bounding box center [433, 139] width 20 height 11
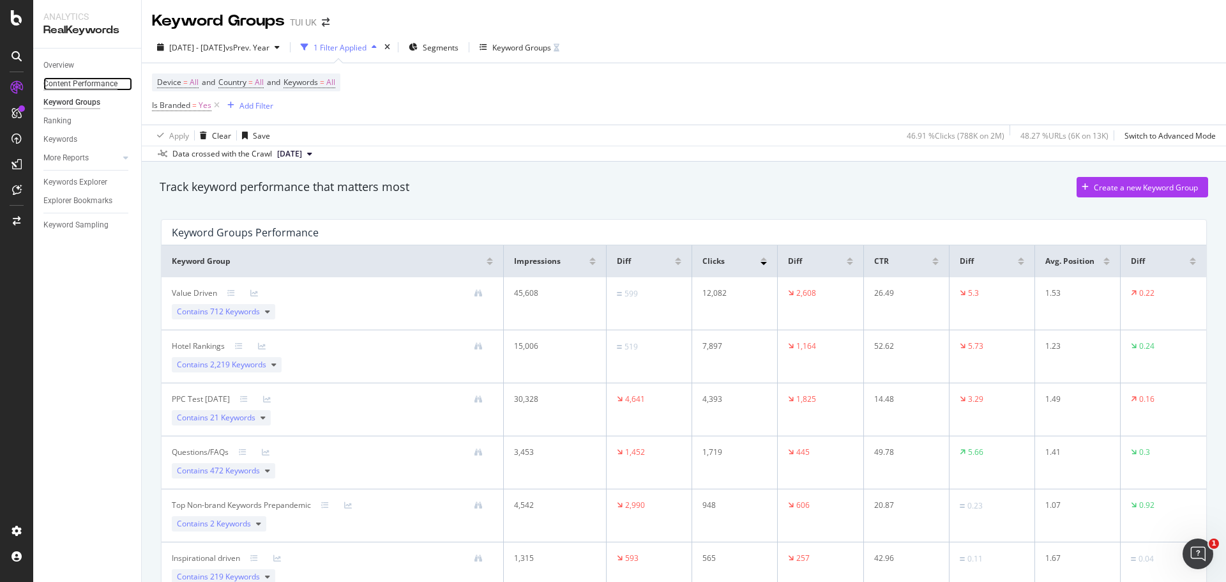
click at [58, 79] on div "Content Performance" at bounding box center [80, 83] width 74 height 13
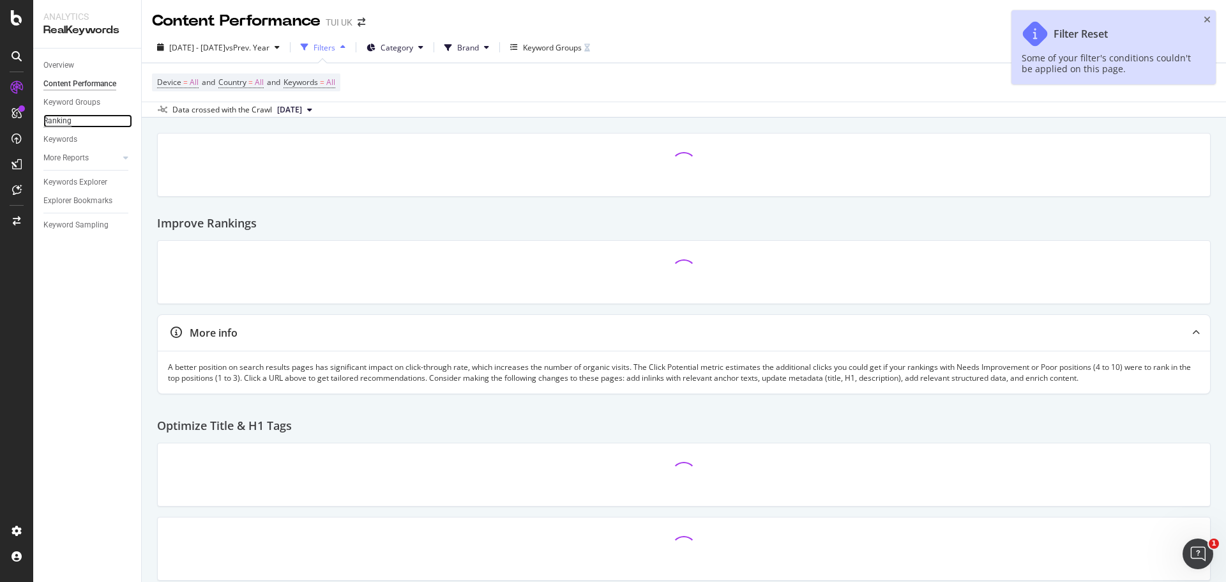
click at [52, 121] on div "Ranking" at bounding box center [57, 120] width 28 height 13
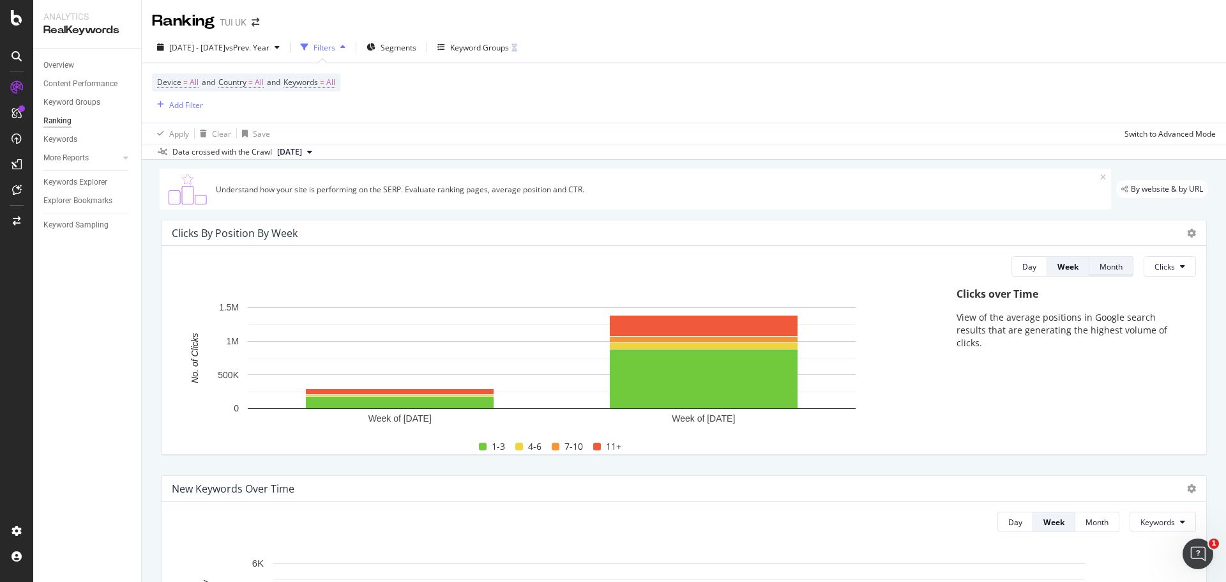
click at [1105, 270] on div "Month" at bounding box center [1111, 266] width 23 height 11
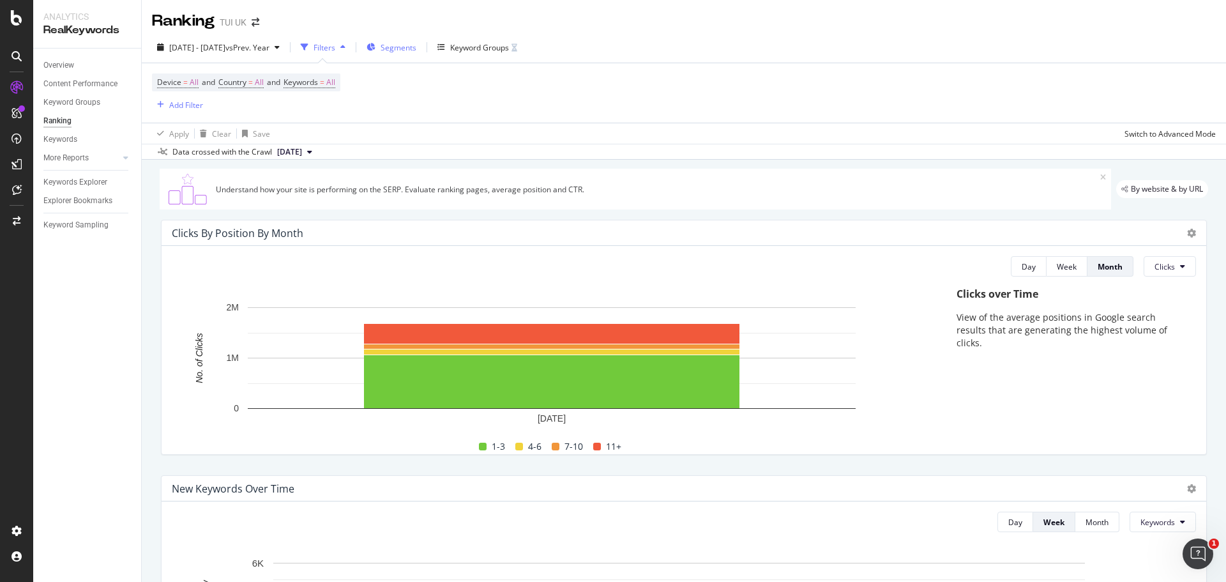
click at [416, 50] on span "Segments" at bounding box center [399, 47] width 36 height 11
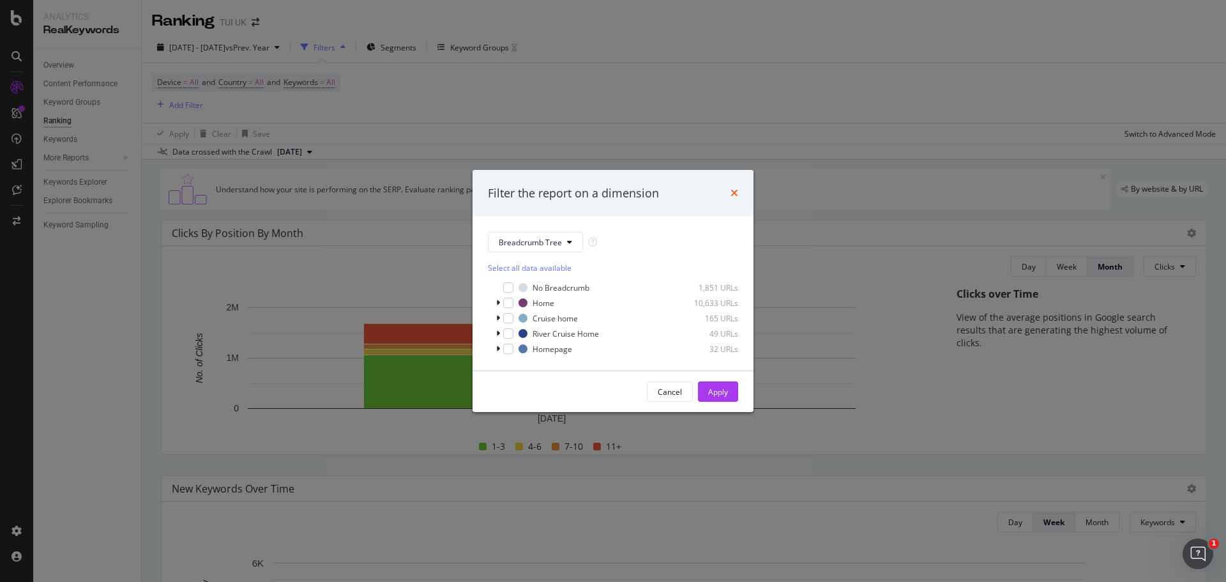
click at [734, 193] on icon "times" at bounding box center [734, 193] width 8 height 10
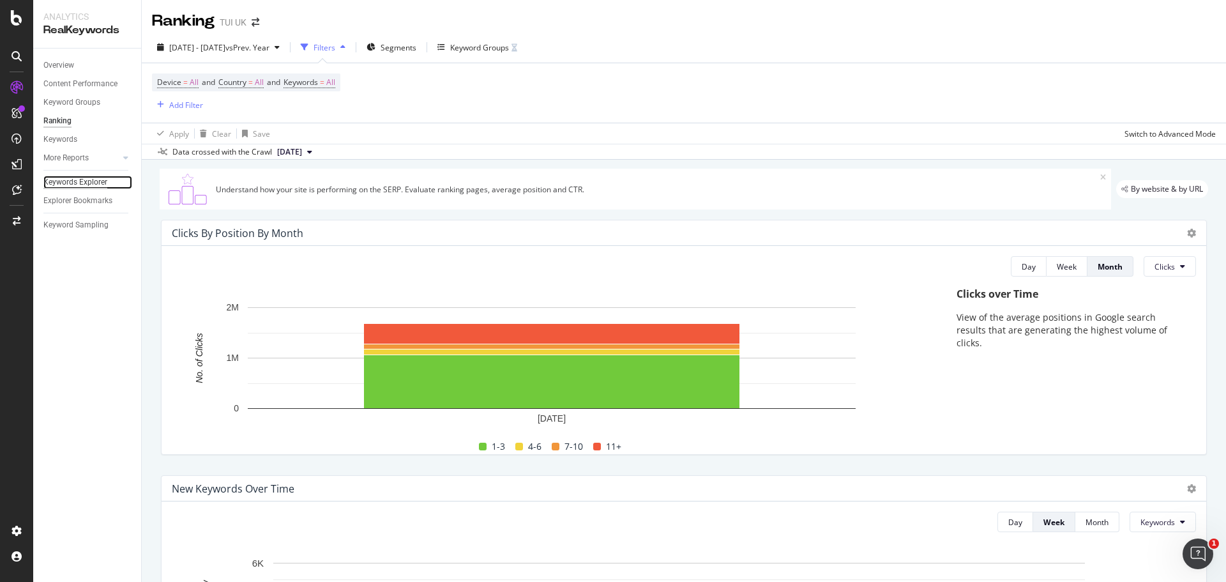
click at [84, 176] on div "Keywords Explorer" at bounding box center [75, 182] width 64 height 13
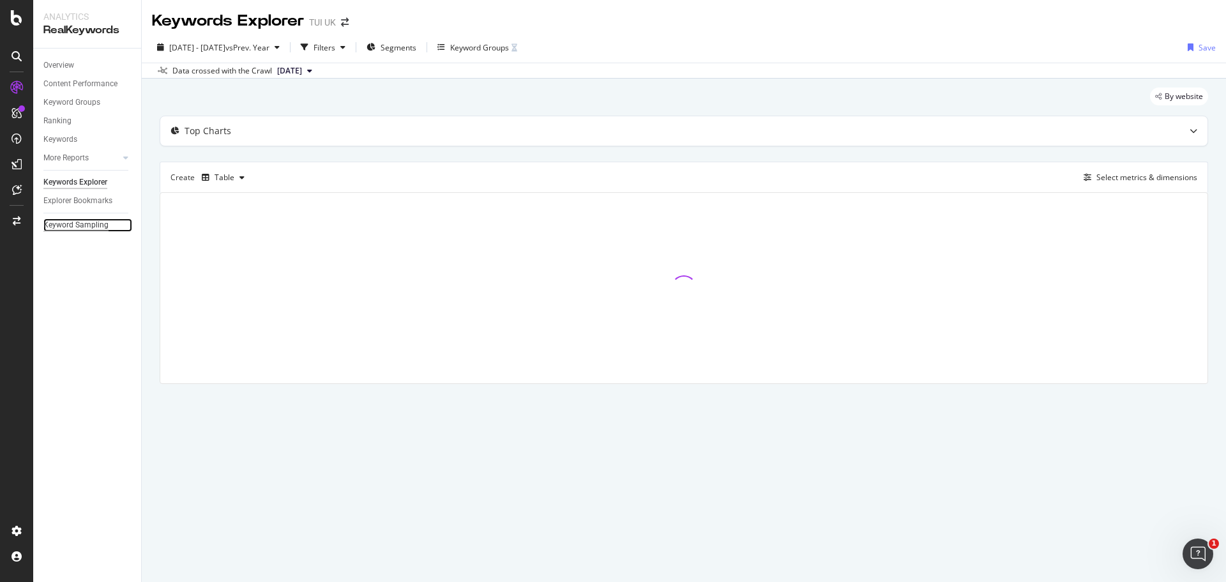
click at [79, 222] on div "Keyword Sampling" at bounding box center [75, 224] width 65 height 13
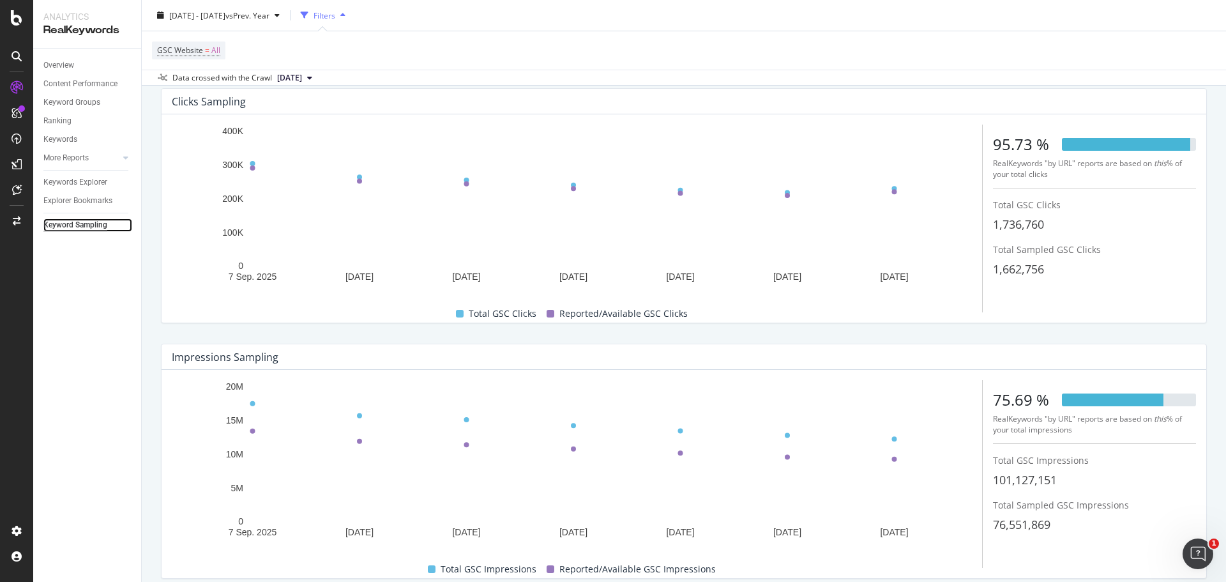
scroll to position [114, 0]
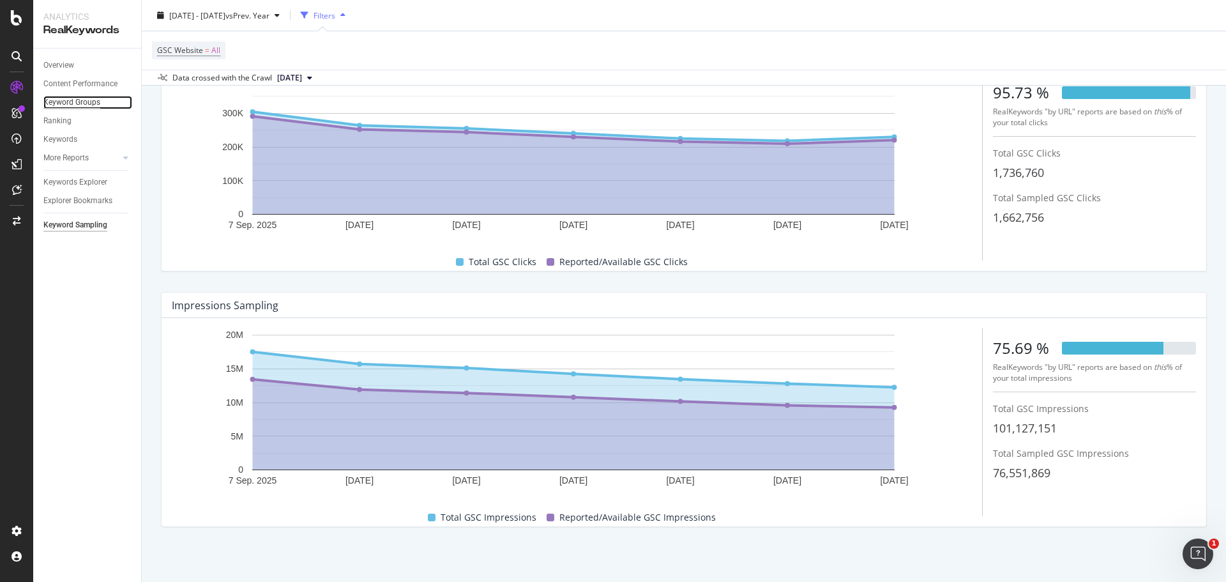
click at [79, 103] on div "Keyword Groups" at bounding box center [71, 102] width 57 height 13
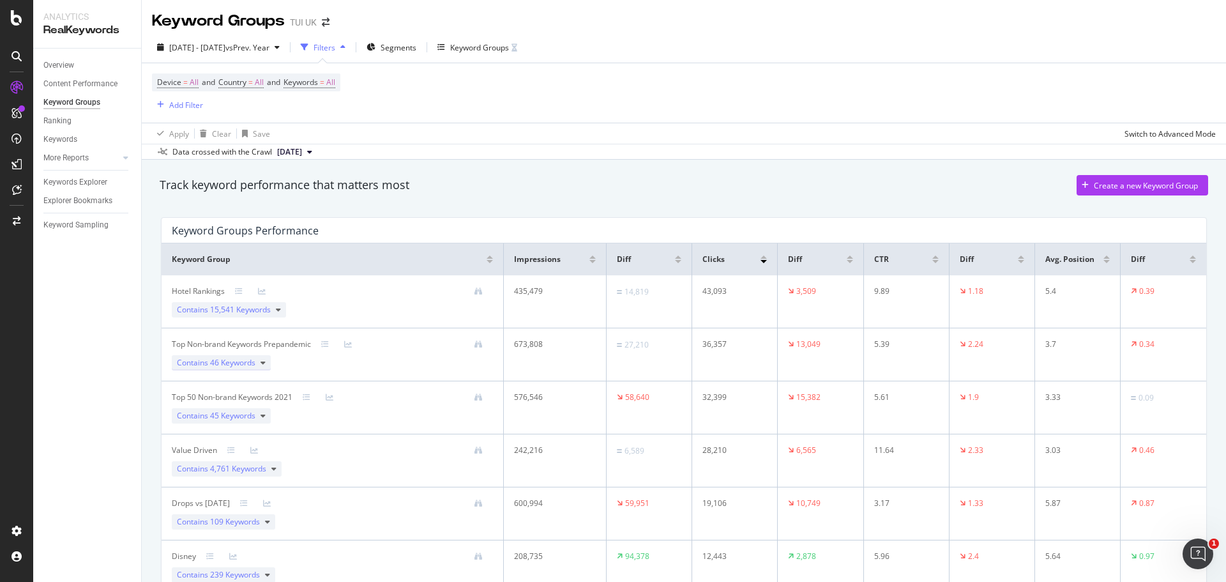
click at [267, 362] on div "Contains 46 Keywords" at bounding box center [221, 362] width 99 height 15
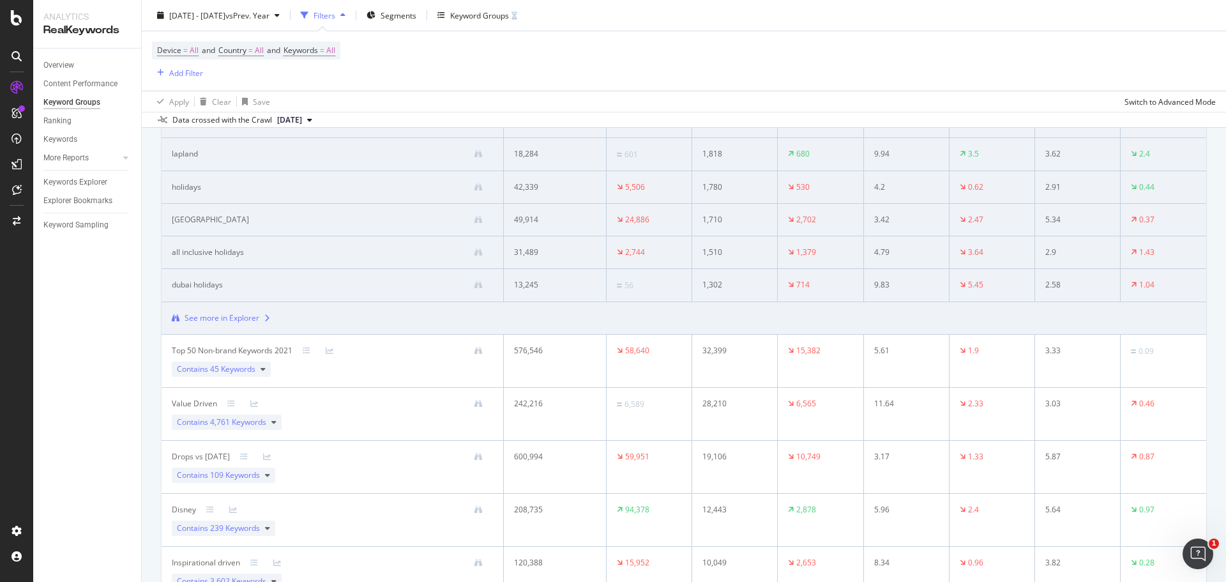
scroll to position [447, 0]
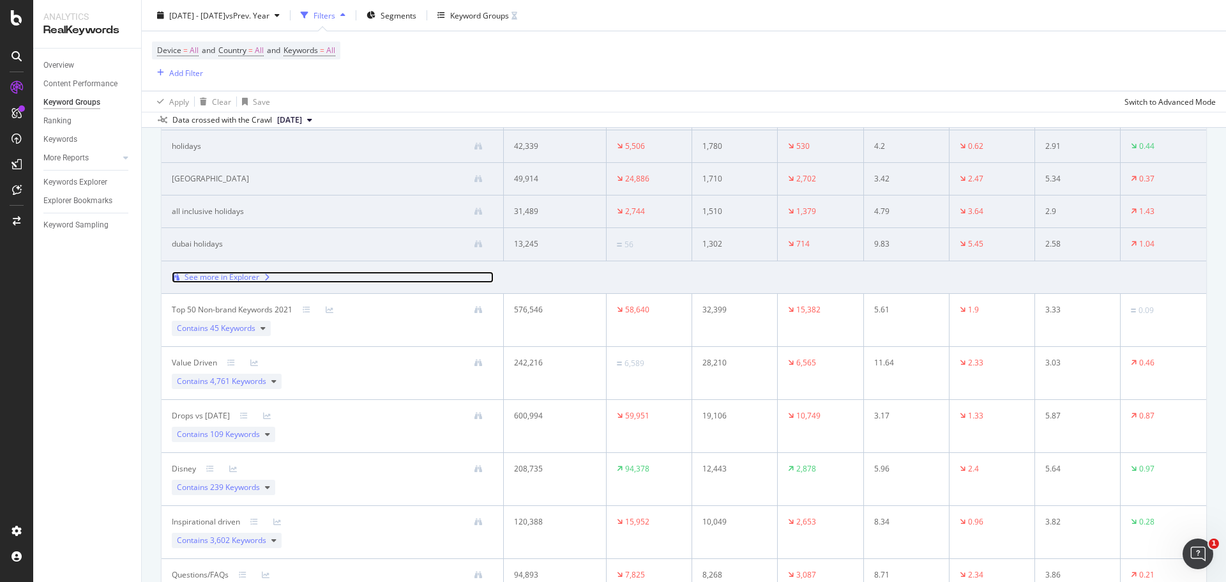
click at [256, 276] on div "See more in Explorer" at bounding box center [222, 276] width 75 height 11
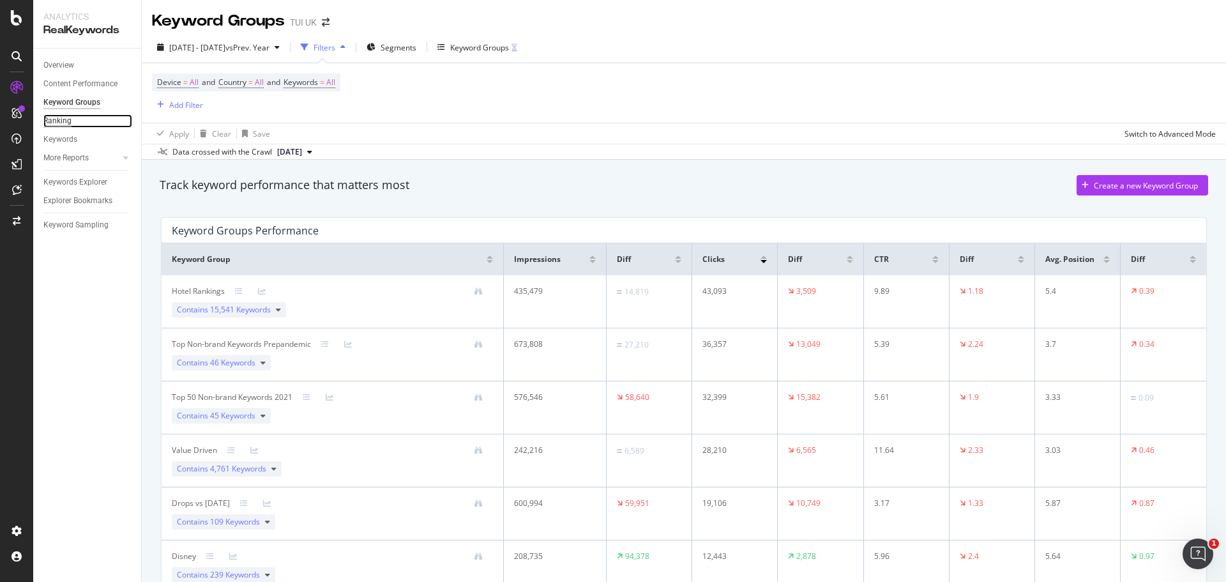
click at [63, 125] on div "Ranking" at bounding box center [57, 120] width 28 height 13
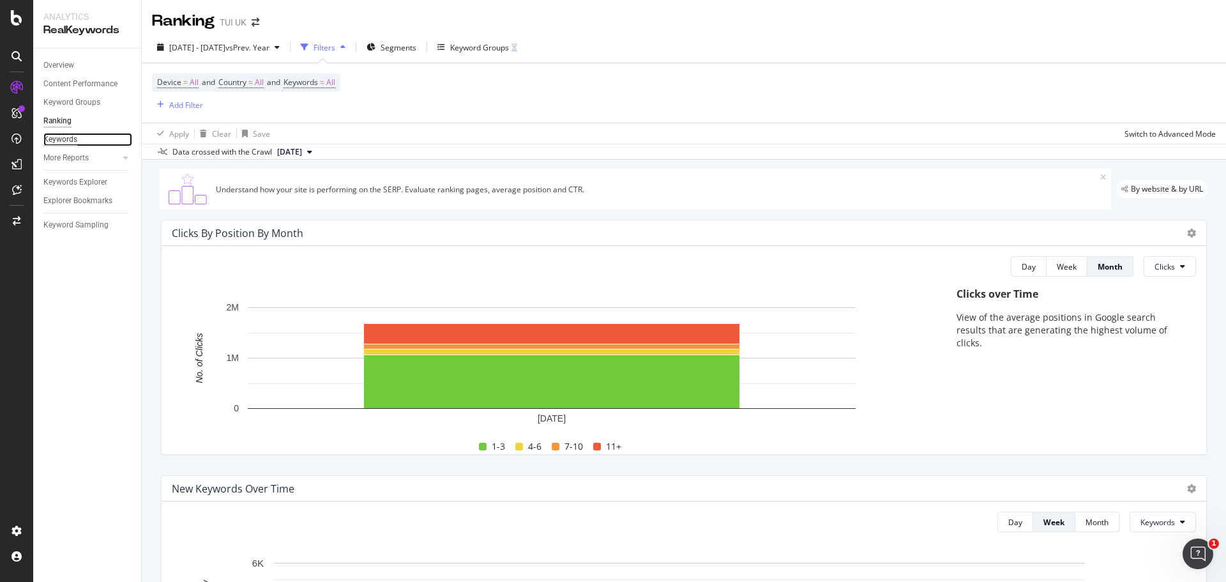
click at [45, 142] on div "Keywords" at bounding box center [60, 139] width 34 height 13
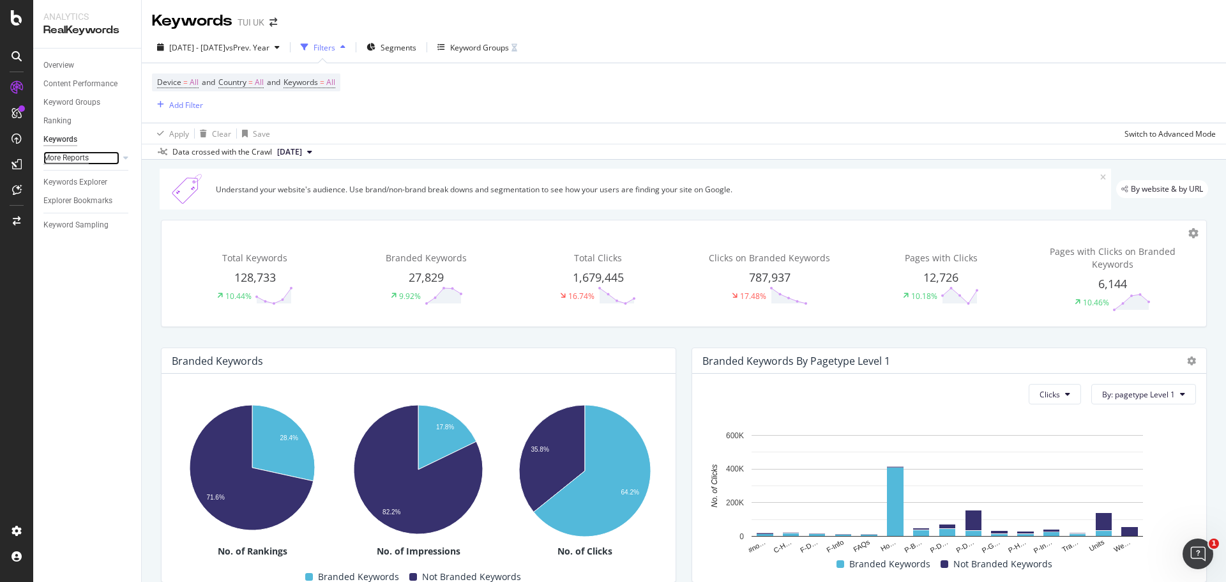
click at [75, 156] on div "More Reports" at bounding box center [65, 157] width 45 height 13
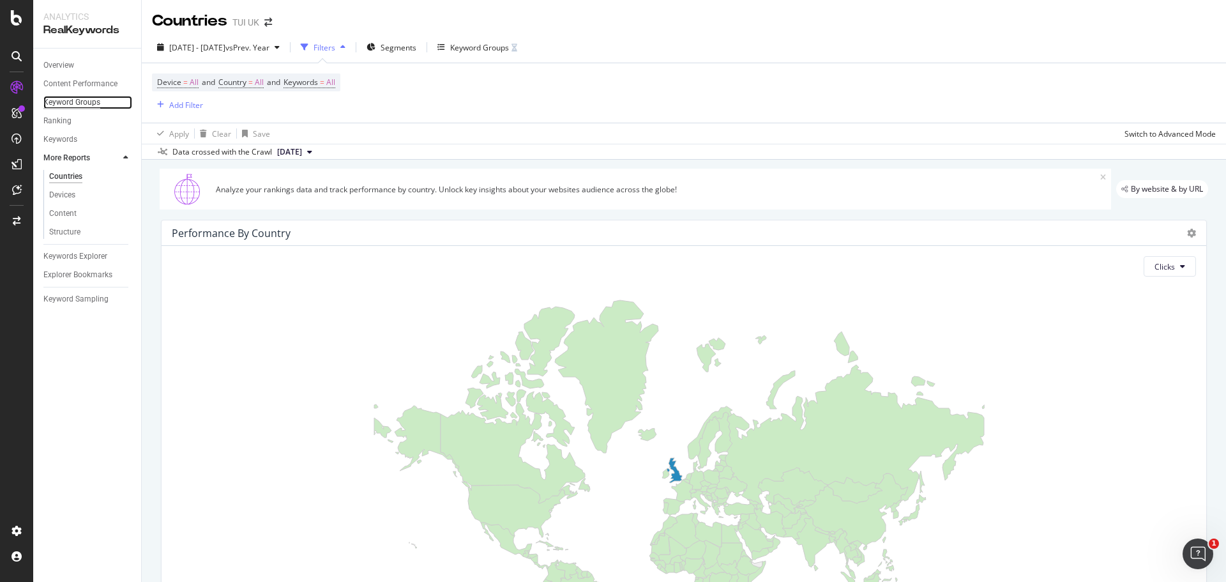
click at [87, 102] on div "Keyword Groups" at bounding box center [71, 102] width 57 height 13
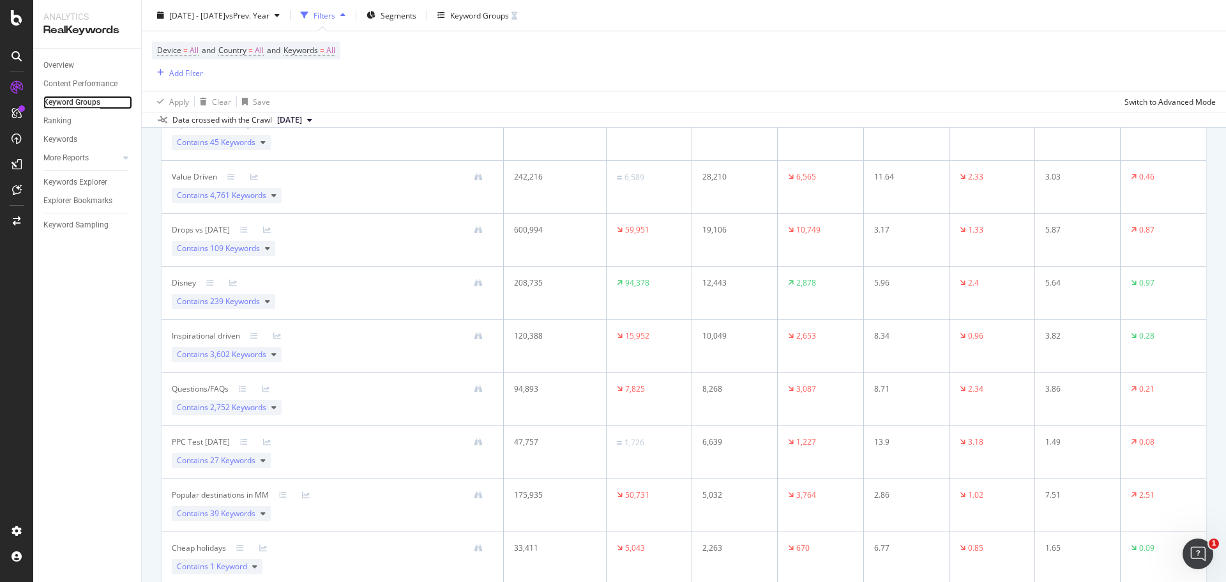
scroll to position [267, 0]
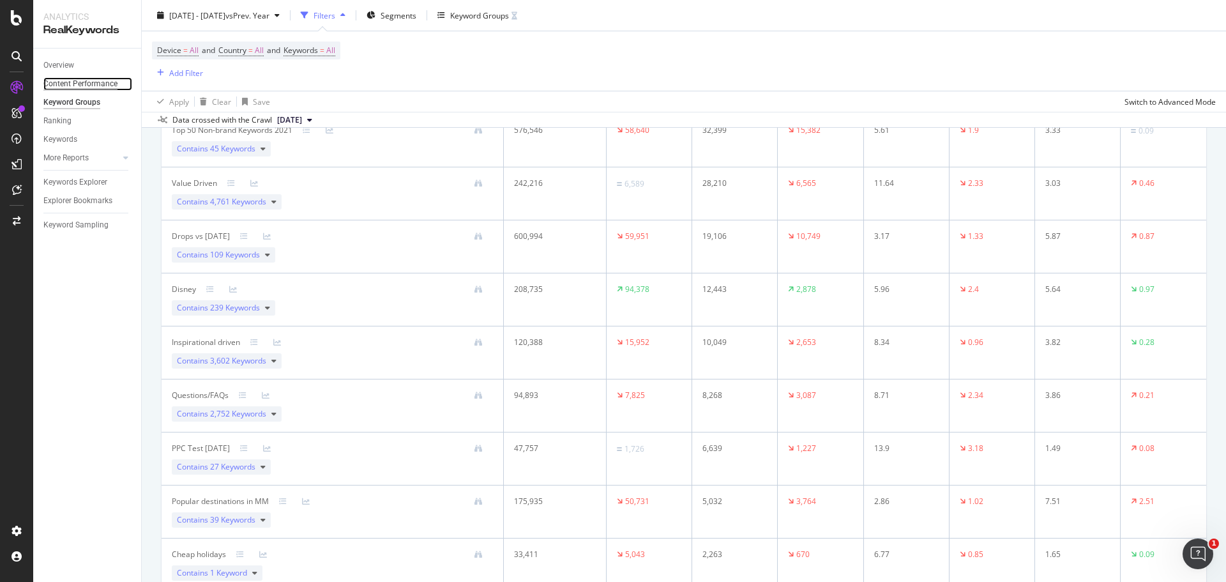
click at [94, 82] on div "Content Performance" at bounding box center [80, 83] width 74 height 13
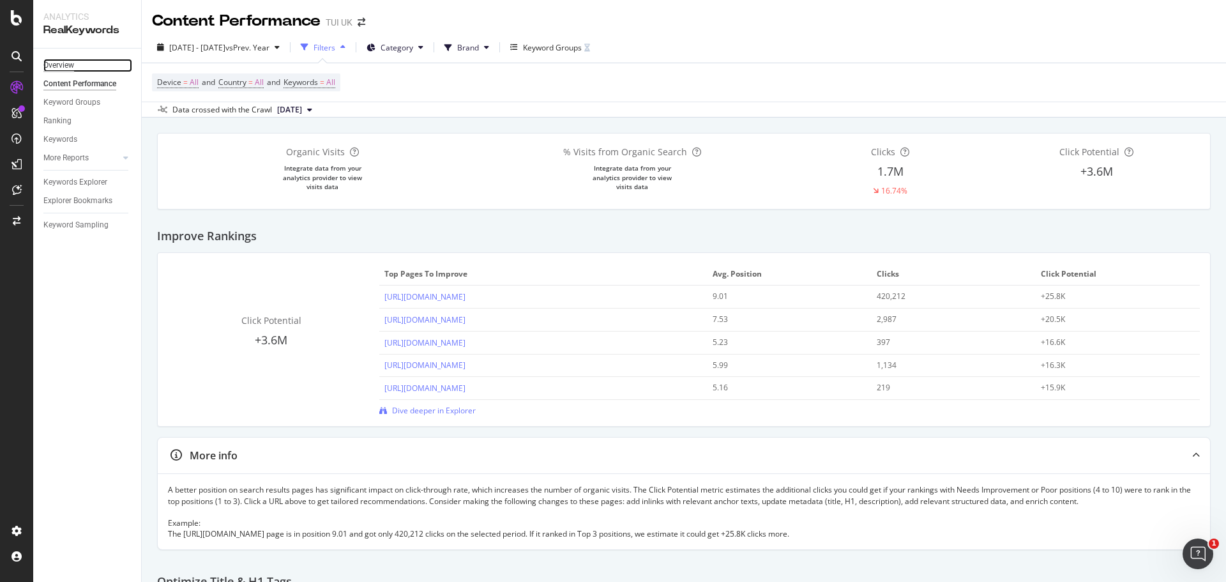
click at [65, 60] on div "Overview" at bounding box center [58, 65] width 31 height 13
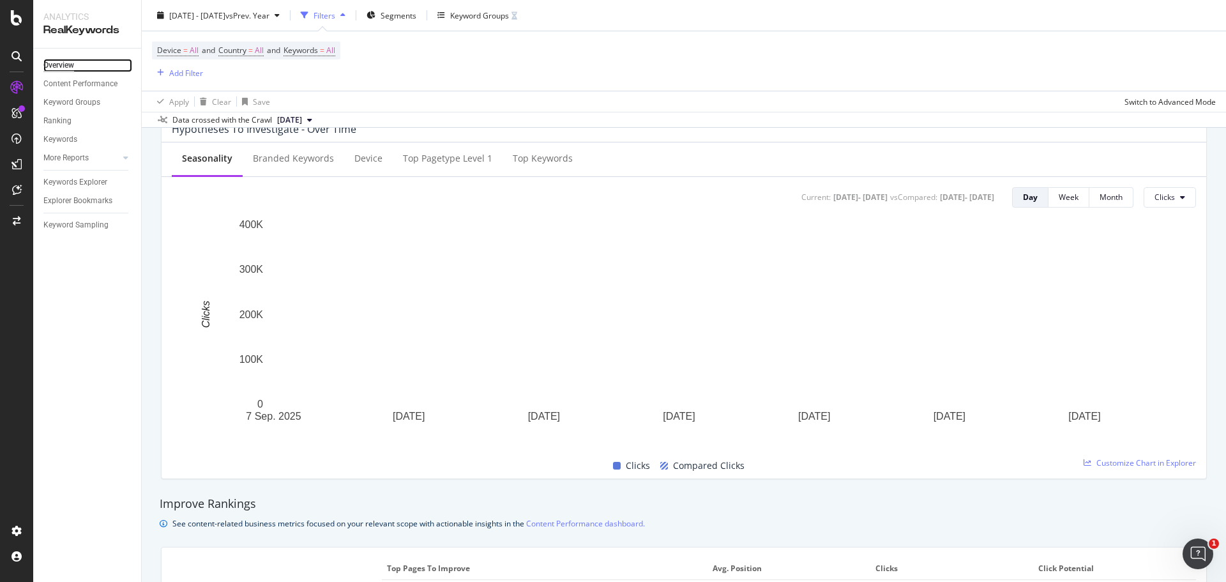
scroll to position [511, 0]
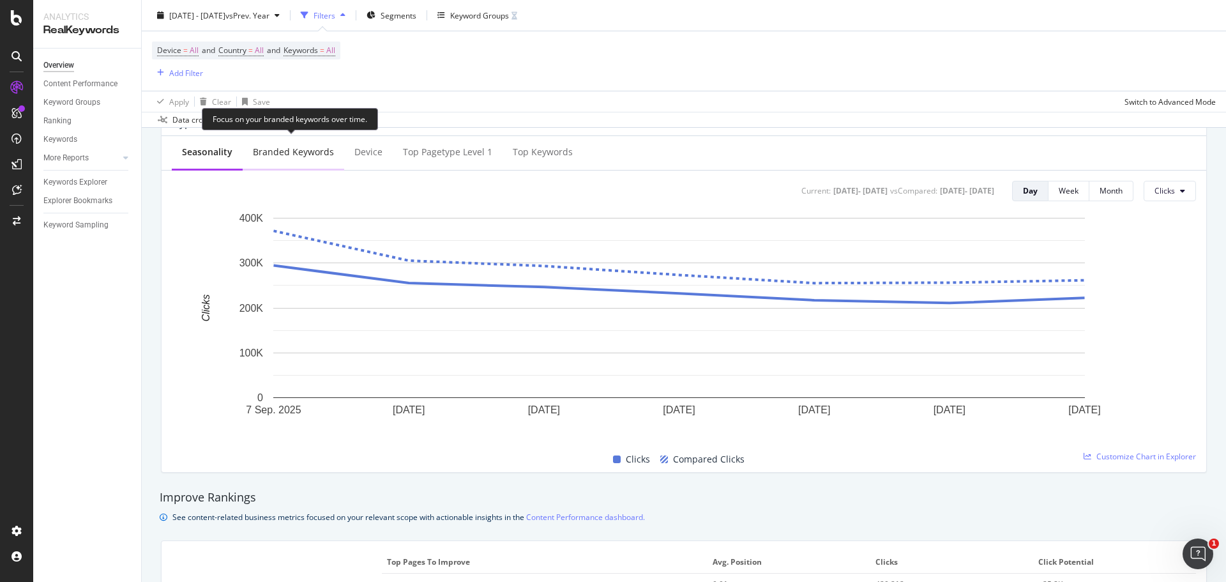
click at [290, 150] on div "Branded Keywords" at bounding box center [293, 152] width 81 height 13
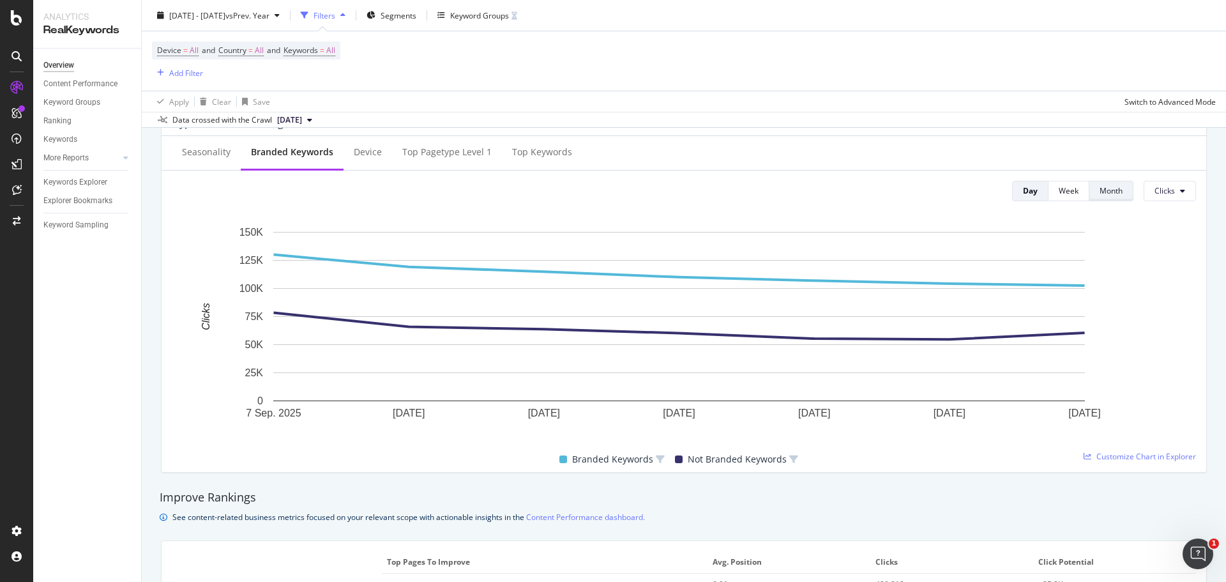
click at [1100, 195] on div "Month" at bounding box center [1111, 190] width 23 height 11
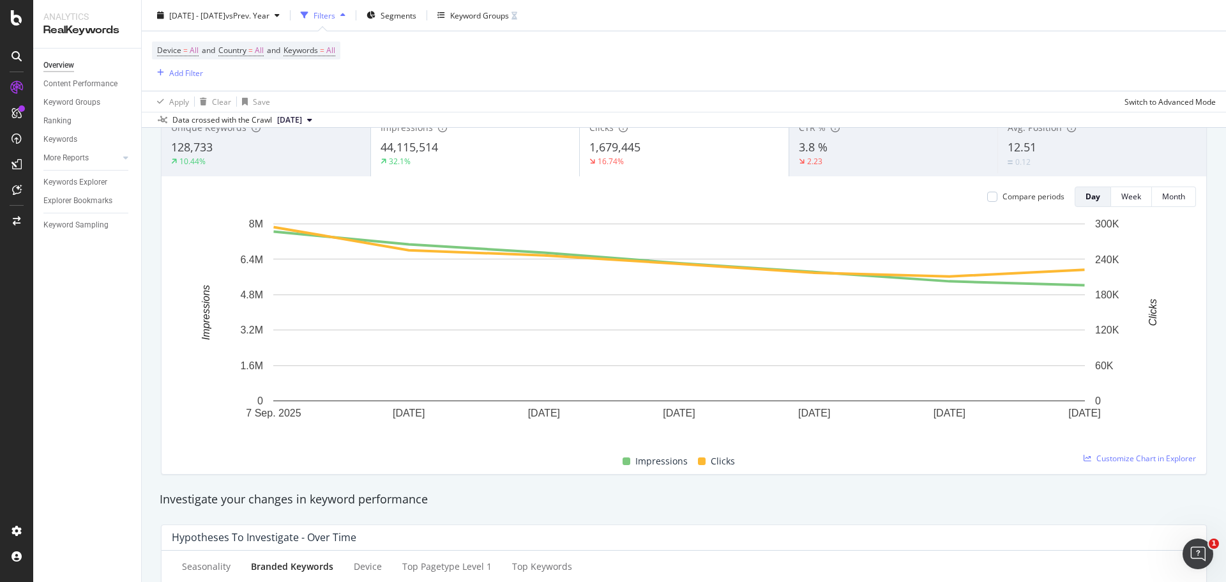
scroll to position [0, 0]
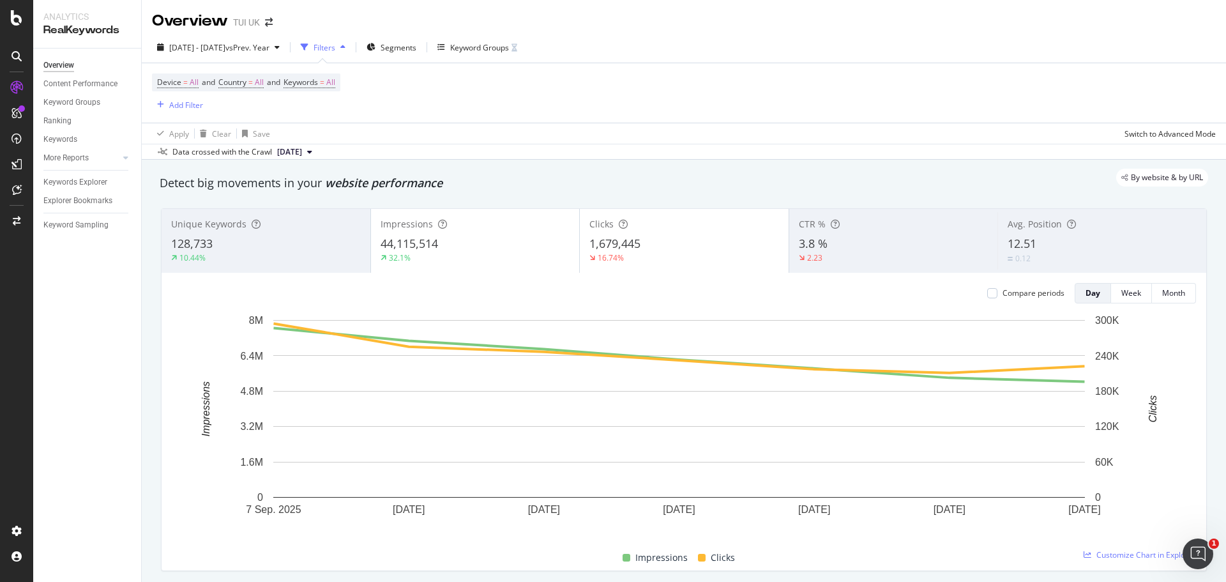
click at [302, 151] on span "[DATE]" at bounding box center [289, 151] width 25 height 11
click at [302, 149] on span "[DATE]" at bounding box center [289, 151] width 25 height 11
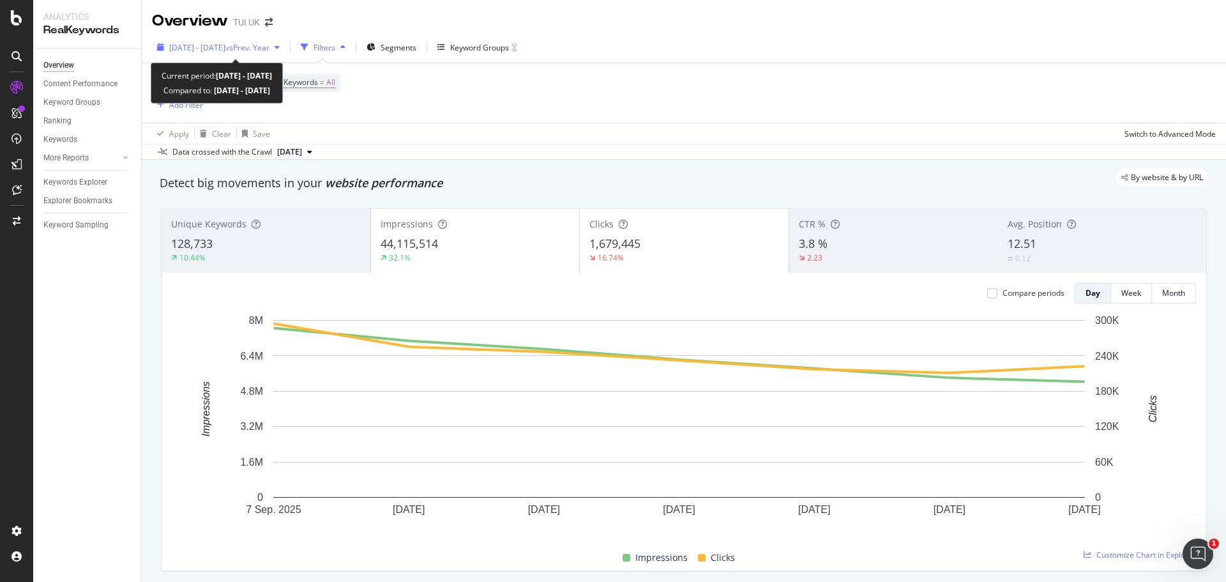
click at [269, 51] on span "vs Prev. Year" at bounding box center [247, 47] width 44 height 11
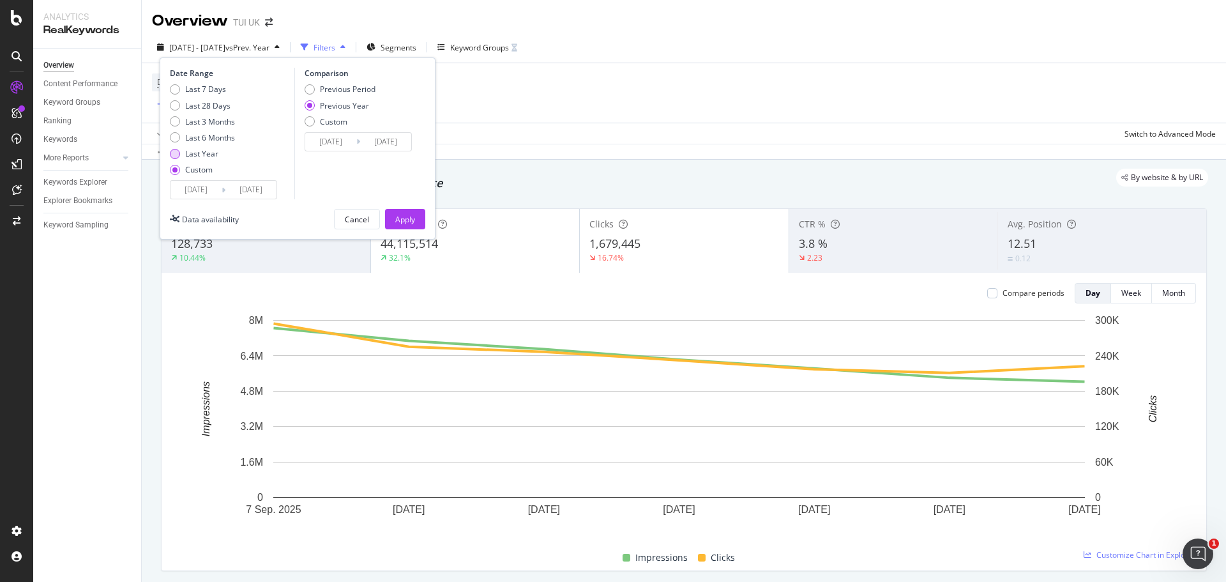
click at [205, 155] on div "Last Year" at bounding box center [201, 153] width 33 height 11
type input "[DATE]"
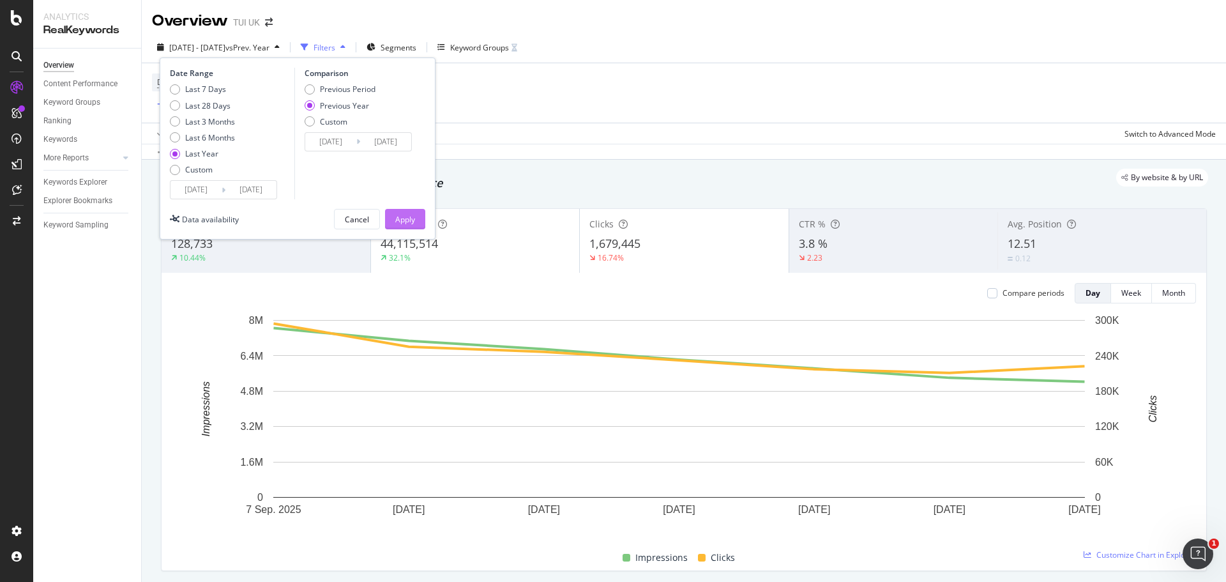
click at [401, 220] on div "Apply" at bounding box center [405, 219] width 20 height 11
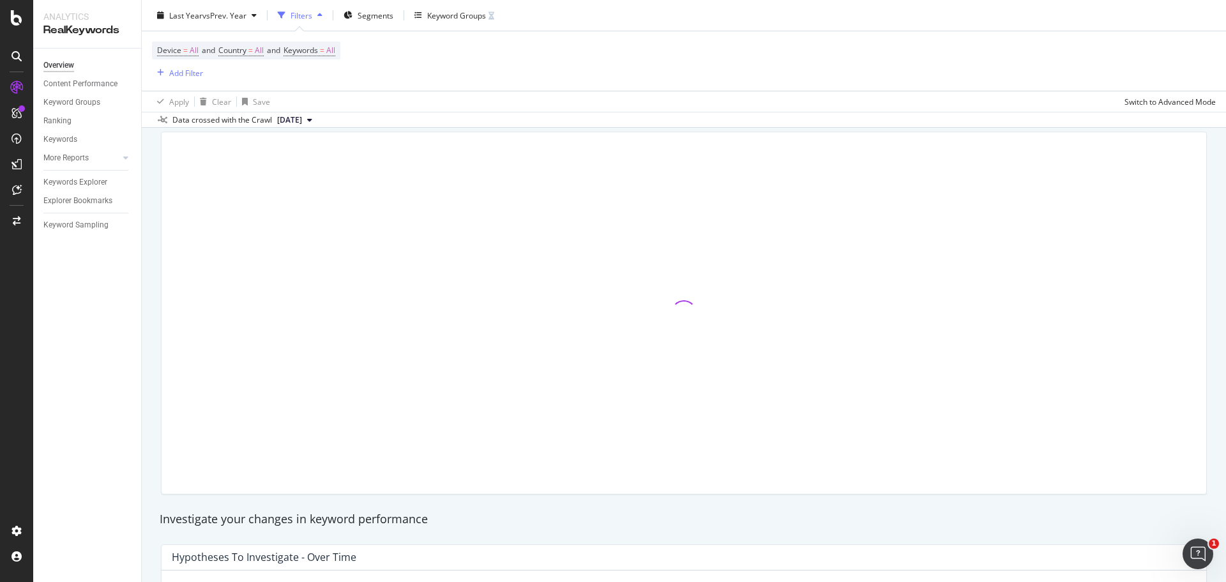
scroll to position [56, 0]
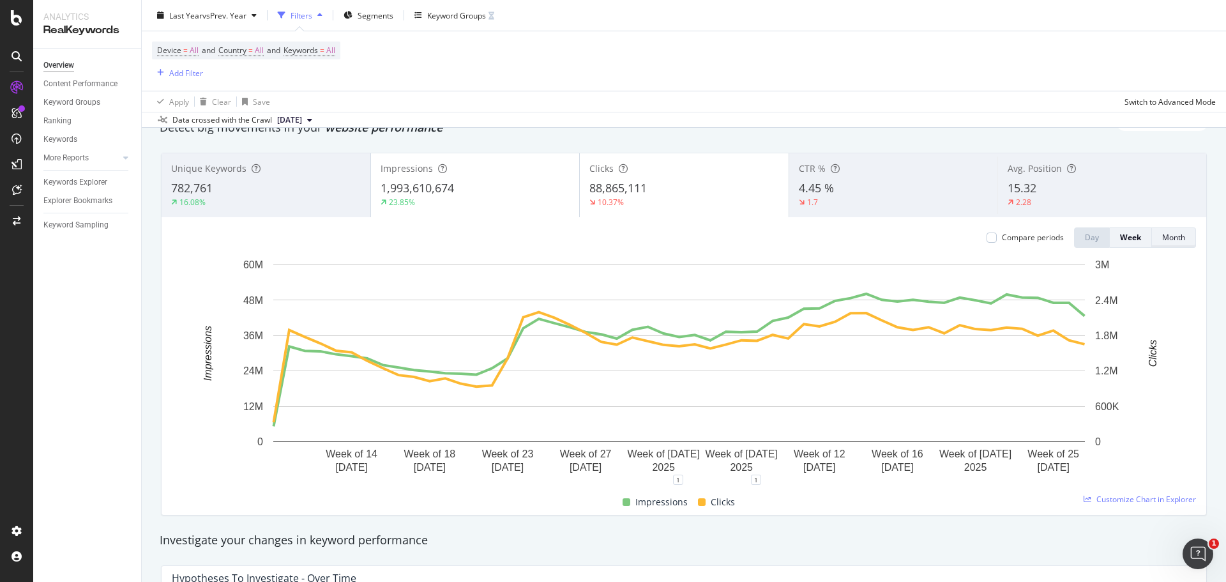
click at [1162, 238] on div "Month" at bounding box center [1173, 237] width 23 height 11
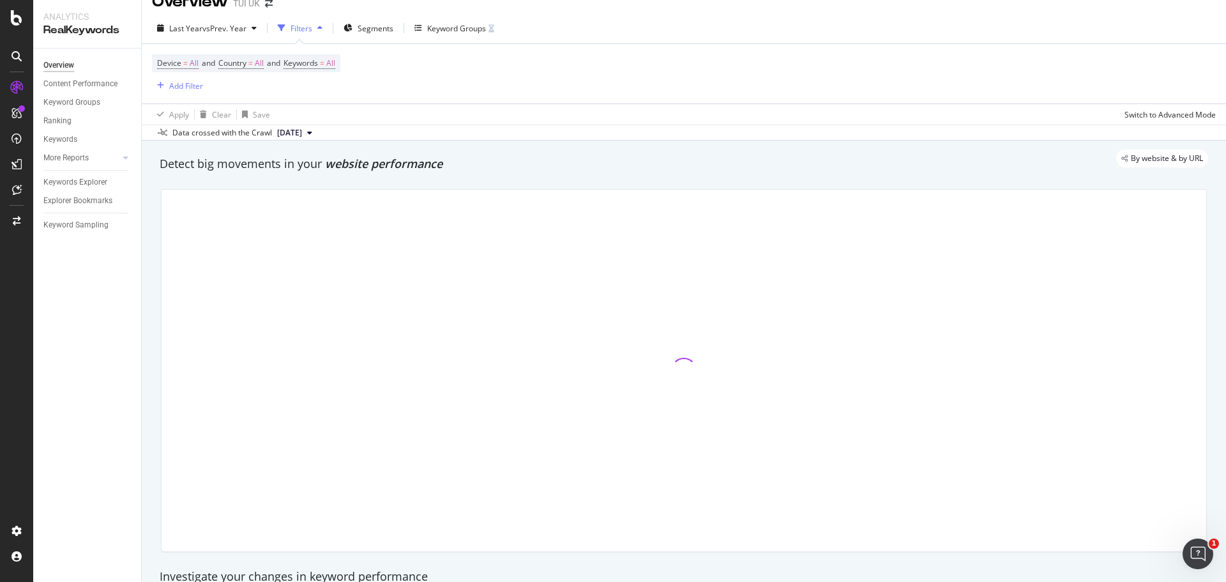
scroll to position [0, 0]
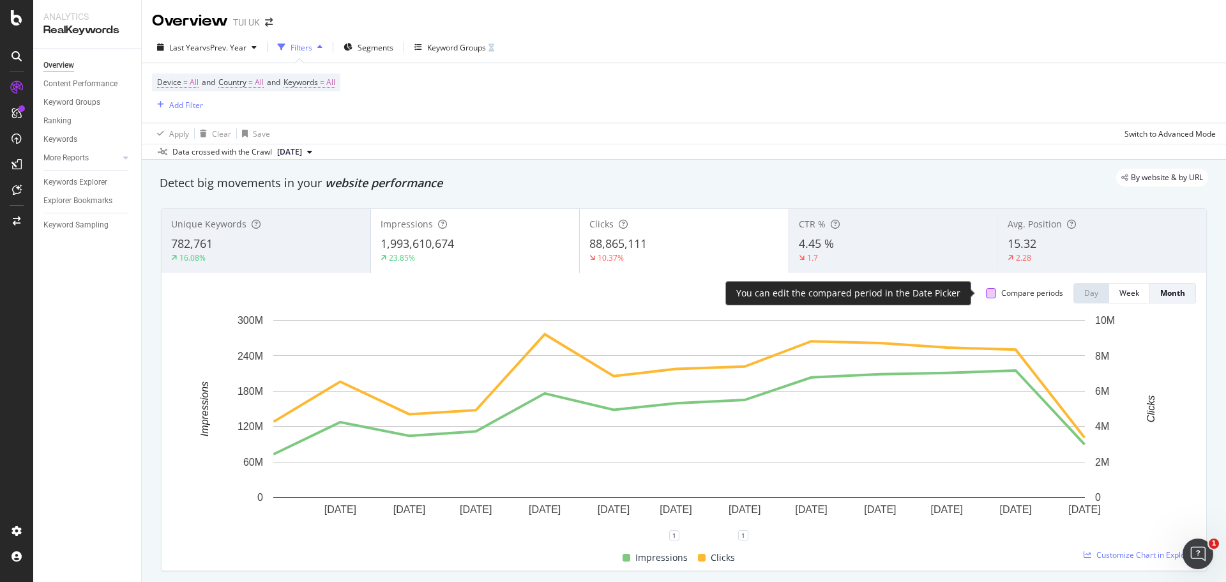
click at [986, 292] on div at bounding box center [991, 293] width 10 height 10
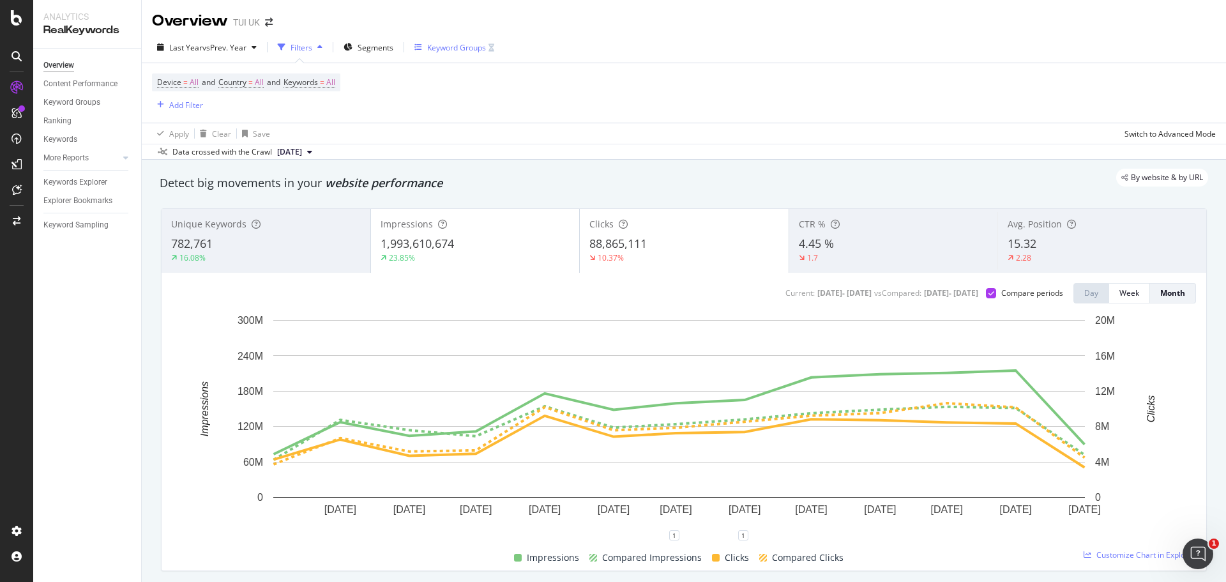
click at [480, 48] on div "Keyword Groups" at bounding box center [456, 47] width 59 height 11
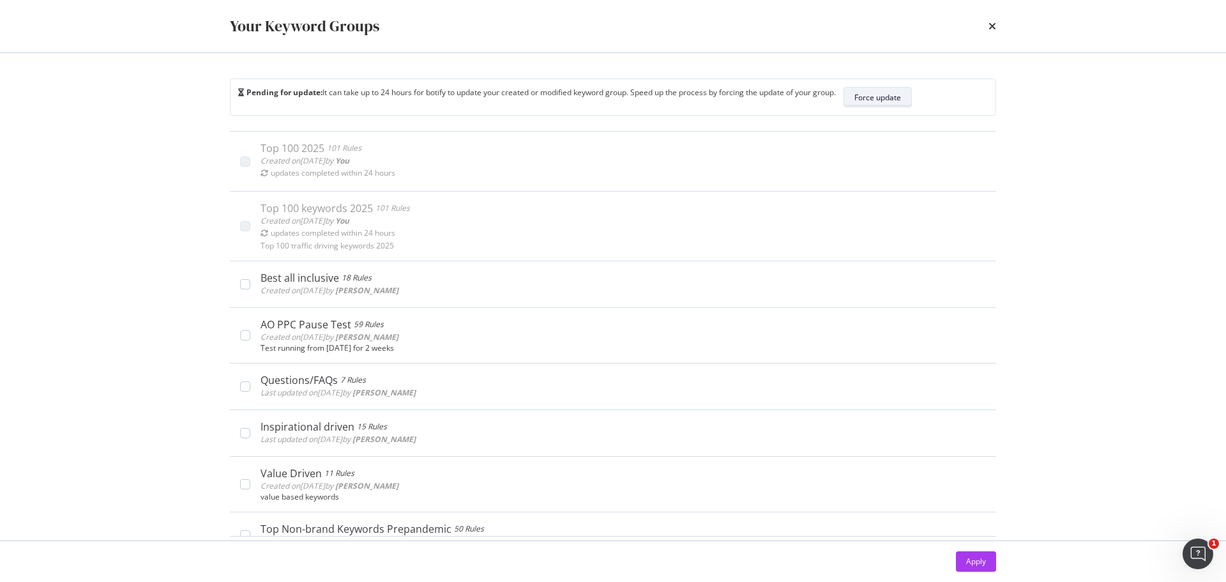
click at [892, 95] on div "Force update" at bounding box center [877, 97] width 47 height 11
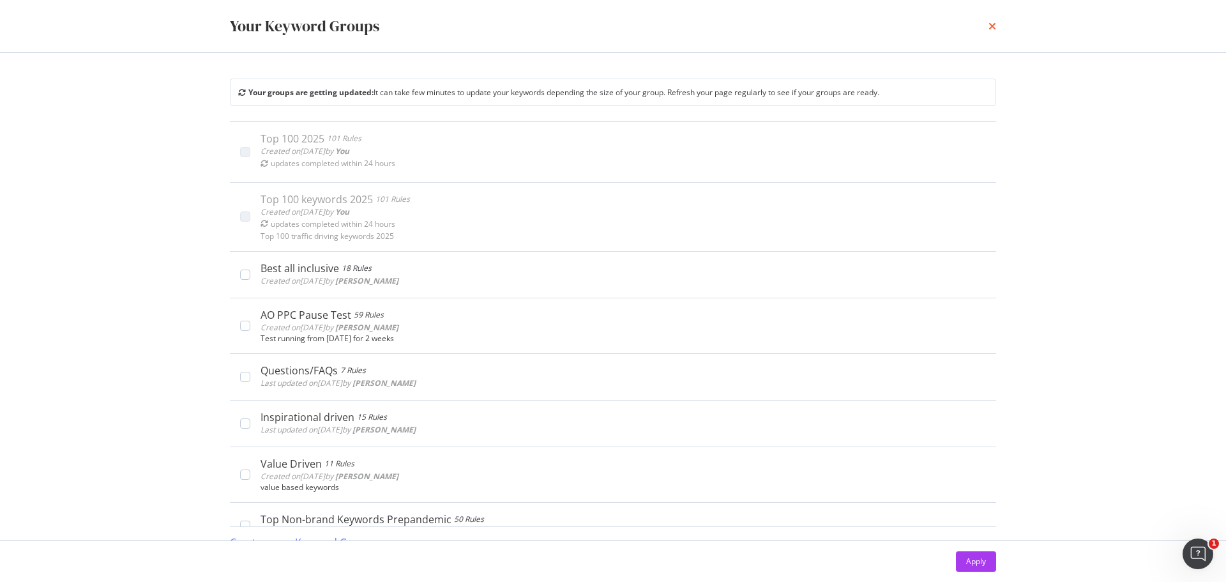
click at [991, 24] on icon "times" at bounding box center [992, 26] width 8 height 10
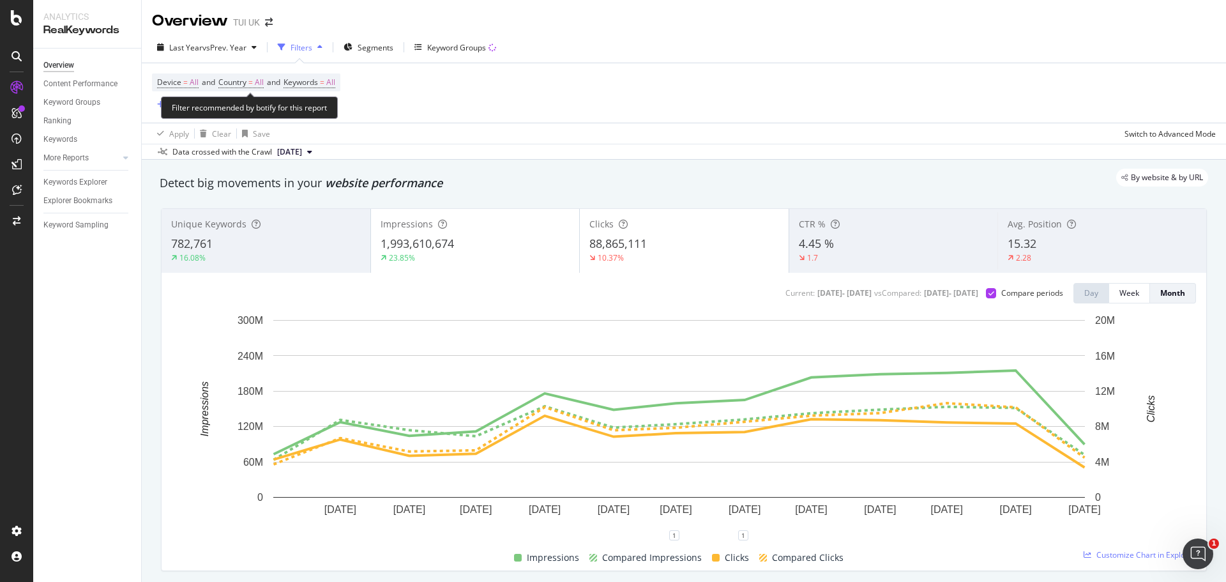
click at [319, 75] on span "Device = All and Country = All and Keywords = All" at bounding box center [246, 82] width 178 height 18
click at [324, 77] on span "=" at bounding box center [322, 82] width 4 height 11
click at [320, 109] on div "button" at bounding box center [323, 113] width 15 height 8
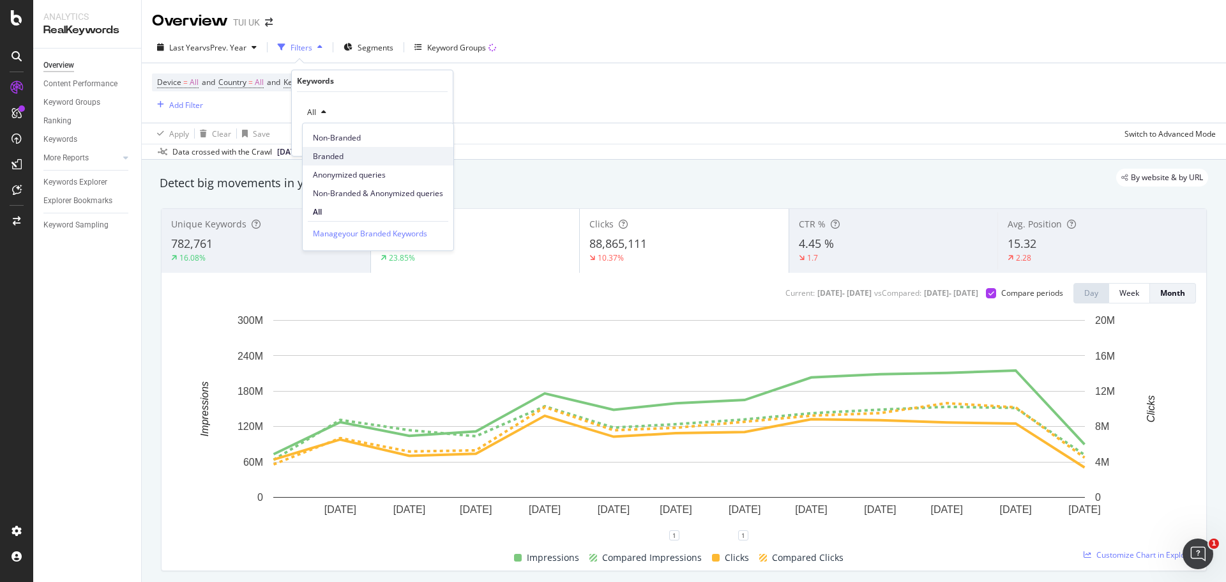
click at [340, 156] on span "Branded" at bounding box center [378, 156] width 130 height 11
click at [428, 139] on div "Apply" at bounding box center [433, 139] width 20 height 11
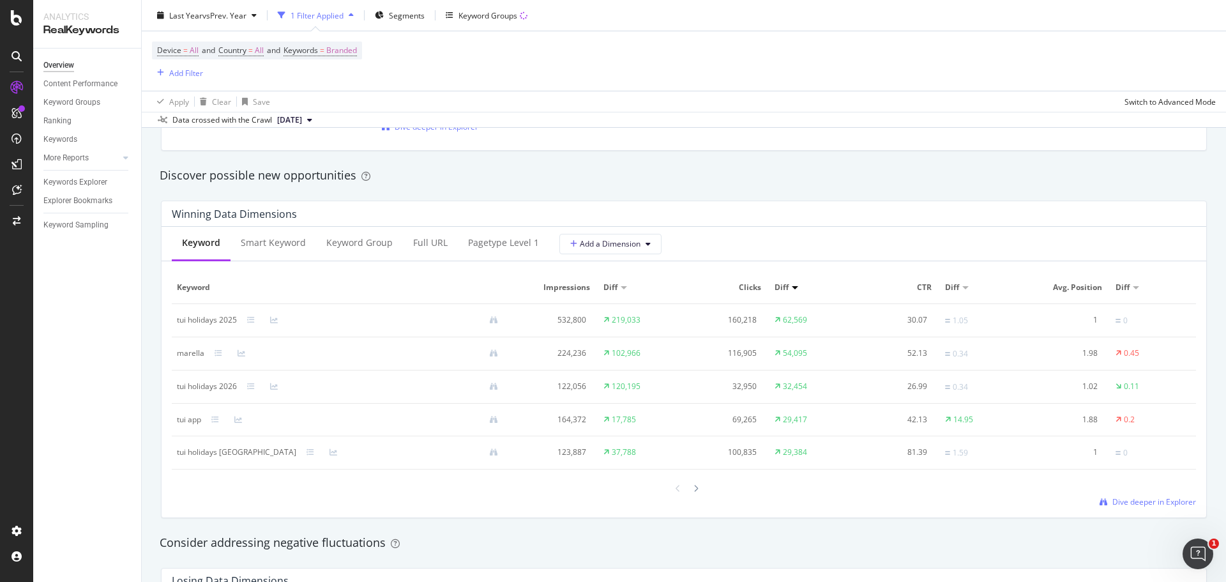
scroll to position [1085, 0]
click at [581, 248] on button "Add a Dimension" at bounding box center [610, 241] width 102 height 20
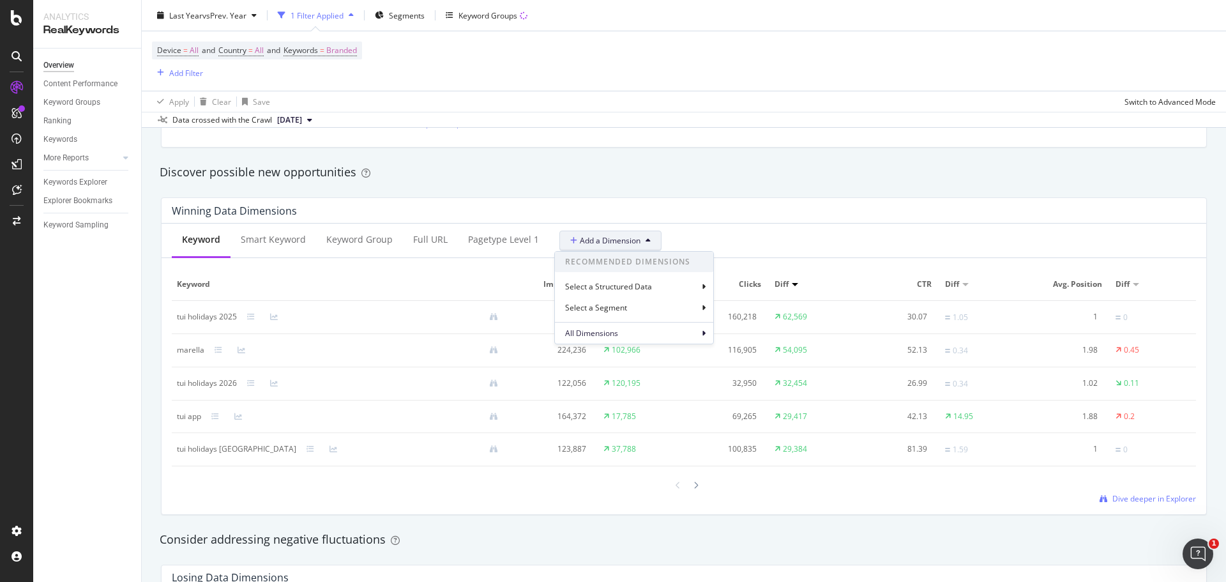
click at [757, 244] on div "Keyword Smart Keyword Keyword Group Full URL pagetype Level 1 Add a Dimension R…" at bounding box center [684, 240] width 1045 height 34
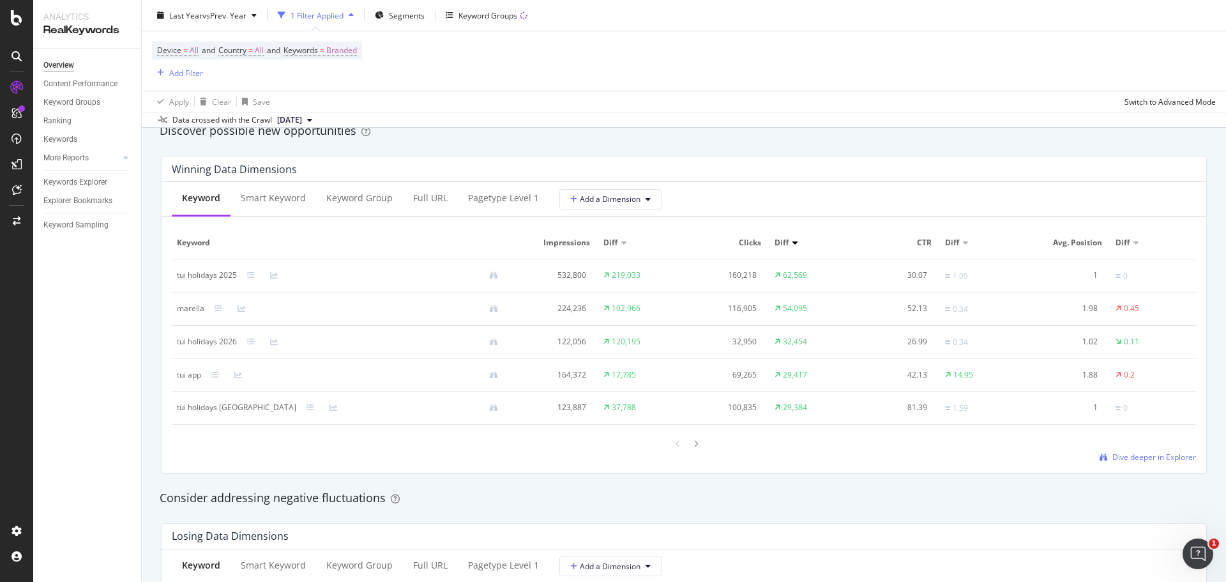
scroll to position [1149, 0]
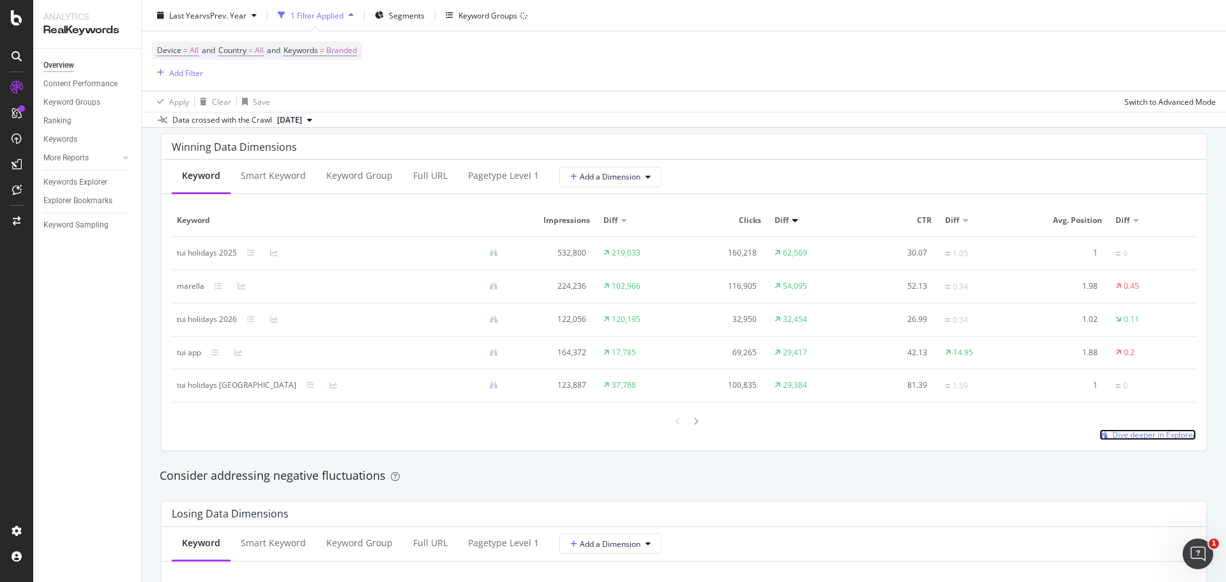
click at [1155, 432] on span "Dive deeper in Explorer" at bounding box center [1154, 434] width 84 height 11
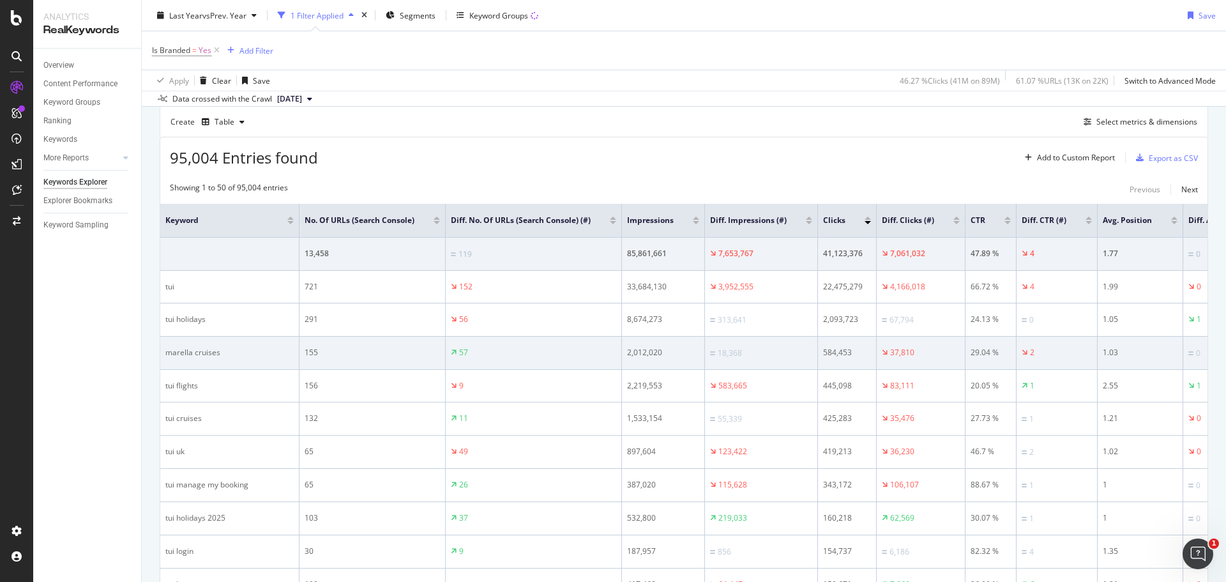
scroll to position [192, 0]
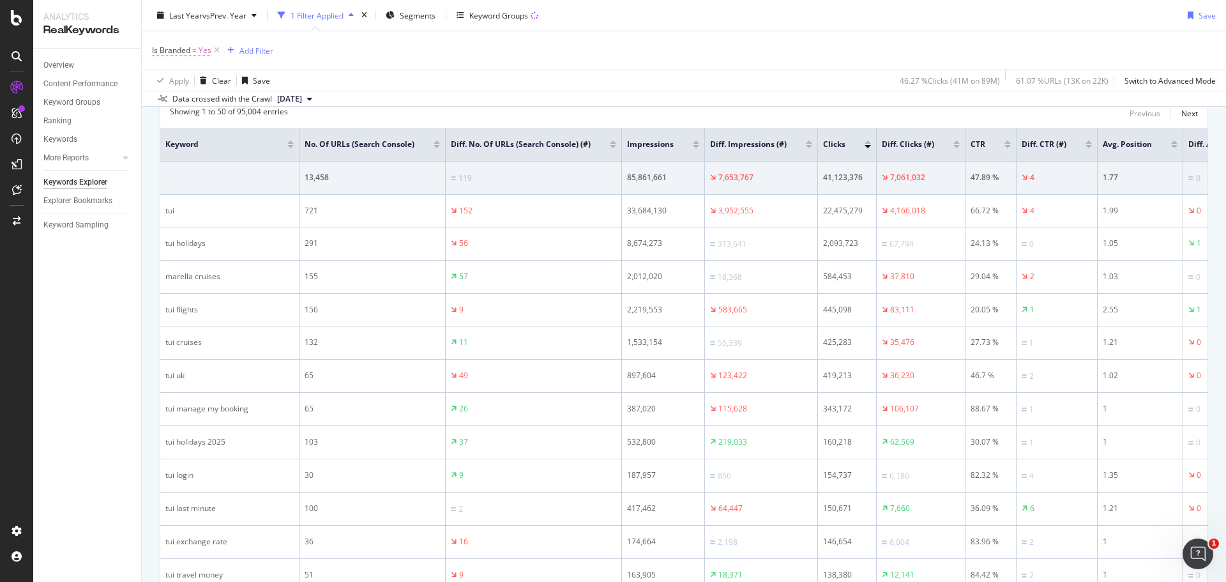
click at [1085, 142] on div at bounding box center [1088, 141] width 6 height 3
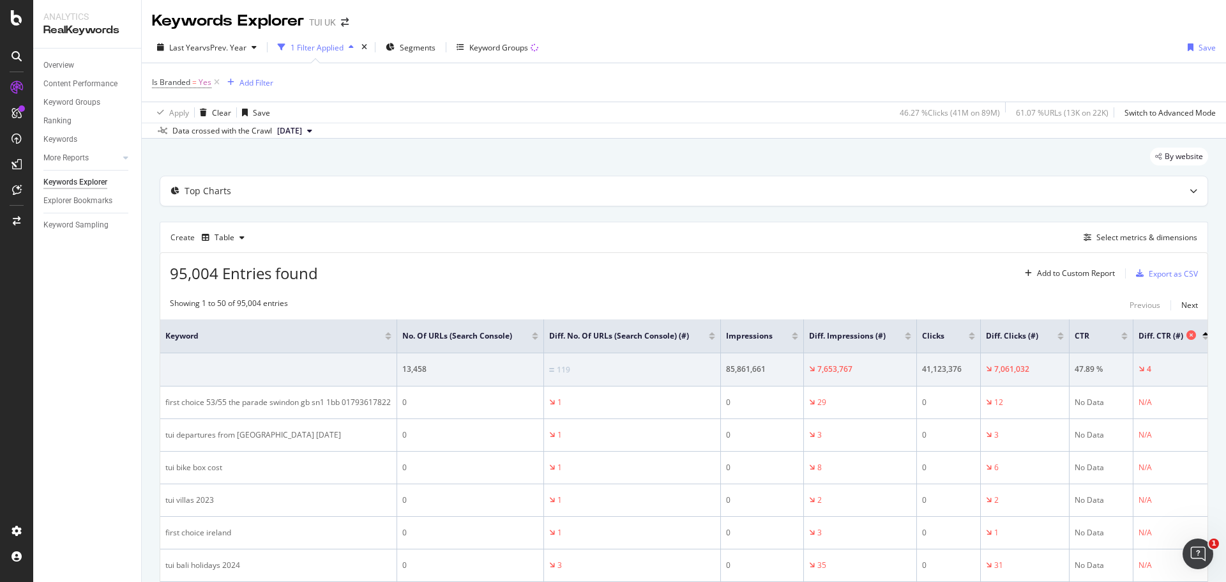
click at [1159, 339] on span "Diff. CTR (#)" at bounding box center [1160, 335] width 45 height 11
click at [1124, 335] on div at bounding box center [1124, 333] width 6 height 3
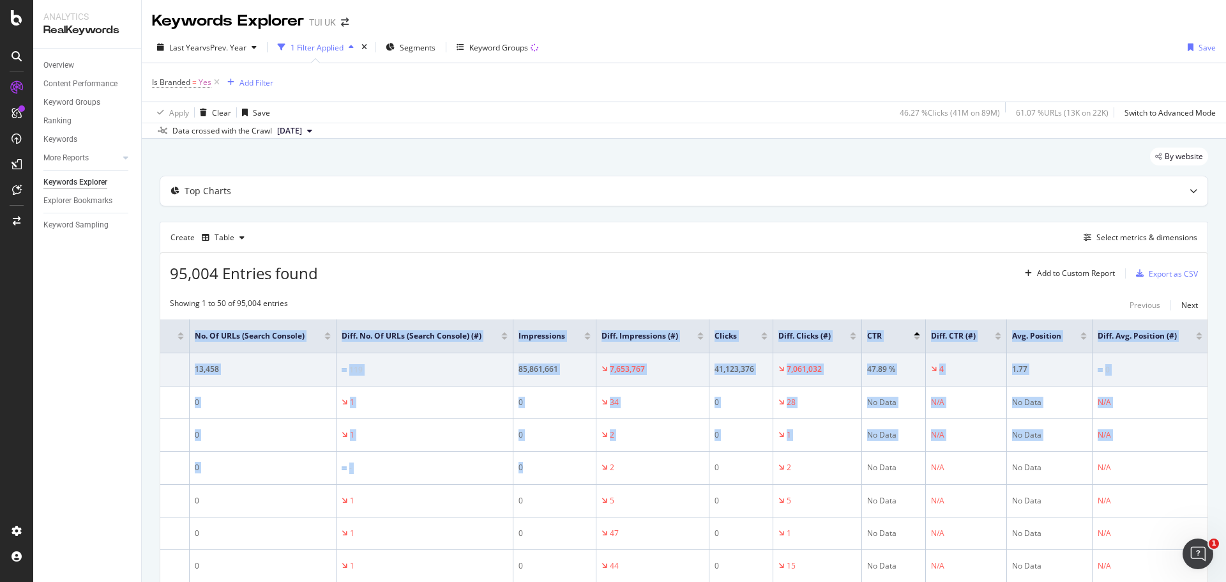
drag, startPoint x: 795, startPoint y: 477, endPoint x: 1225, endPoint y: 457, distance: 430.9
click at [1225, 457] on div "Keywords Explorer TUI UK Last Year vs Prev. Year 1 Filter Applied Segments Keyw…" at bounding box center [684, 291] width 1084 height 582
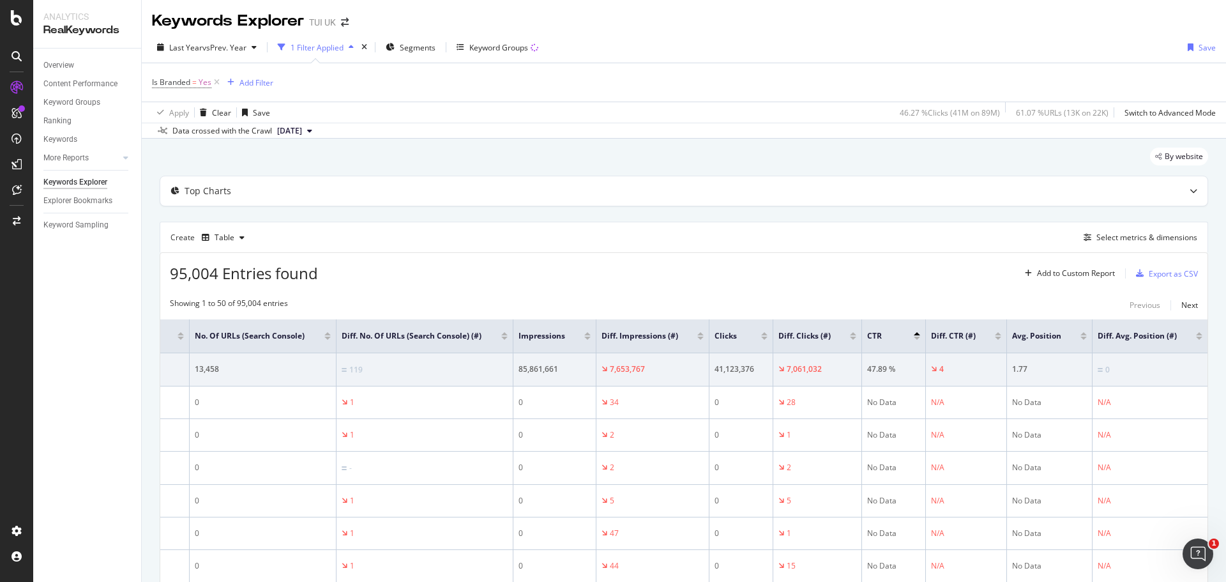
click at [995, 335] on div at bounding box center [998, 333] width 6 height 3
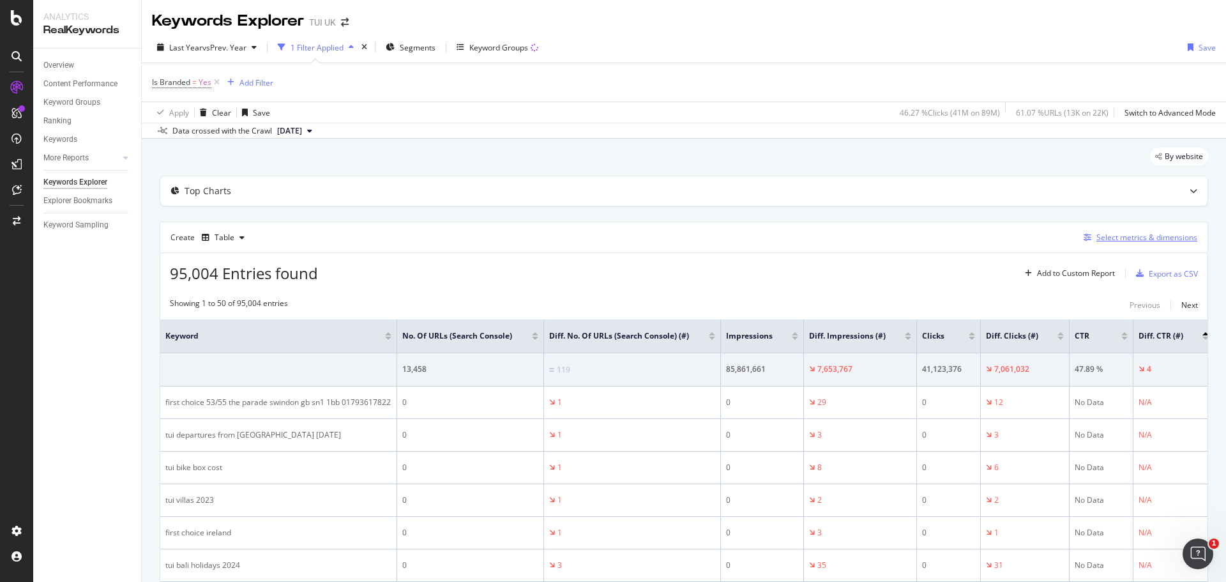
click at [1138, 241] on div "Select metrics & dimensions" at bounding box center [1146, 237] width 101 height 11
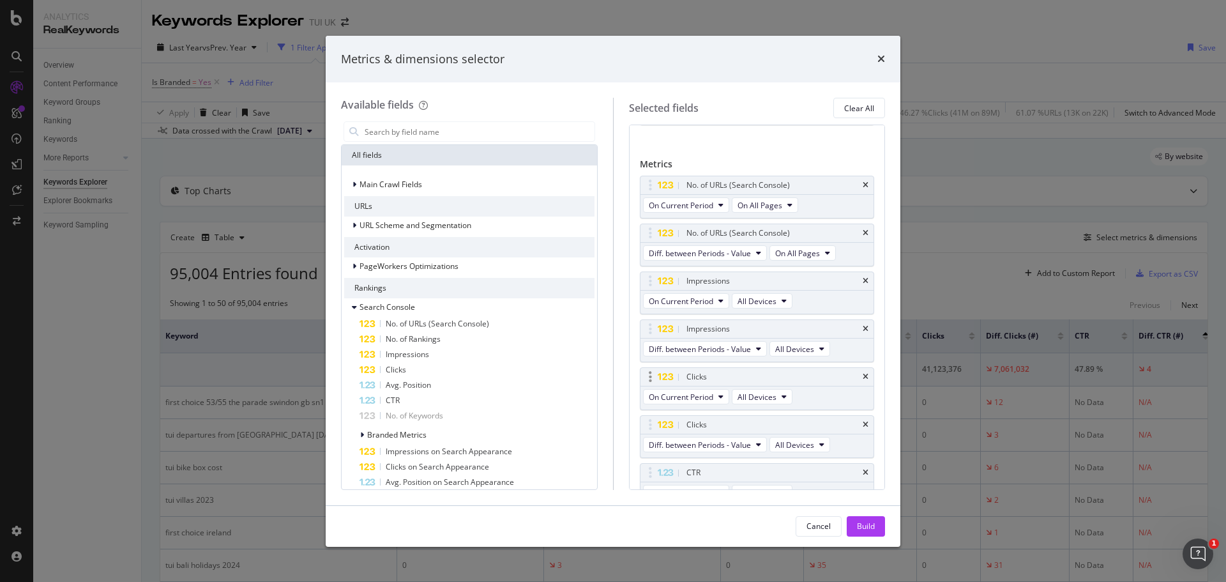
scroll to position [64, 0]
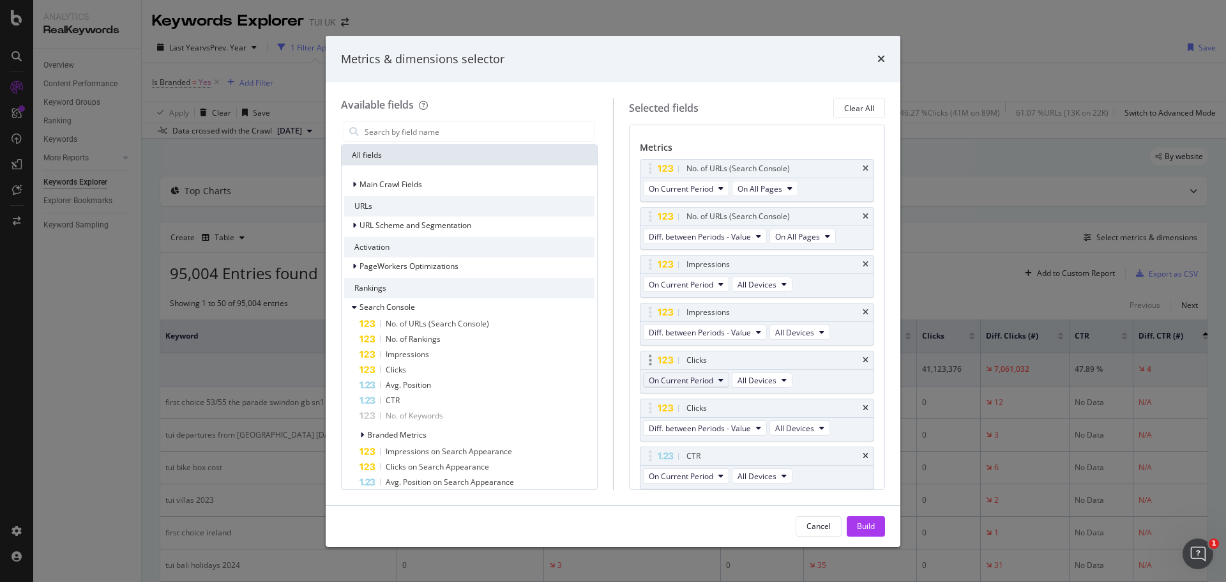
click at [684, 379] on span "On Current Period" at bounding box center [681, 380] width 64 height 11
click at [689, 377] on span "On Current Period" at bounding box center [681, 380] width 64 height 11
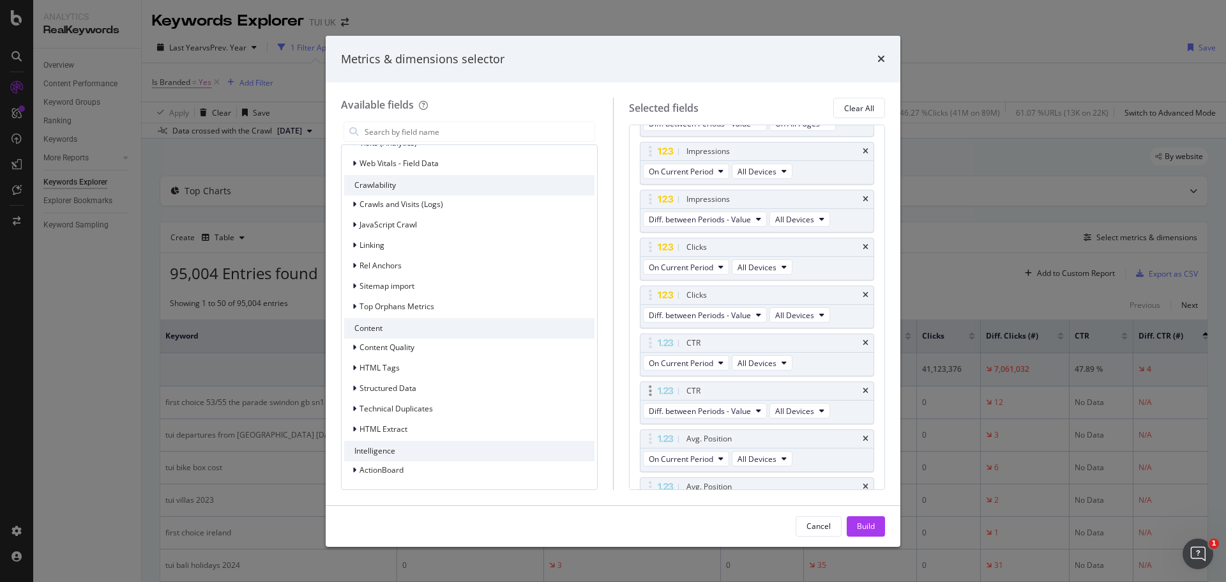
scroll to position [250, 0]
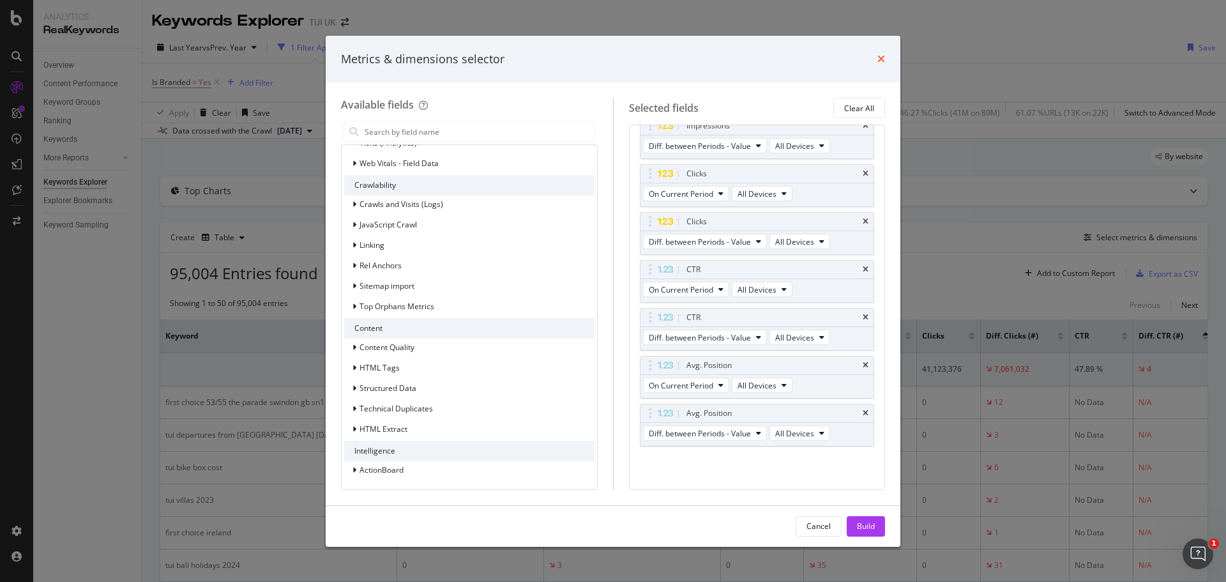
click at [884, 59] on icon "times" at bounding box center [881, 59] width 8 height 10
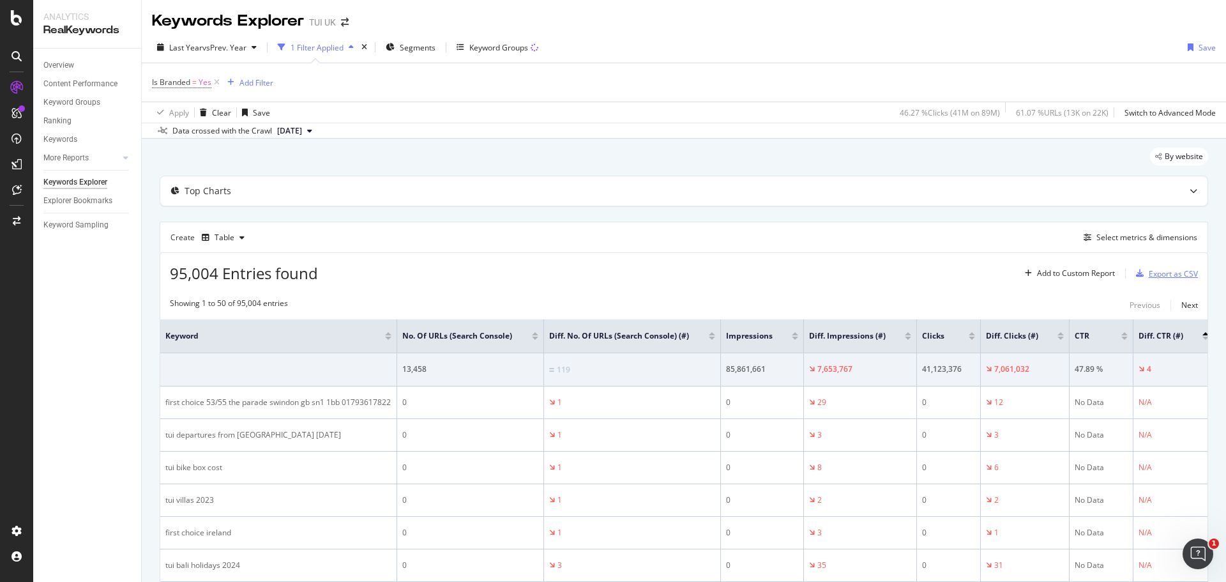
click at [1165, 275] on div "Export as CSV" at bounding box center [1173, 273] width 49 height 11
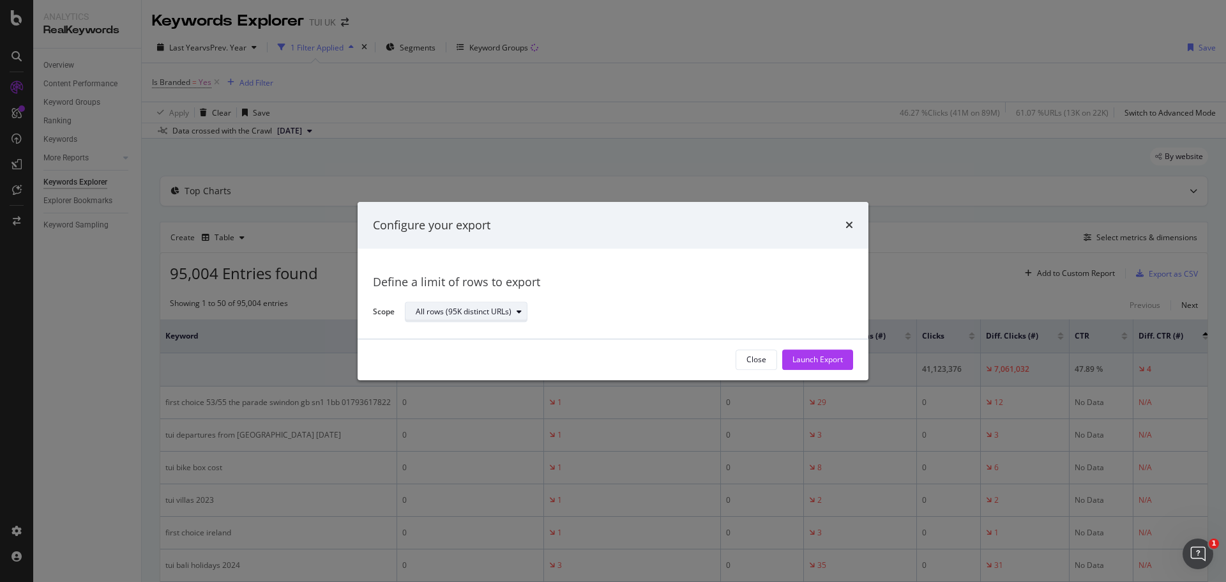
click at [492, 312] on div "All rows (95K distinct URLs)" at bounding box center [464, 312] width 96 height 8
click at [800, 357] on div "Launch Export" at bounding box center [817, 359] width 50 height 11
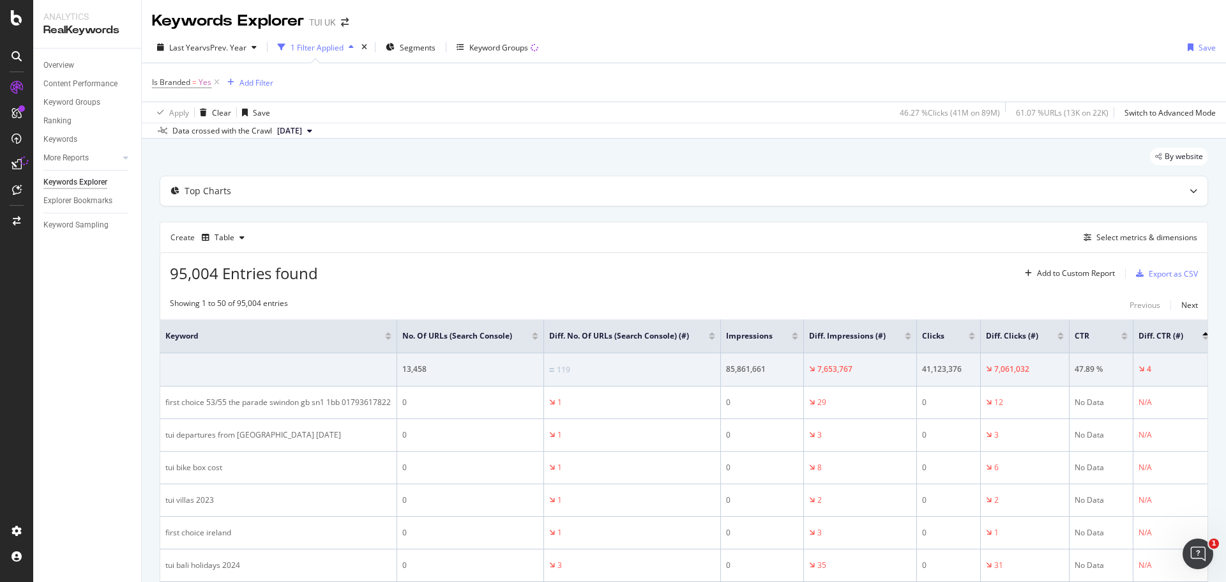
click at [1213, 16] on div "Keywords Explorer TUI [GEOGRAPHIC_DATA]" at bounding box center [684, 16] width 1084 height 32
click at [77, 105] on div "Keyword Groups" at bounding box center [71, 102] width 57 height 13
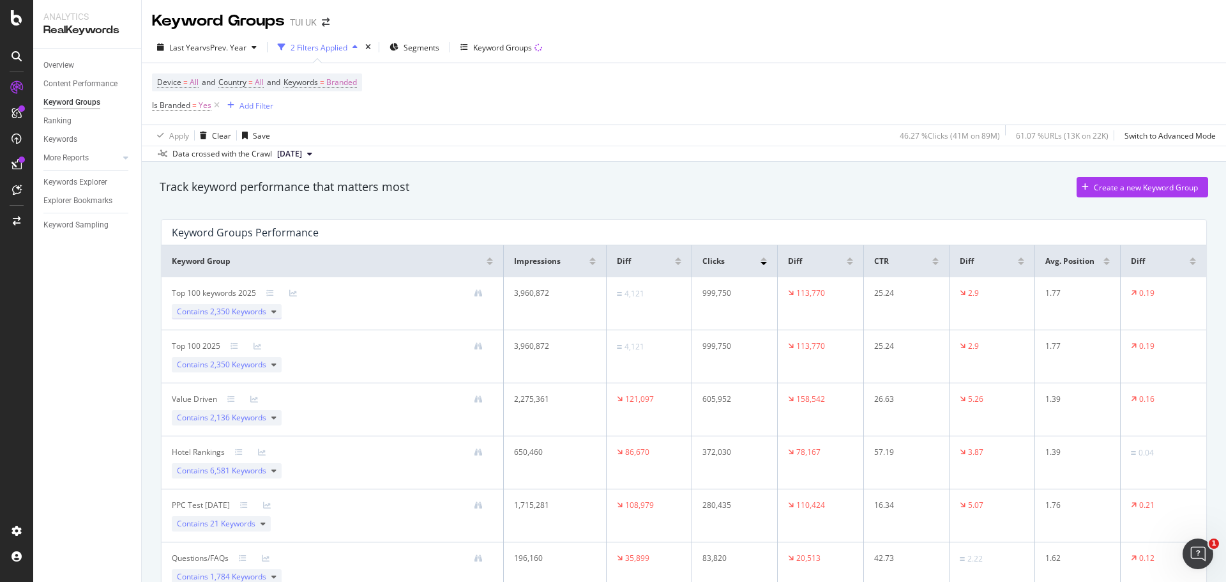
click at [276, 313] on icon at bounding box center [273, 312] width 5 height 8
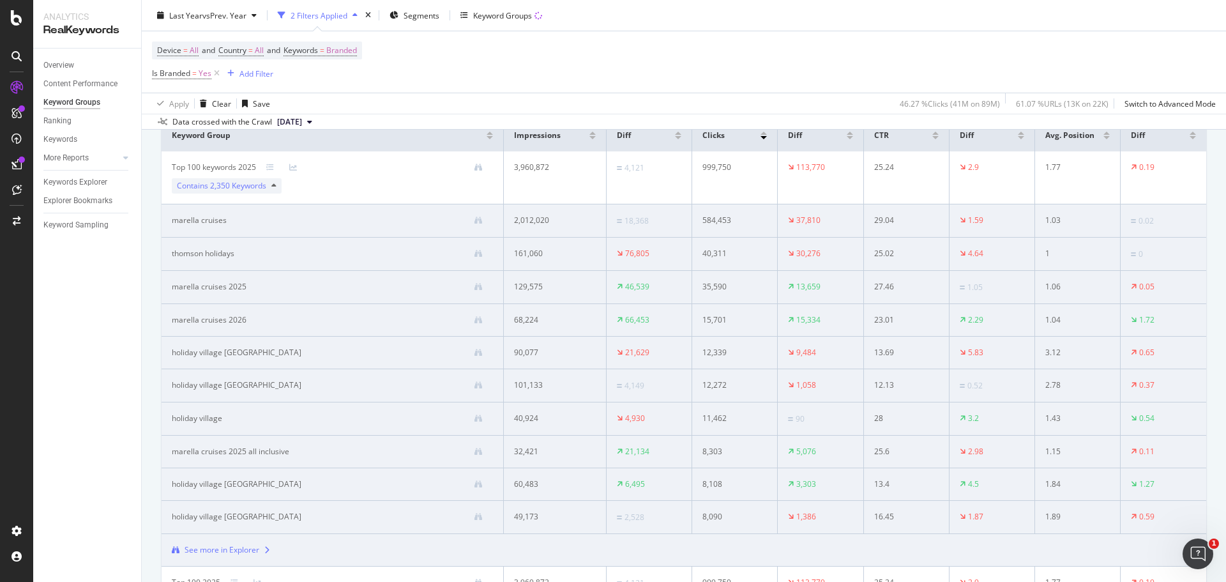
scroll to position [255, 0]
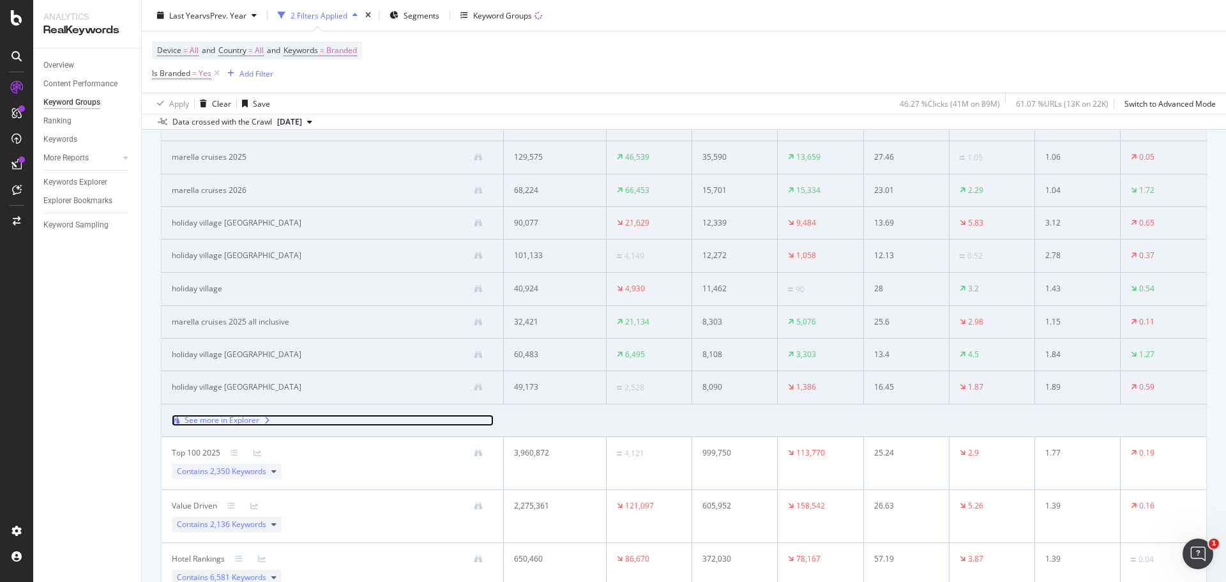
click at [245, 420] on div "See more in Explorer" at bounding box center [222, 419] width 75 height 11
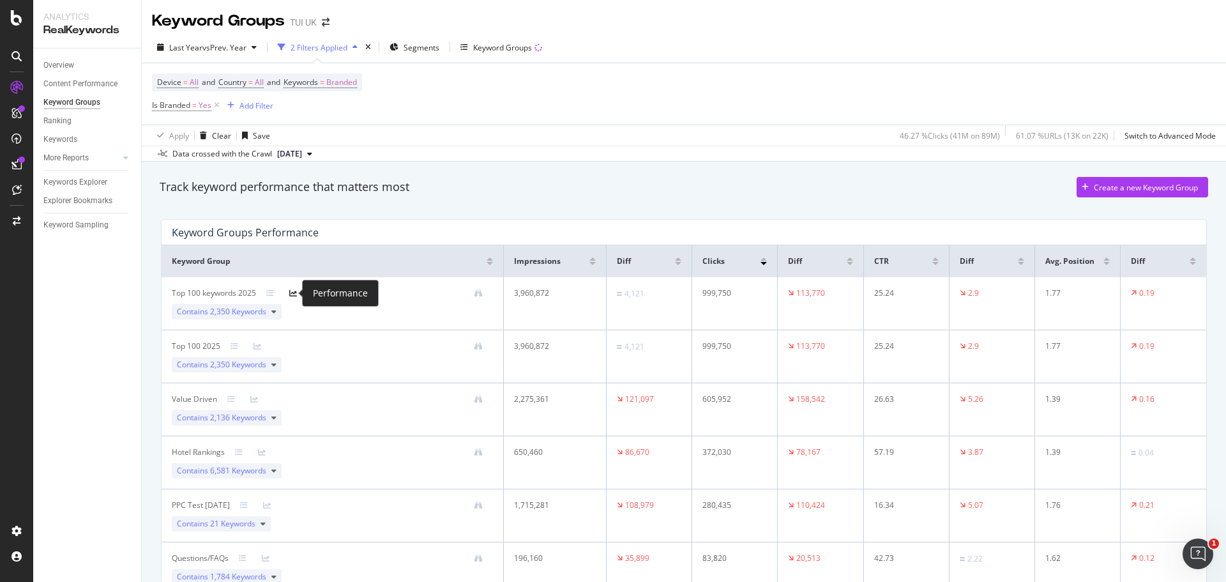
click at [294, 292] on icon at bounding box center [293, 293] width 8 height 8
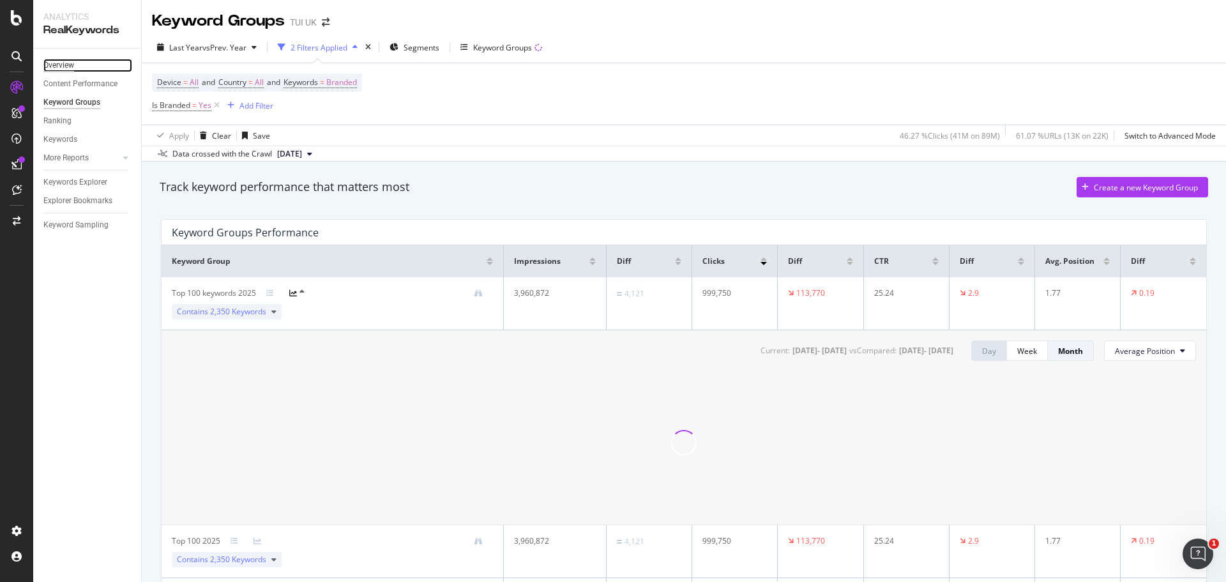
click at [62, 63] on div "Overview" at bounding box center [58, 65] width 31 height 13
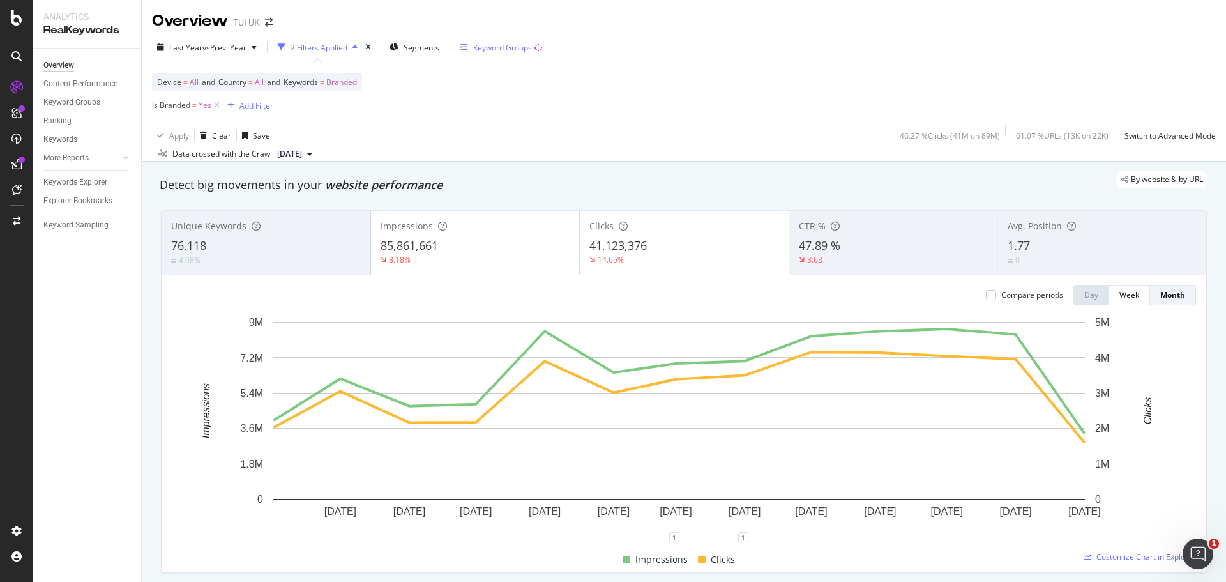
click at [513, 53] on div "Keyword Groups" at bounding box center [501, 47] width 82 height 19
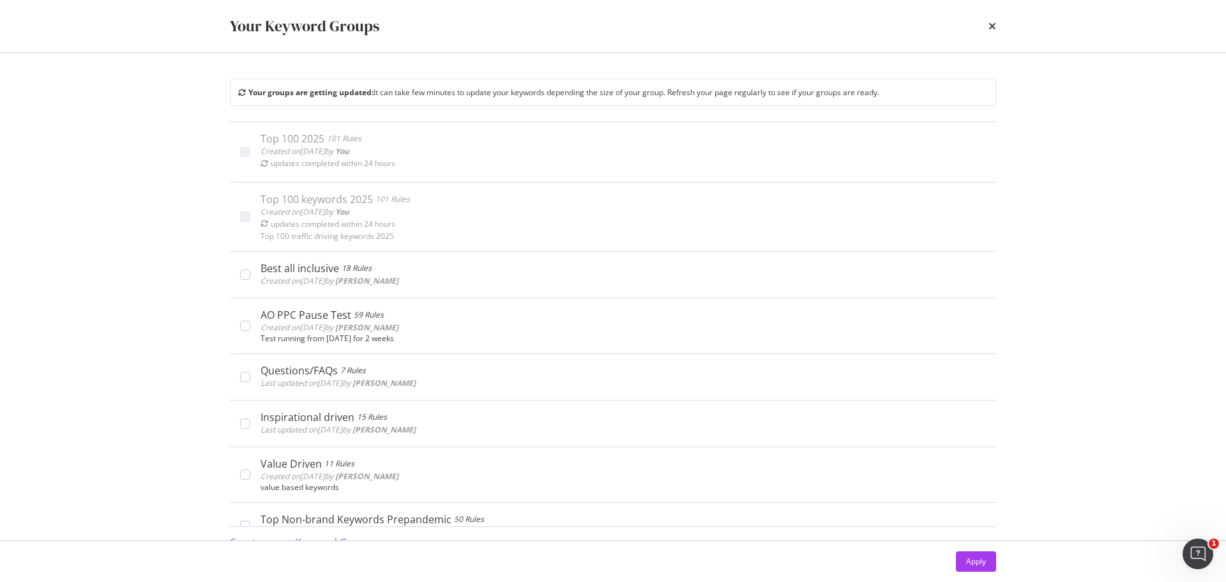
scroll to position [17, 0]
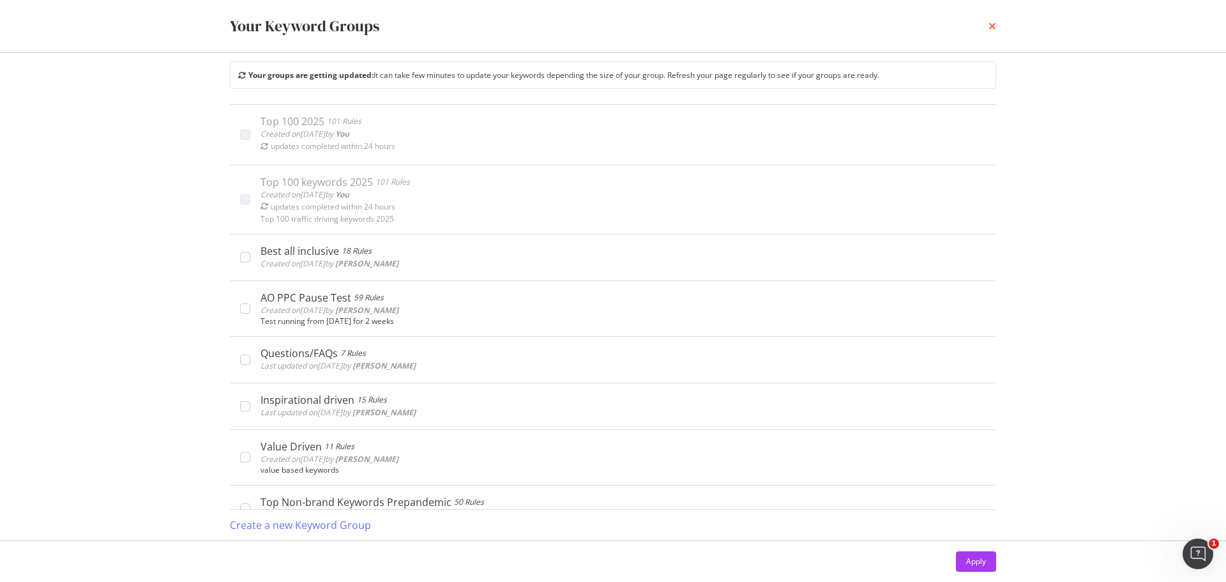
click at [992, 25] on icon "times" at bounding box center [992, 26] width 8 height 10
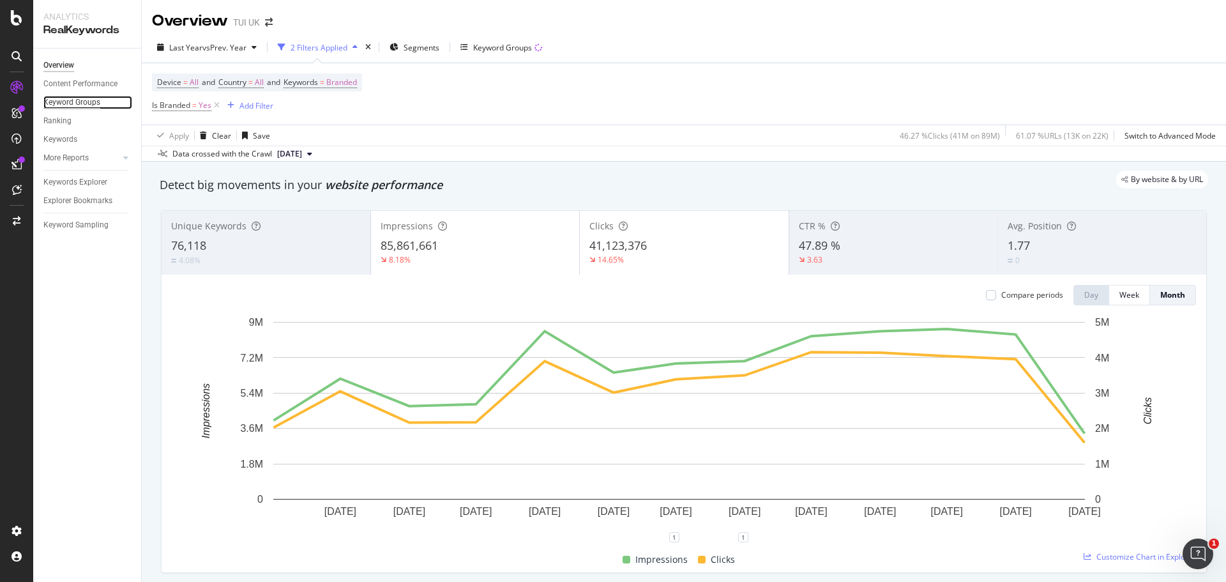
click at [73, 101] on div "Keyword Groups" at bounding box center [71, 102] width 57 height 13
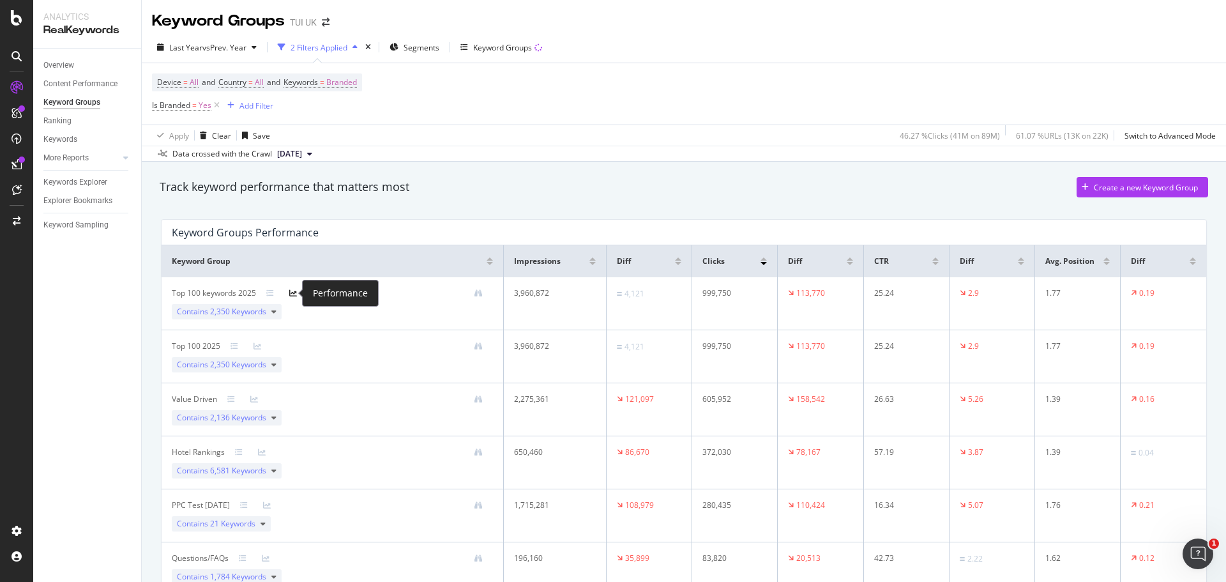
click at [292, 292] on icon at bounding box center [293, 293] width 8 height 8
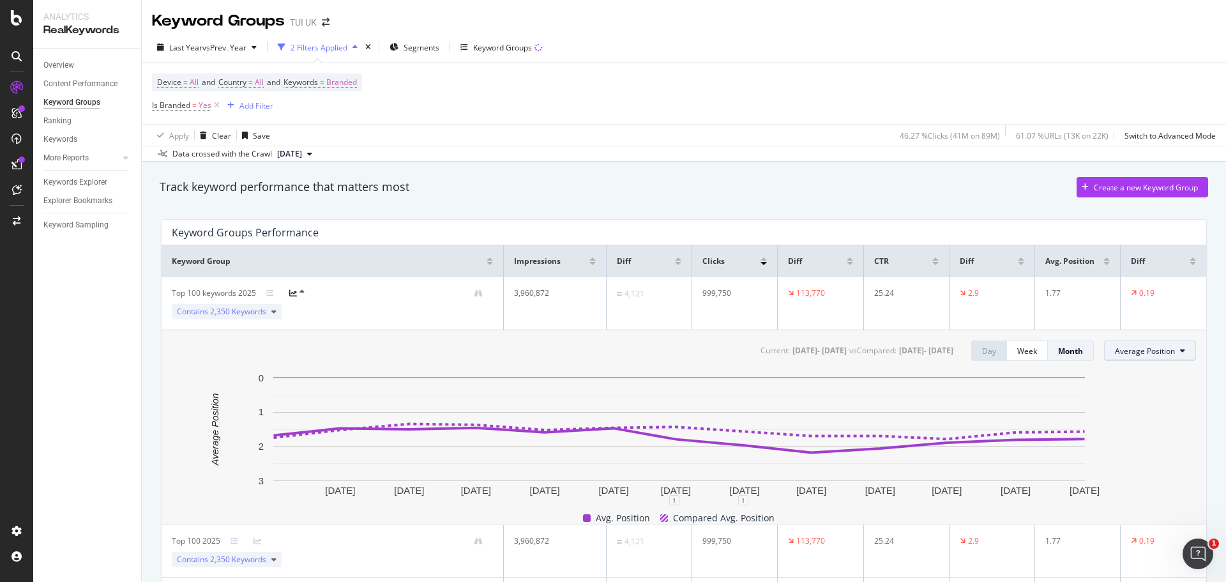
click at [1165, 345] on span "Average Position" at bounding box center [1145, 350] width 60 height 11
click at [1178, 347] on button "Average Position" at bounding box center [1150, 350] width 92 height 20
click at [1157, 374] on span "Clicks" at bounding box center [1136, 375] width 61 height 11
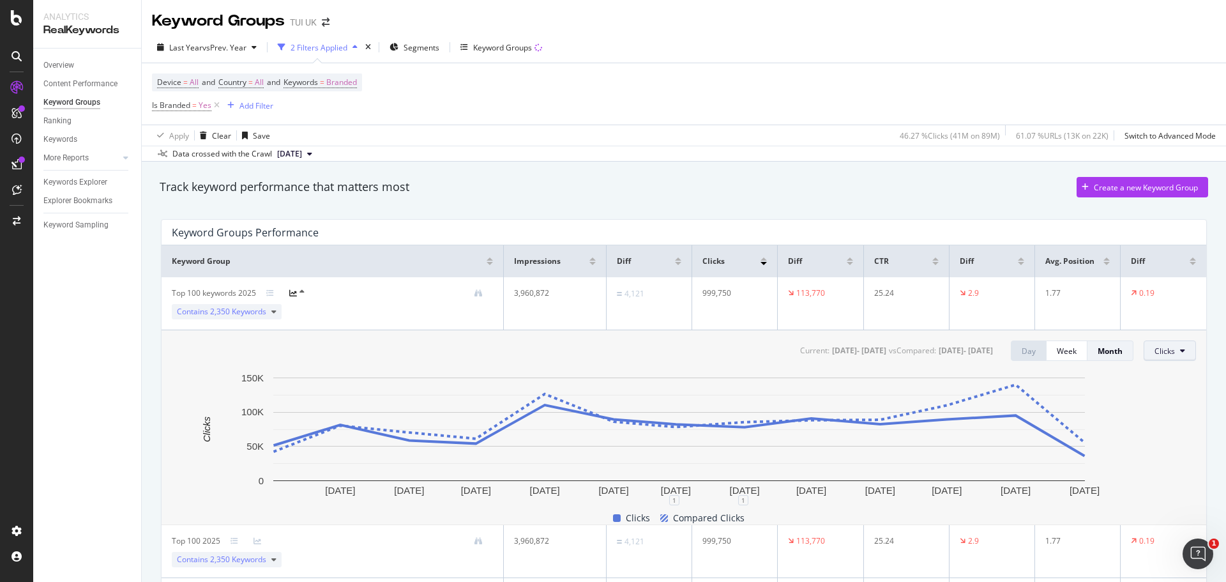
click at [1180, 352] on icon at bounding box center [1182, 351] width 5 height 8
click at [1178, 396] on span "Impressions" at bounding box center [1176, 399] width 60 height 11
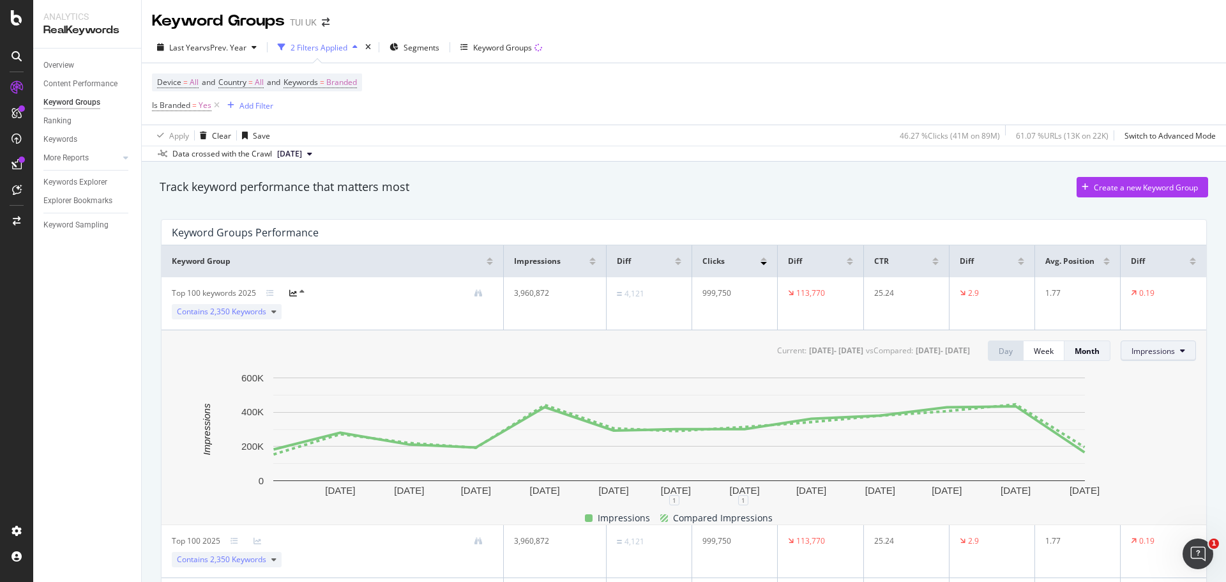
click at [1158, 351] on span "Impressions" at bounding box center [1152, 350] width 43 height 11
click at [1153, 453] on div "CTR" at bounding box center [1152, 446] width 80 height 19
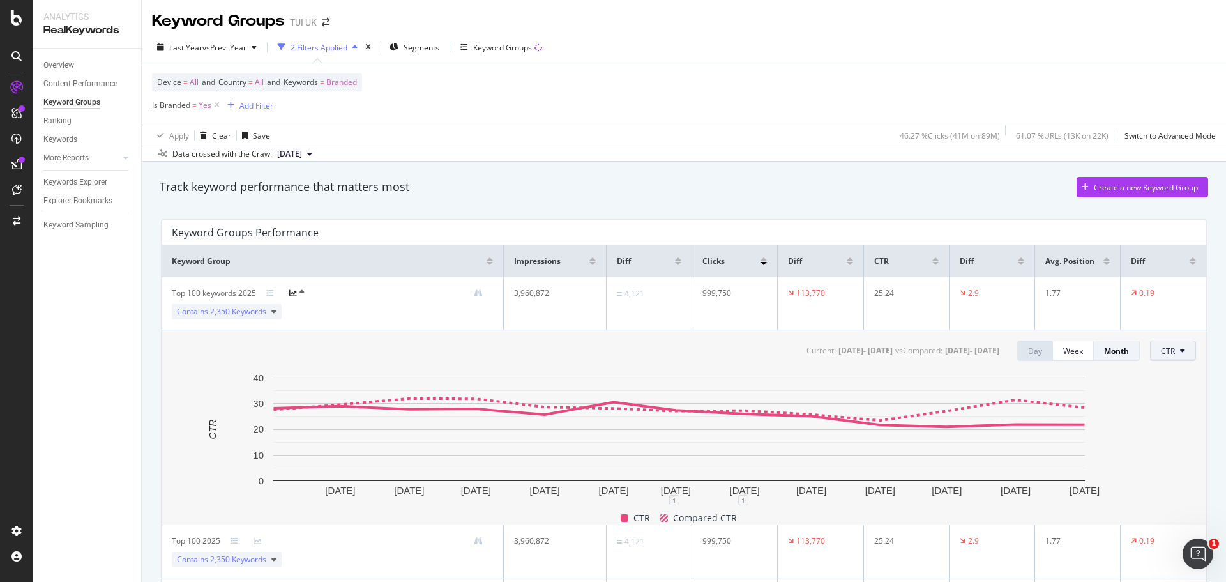
click at [1161, 354] on span "CTR" at bounding box center [1168, 350] width 14 height 11
click at [1169, 424] on span "Average Position" at bounding box center [1182, 423] width 60 height 11
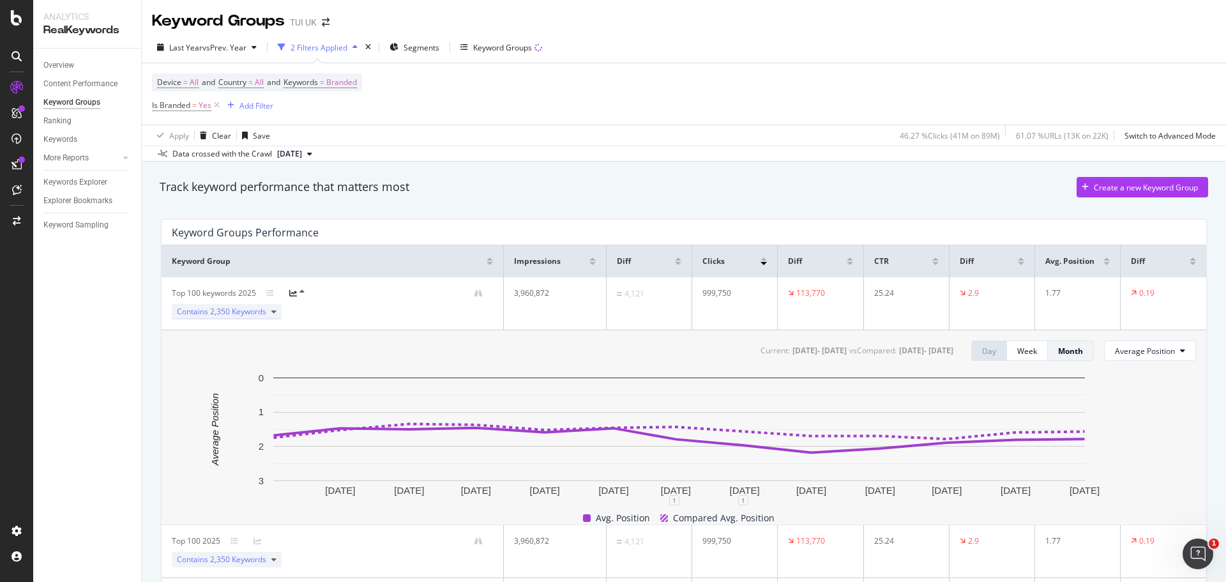
click at [274, 309] on icon at bounding box center [273, 312] width 5 height 8
